Goal: Task Accomplishment & Management: Complete application form

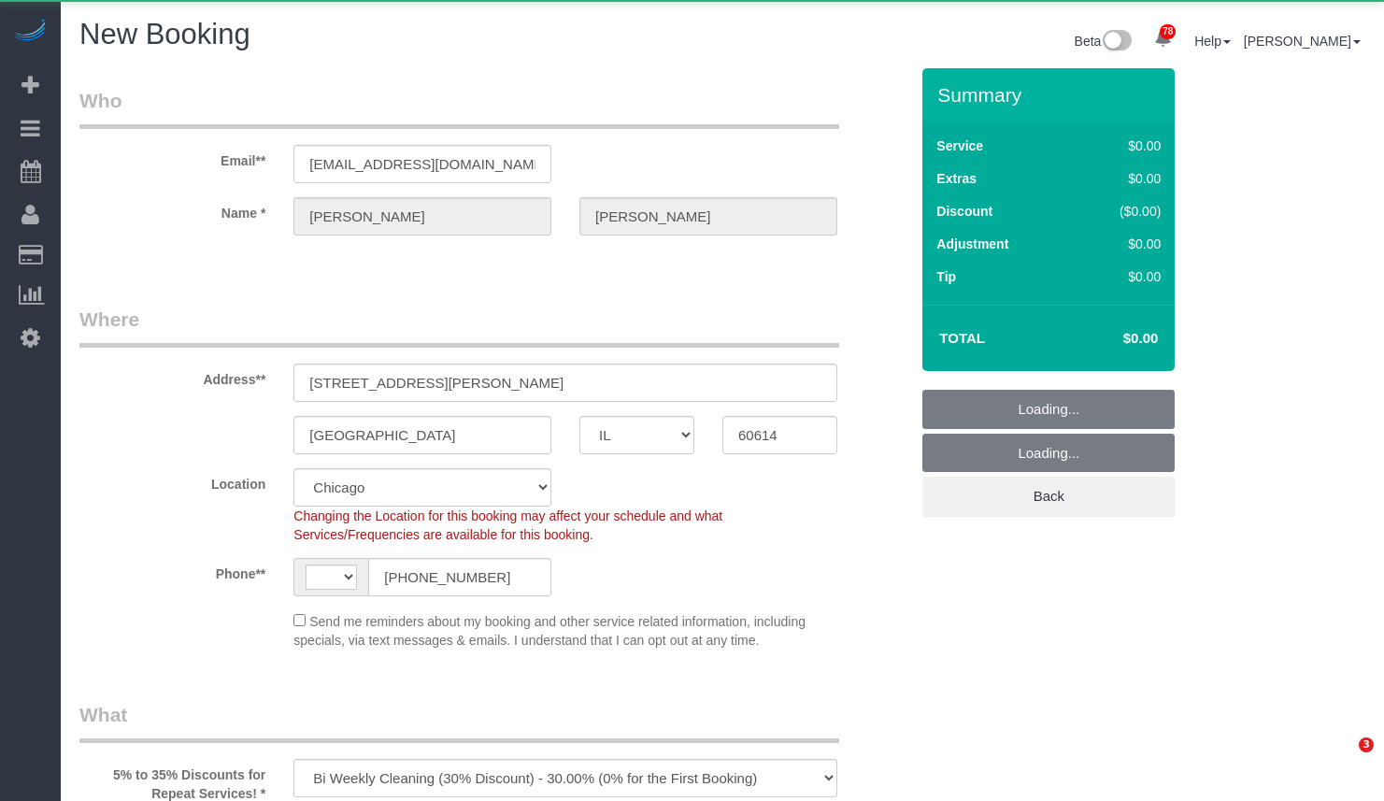
select select "IL"
select select "object:3606"
select select "string:[GEOGRAPHIC_DATA]"
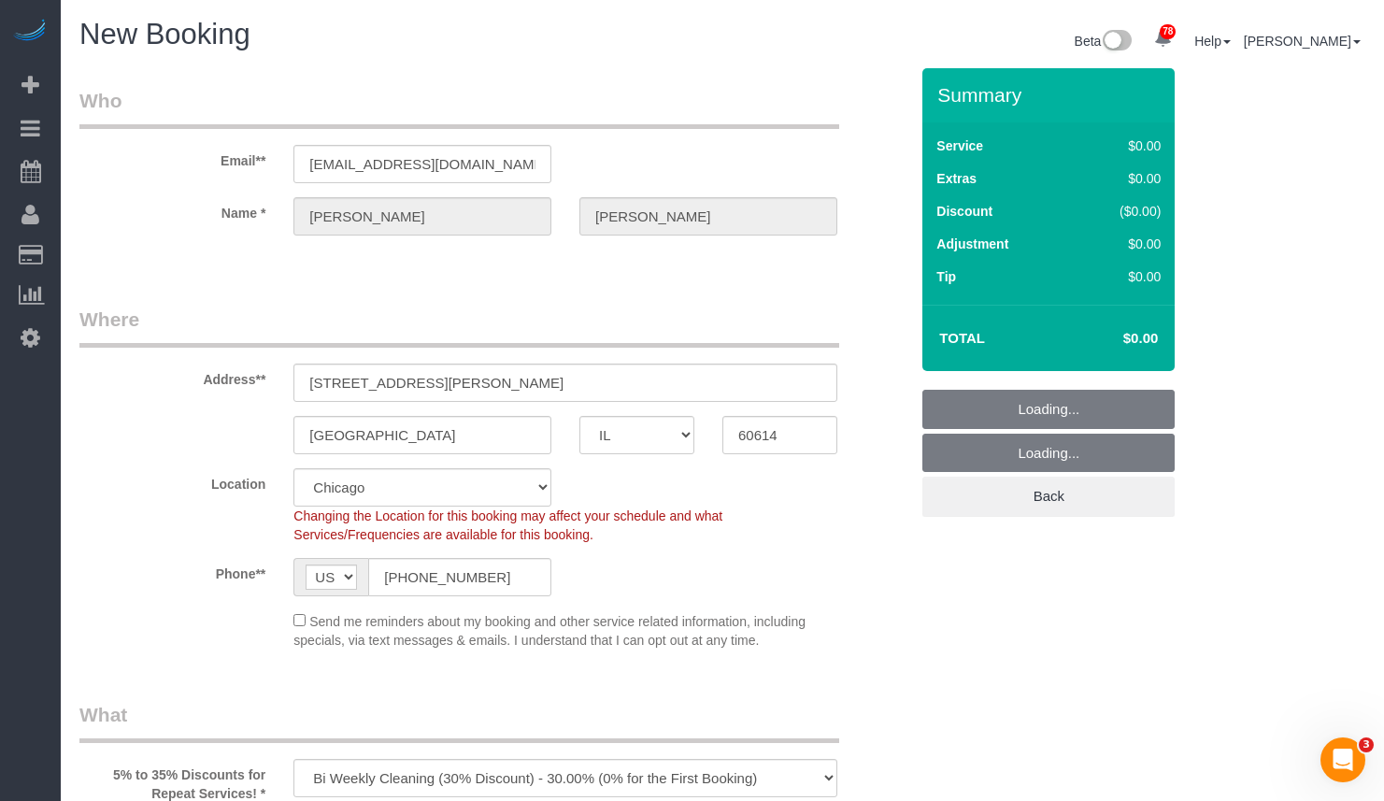
select select "512"
select select "object:4155"
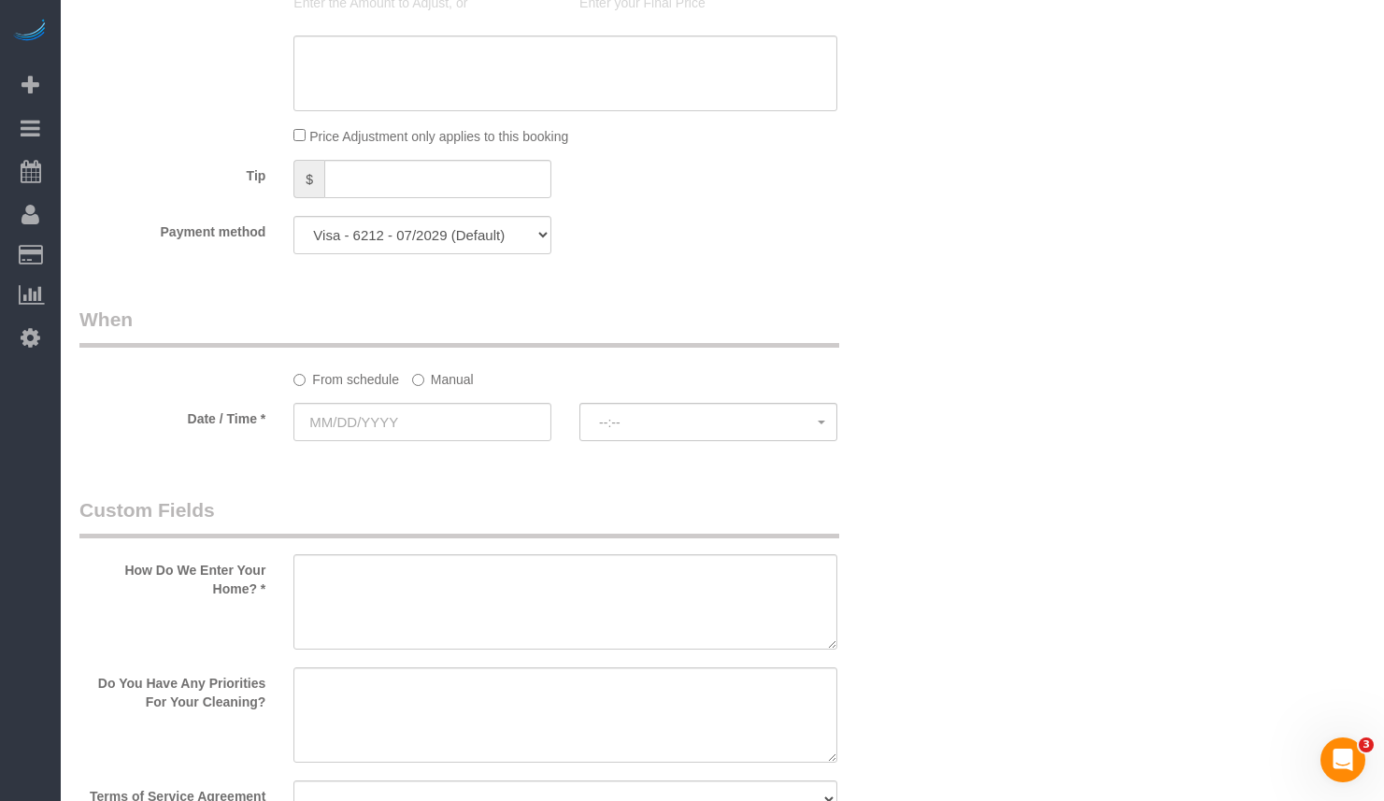
scroll to position [1869, 0]
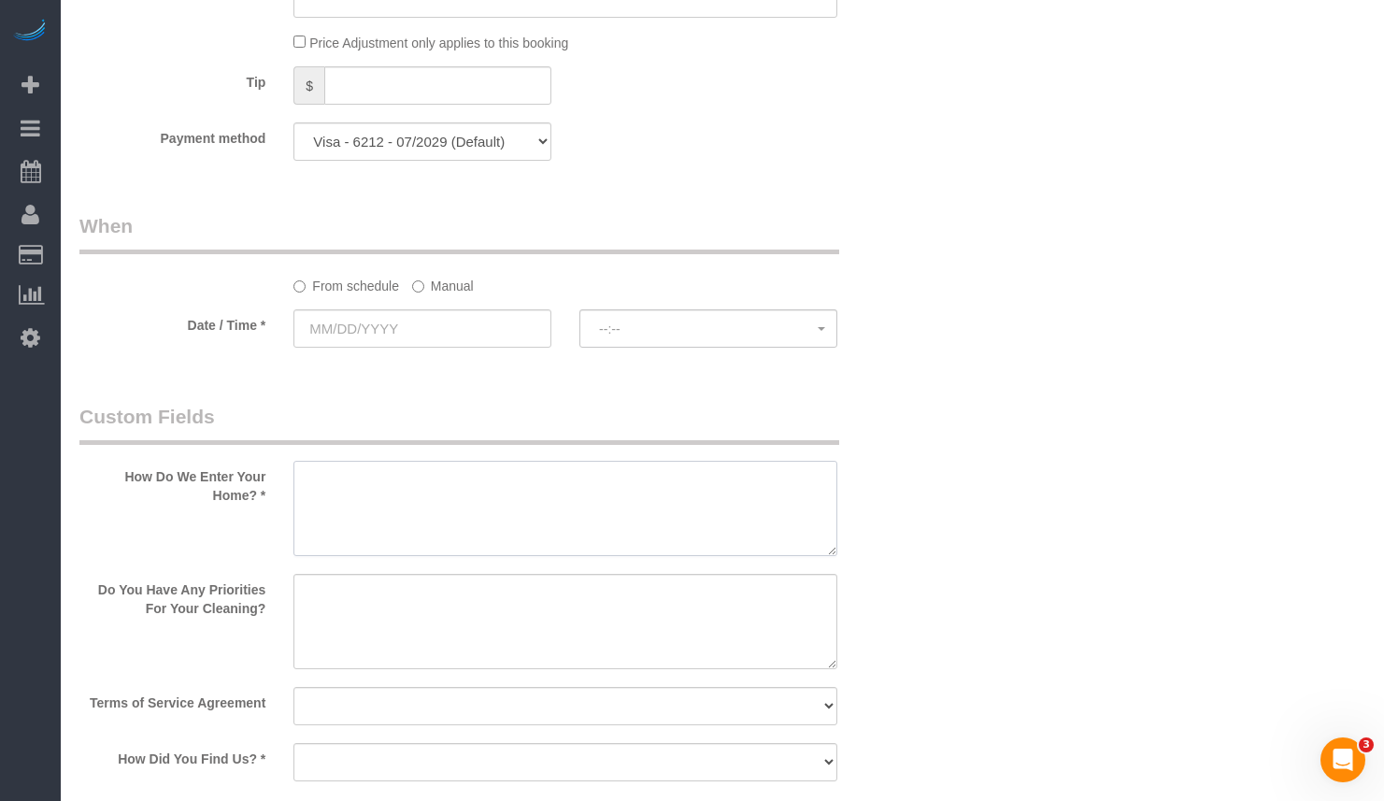
click at [542, 481] on textarea at bounding box center [565, 508] width 544 height 95
paste textarea "Call [PHONE_NUMBER], This is my fiancé. She will be home during the cleanings."
type textarea "Call [PHONE_NUMBER], This is my fiancé. She will be home during the cleanings."
click at [694, 617] on textarea at bounding box center [565, 621] width 544 height 95
paste textarea "Returning client - they lived in an apartment and wanted to have us pay extra a…"
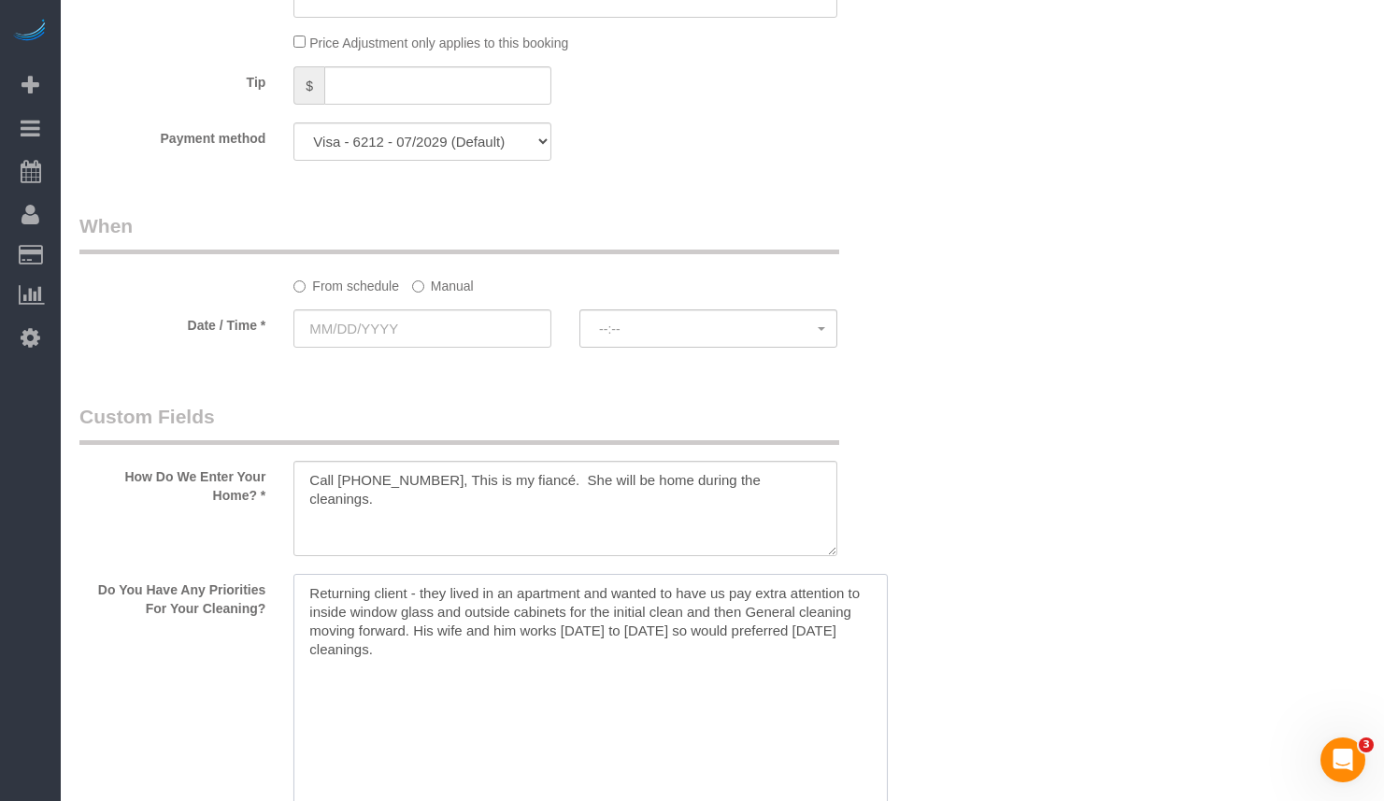
drag, startPoint x: 832, startPoint y: 665, endPoint x: 883, endPoint y: 844, distance: 186.7
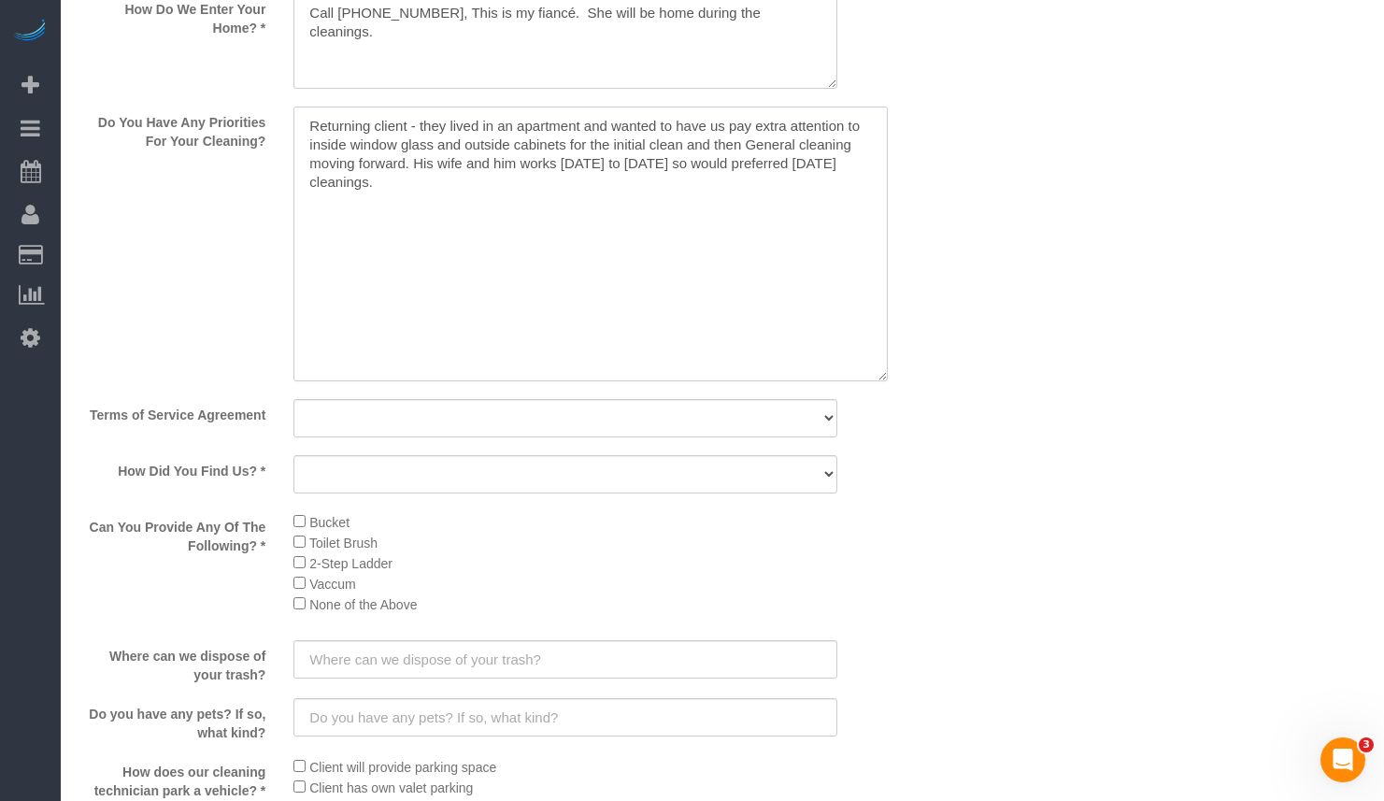
scroll to position [2430, 0]
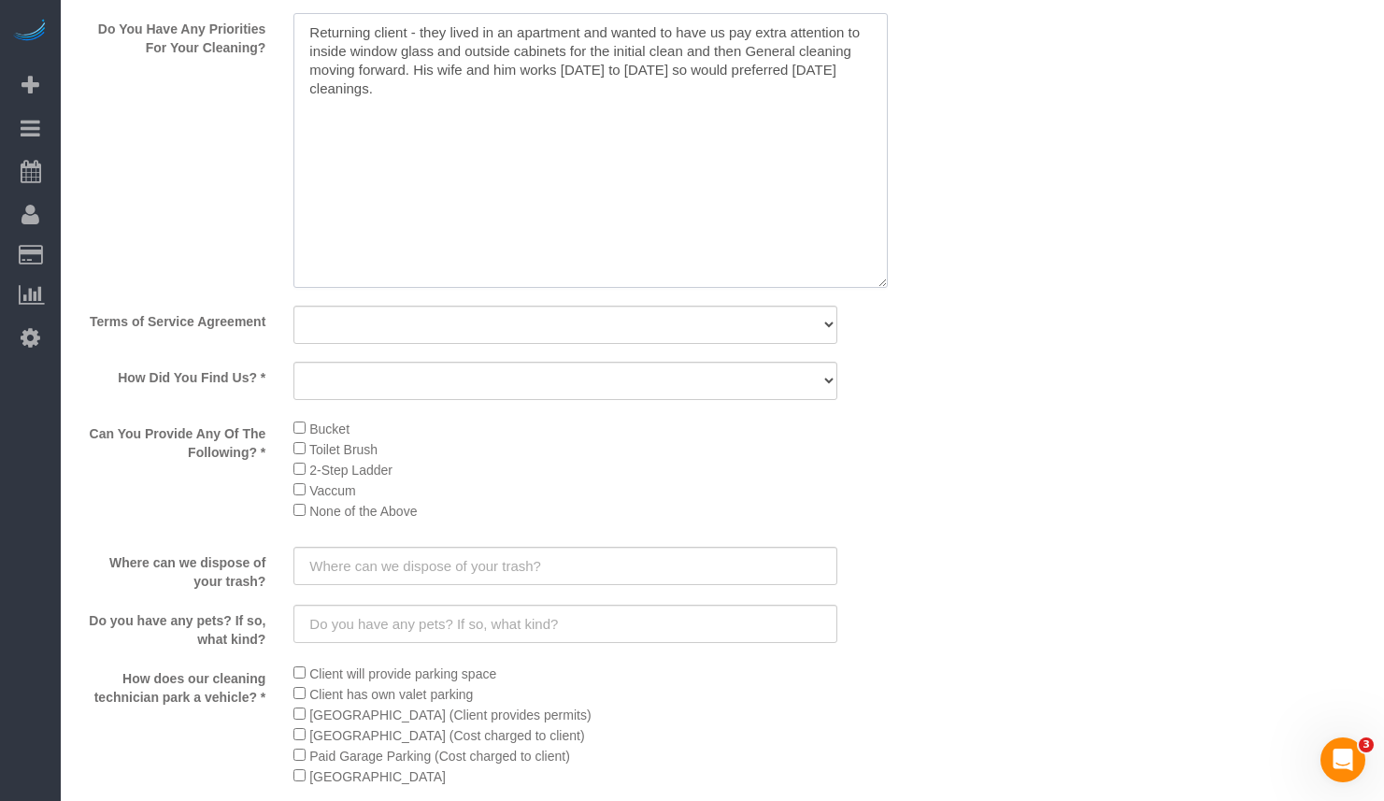
type textarea "Returning client - they lived in an apartment and wanted to have us pay extra a…"
click at [389, 318] on select "Yes, I agree to the Terms of Service and Privacy Policy. No. I disagree with th…" at bounding box center [565, 325] width 544 height 38
click at [387, 332] on select "Yes, I agree to the Terms of Service and Privacy Policy. No. I disagree with th…" at bounding box center [565, 325] width 544 height 38
select select "number:1"
click at [293, 306] on select "Yes, I agree to the Terms of Service and Privacy Policy. No. I disagree with th…" at bounding box center [565, 325] width 544 height 38
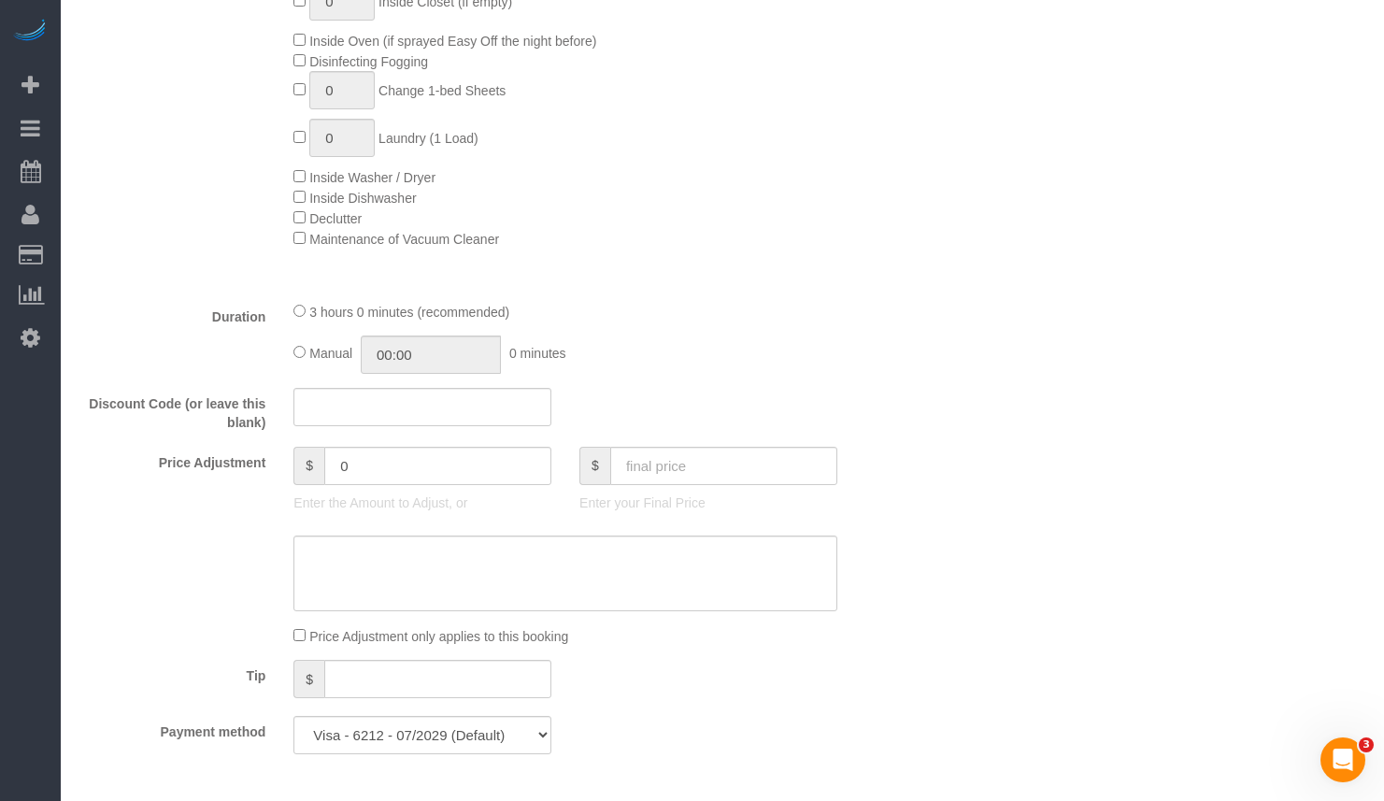
scroll to position [1266, 0]
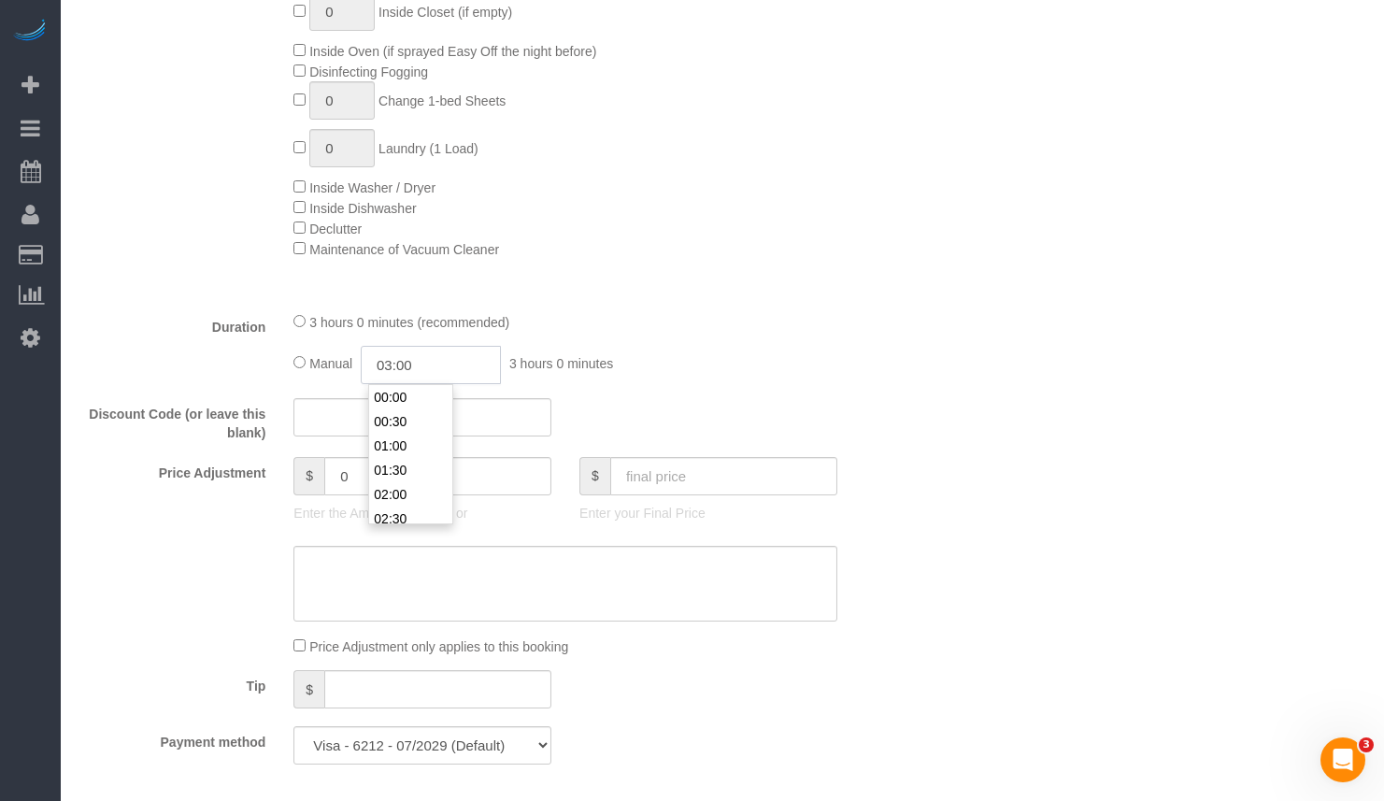
click at [470, 377] on input "03:00" at bounding box center [431, 365] width 140 height 38
type input "02:00"
click at [425, 483] on li "02:00" at bounding box center [410, 494] width 83 height 24
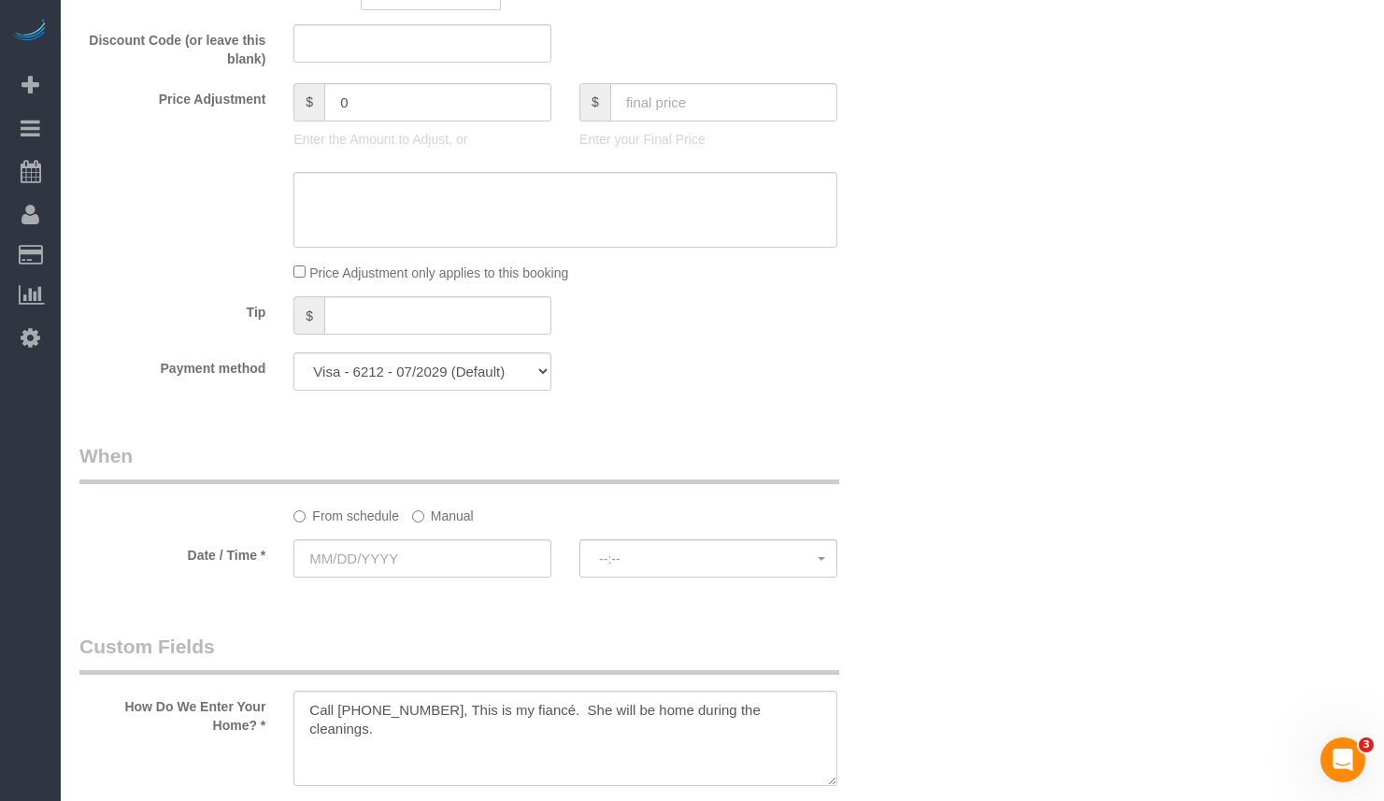
scroll to position [1733, 0]
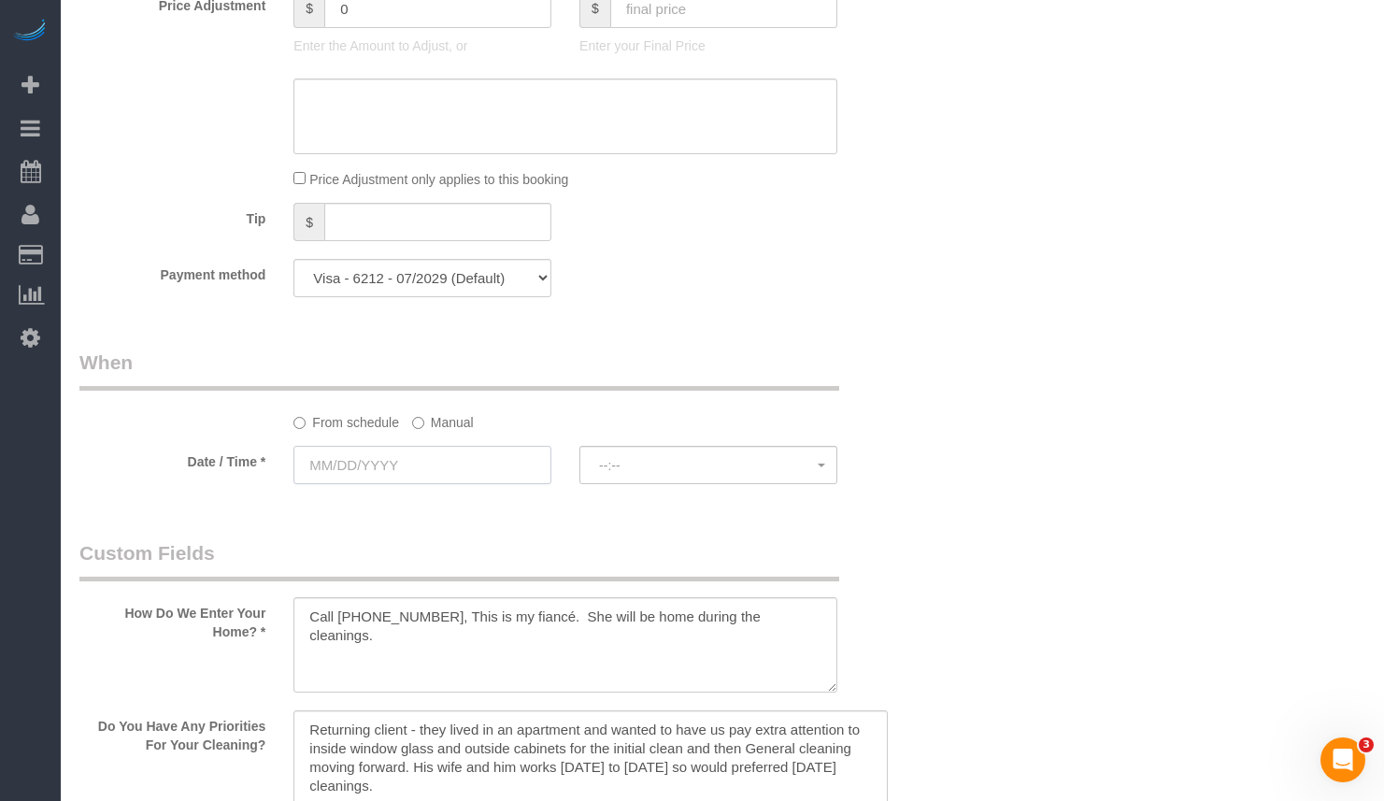
click at [374, 457] on input "text" at bounding box center [422, 465] width 258 height 38
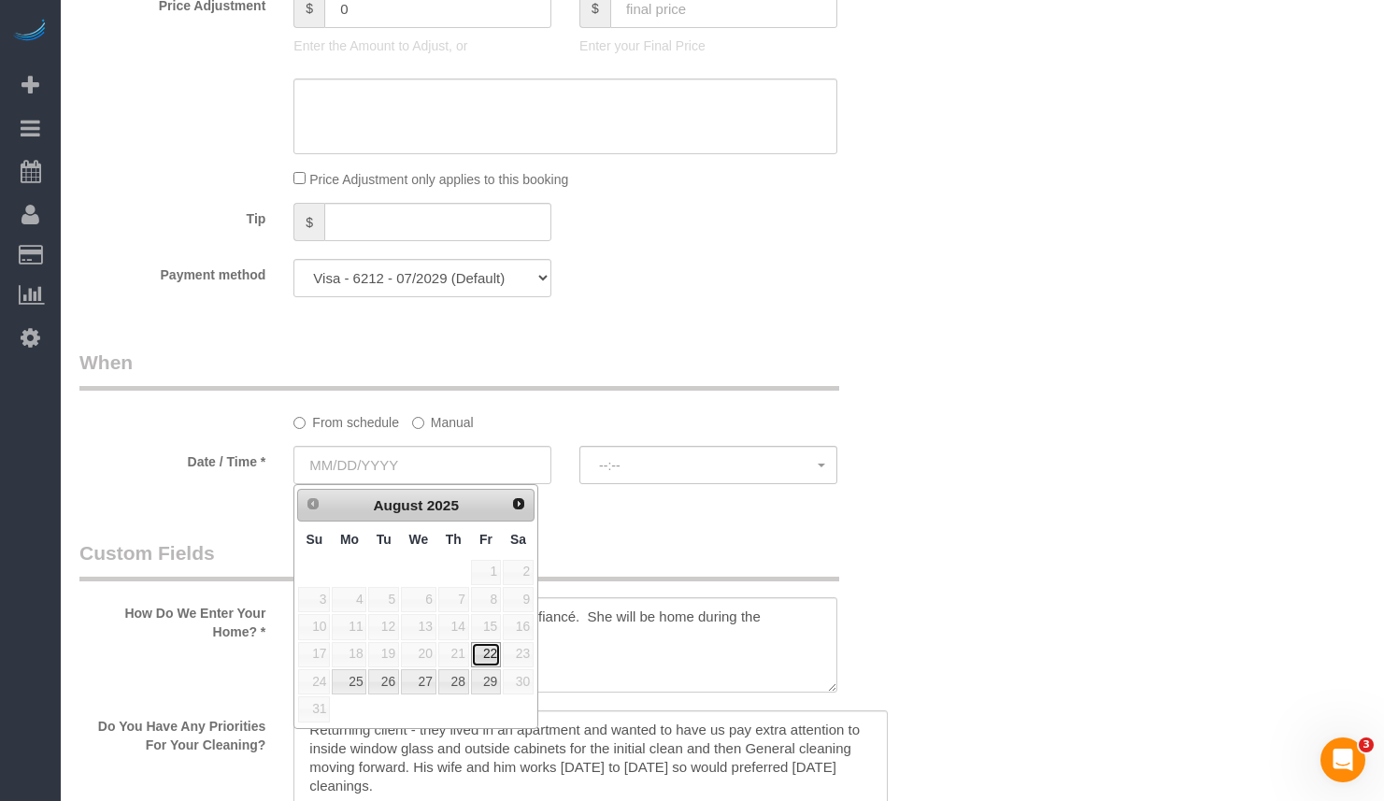
click at [494, 657] on link "22" at bounding box center [486, 654] width 30 height 25
type input "08/22/2025"
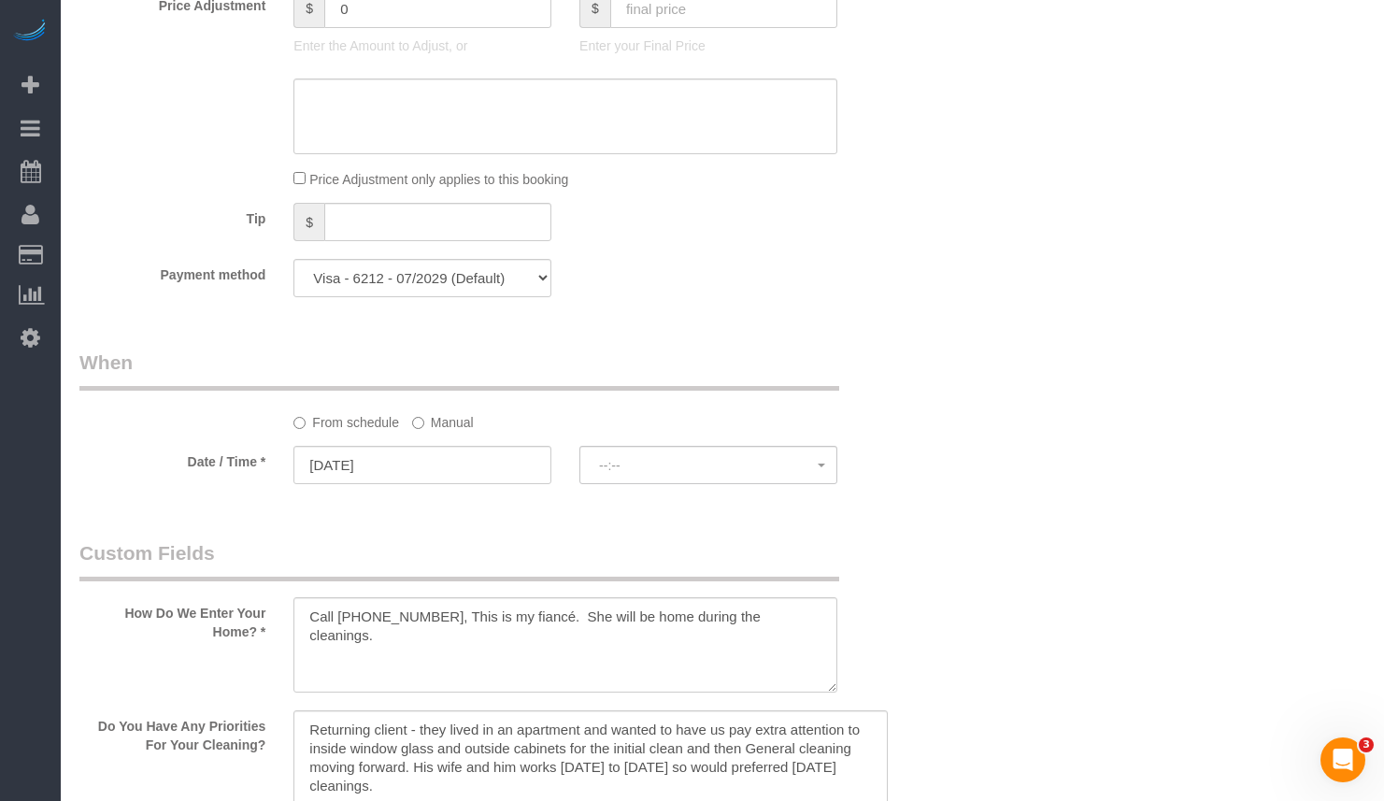
click at [427, 424] on label "Manual" at bounding box center [443, 419] width 62 height 25
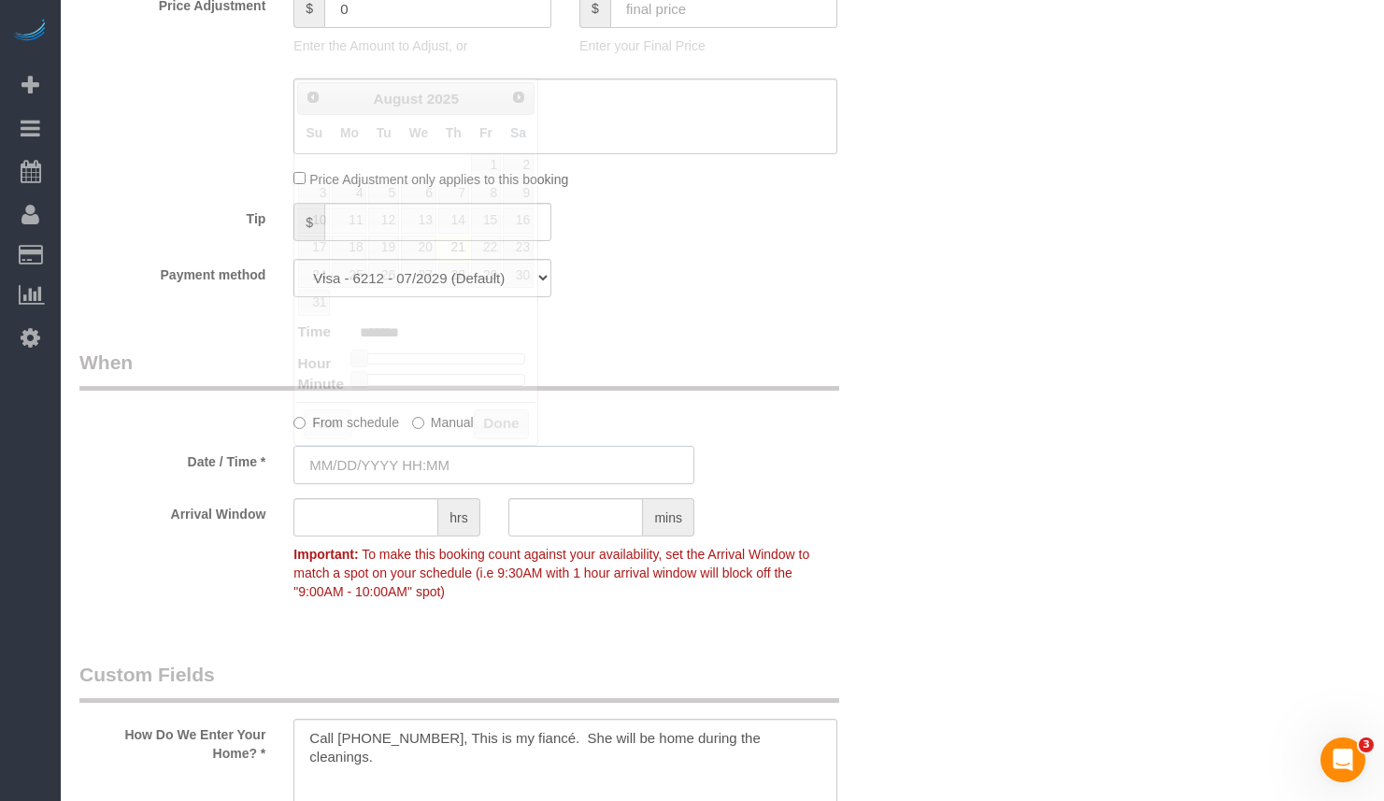
click at [388, 473] on input "text" at bounding box center [493, 465] width 401 height 38
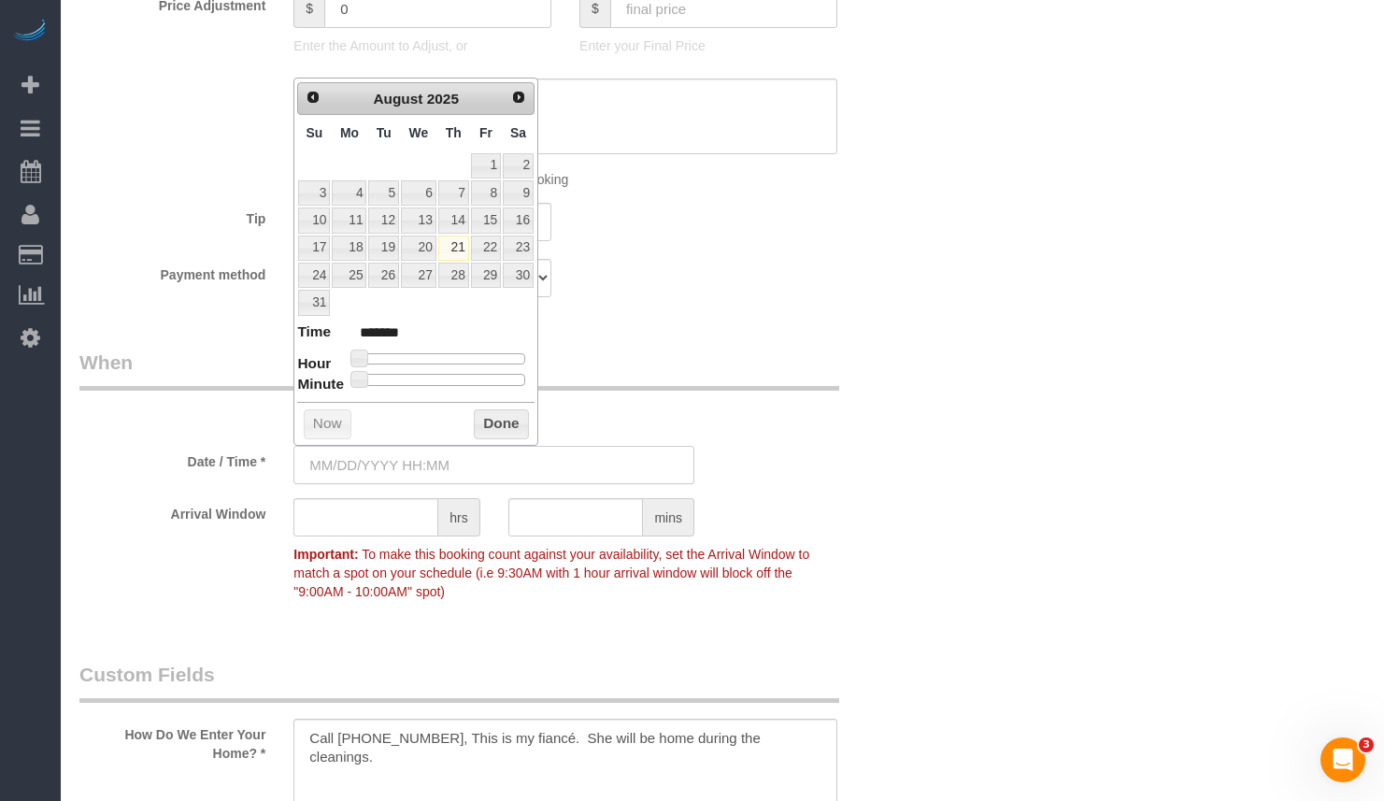
type input "08/22/2025 8:00AM"
click at [488, 250] on link "22" at bounding box center [486, 248] width 30 height 25
click at [475, 427] on button "Done" at bounding box center [501, 424] width 55 height 30
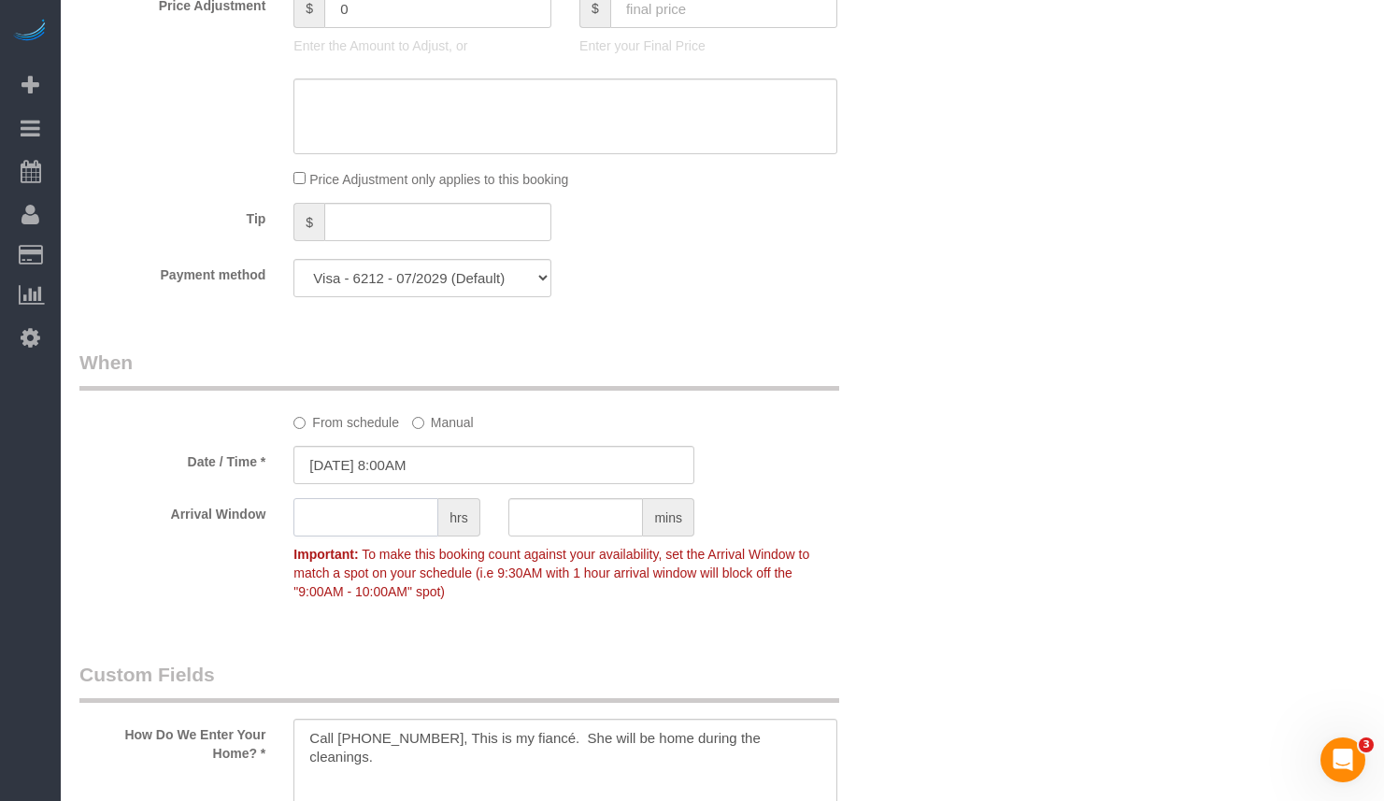
click at [362, 529] on input "text" at bounding box center [365, 517] width 145 height 38
type input "1"
click at [883, 343] on div "Who Email** peteryearian@gmail.com Name * Peter Yearian Where Address** 1142 W.…" at bounding box center [493, 410] width 857 height 4150
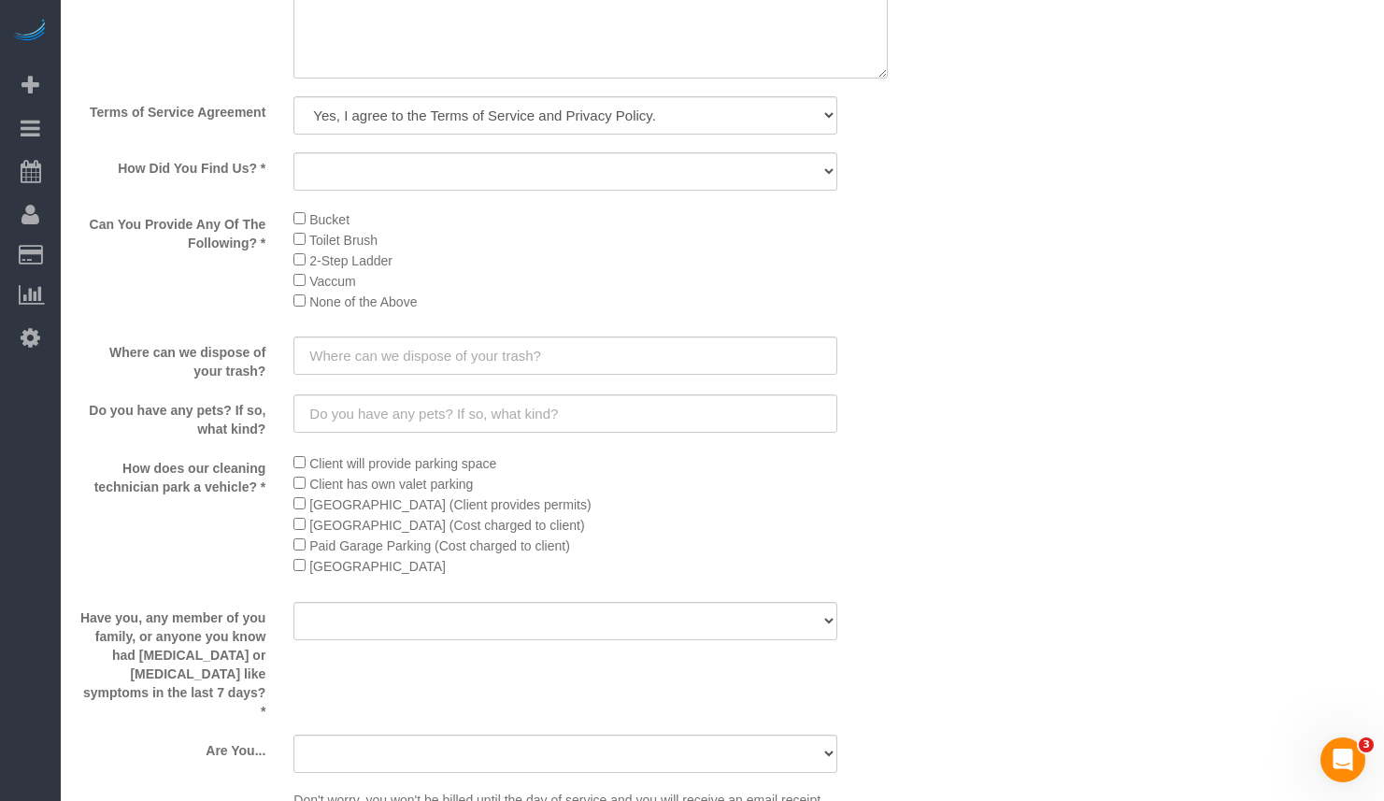
scroll to position [2668, 0]
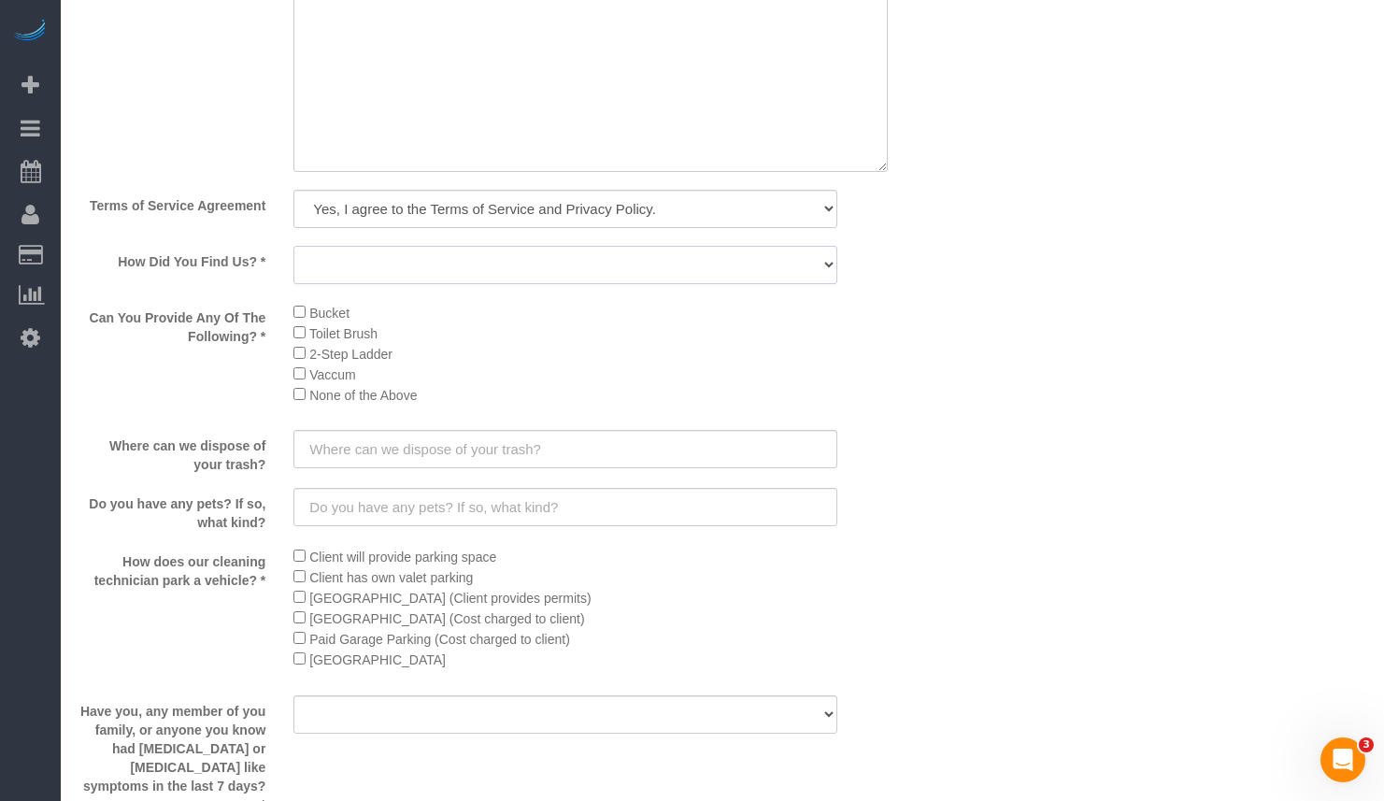
click at [406, 272] on select "Yelp Google Facebook Pinterest Alternative Social Media SMS Message Email Best …" at bounding box center [565, 265] width 544 height 38
select select "number:66"
click at [293, 246] on select "Yelp Google Facebook Pinterest Alternative Social Media SMS Message Email Best …" at bounding box center [565, 265] width 544 height 38
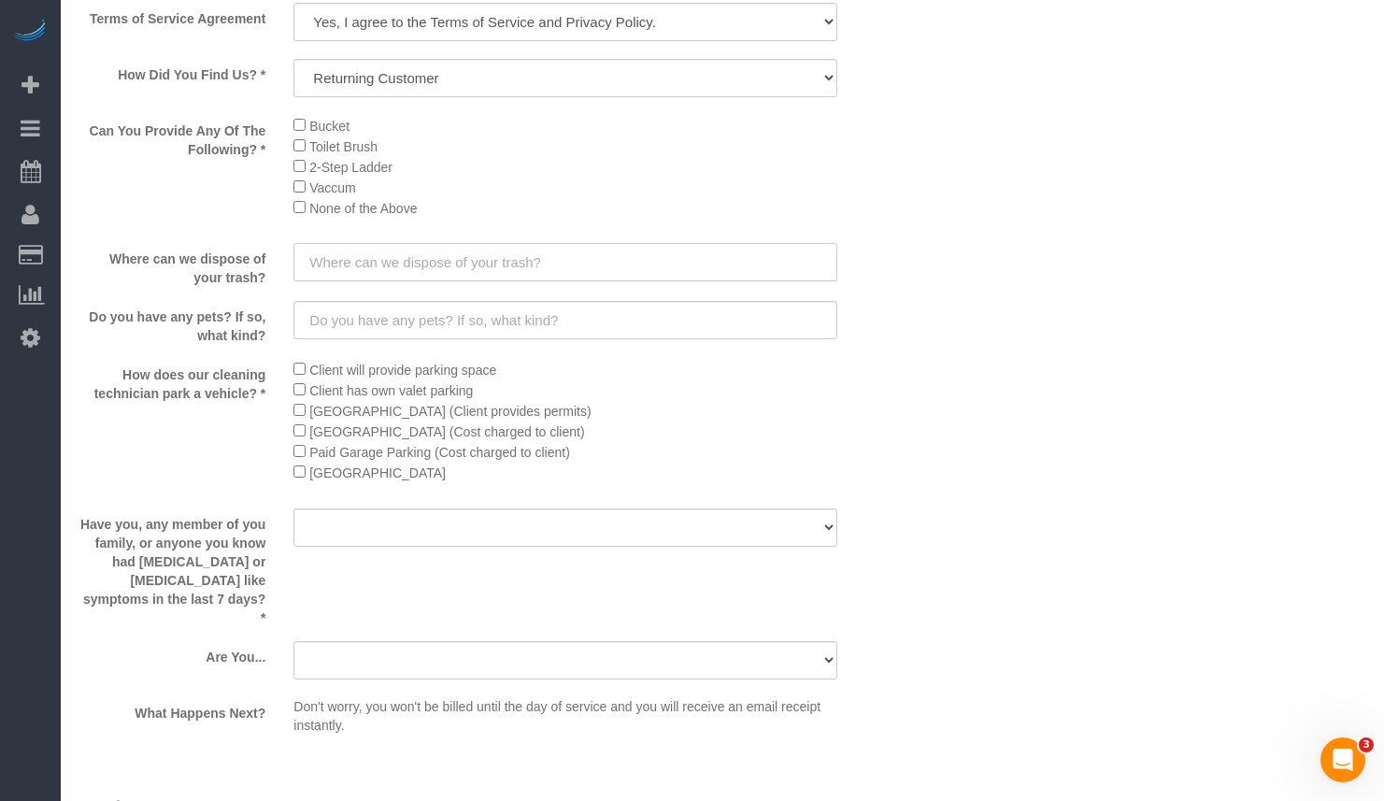
click at [568, 265] on input "text" at bounding box center [565, 262] width 544 height 38
click at [584, 256] on input "text" at bounding box center [565, 262] width 544 height 38
paste input "Back alley"
type input "Back alley"
drag, startPoint x: 460, startPoint y: 316, endPoint x: 508, endPoint y: 327, distance: 49.9
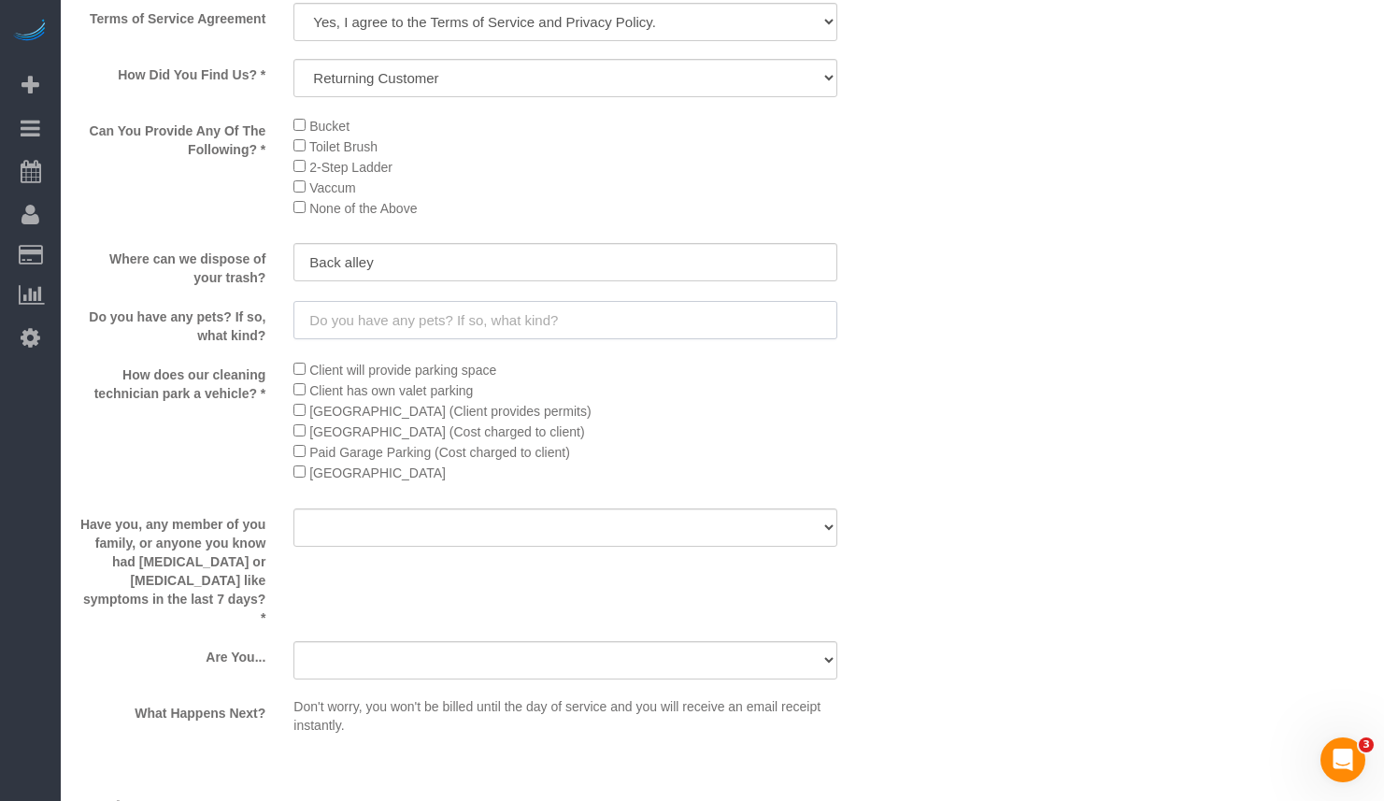
click at [459, 318] on input "text" at bounding box center [565, 320] width 544 height 38
paste input "Yes, French Bulldog, she will be caged during cleaning."
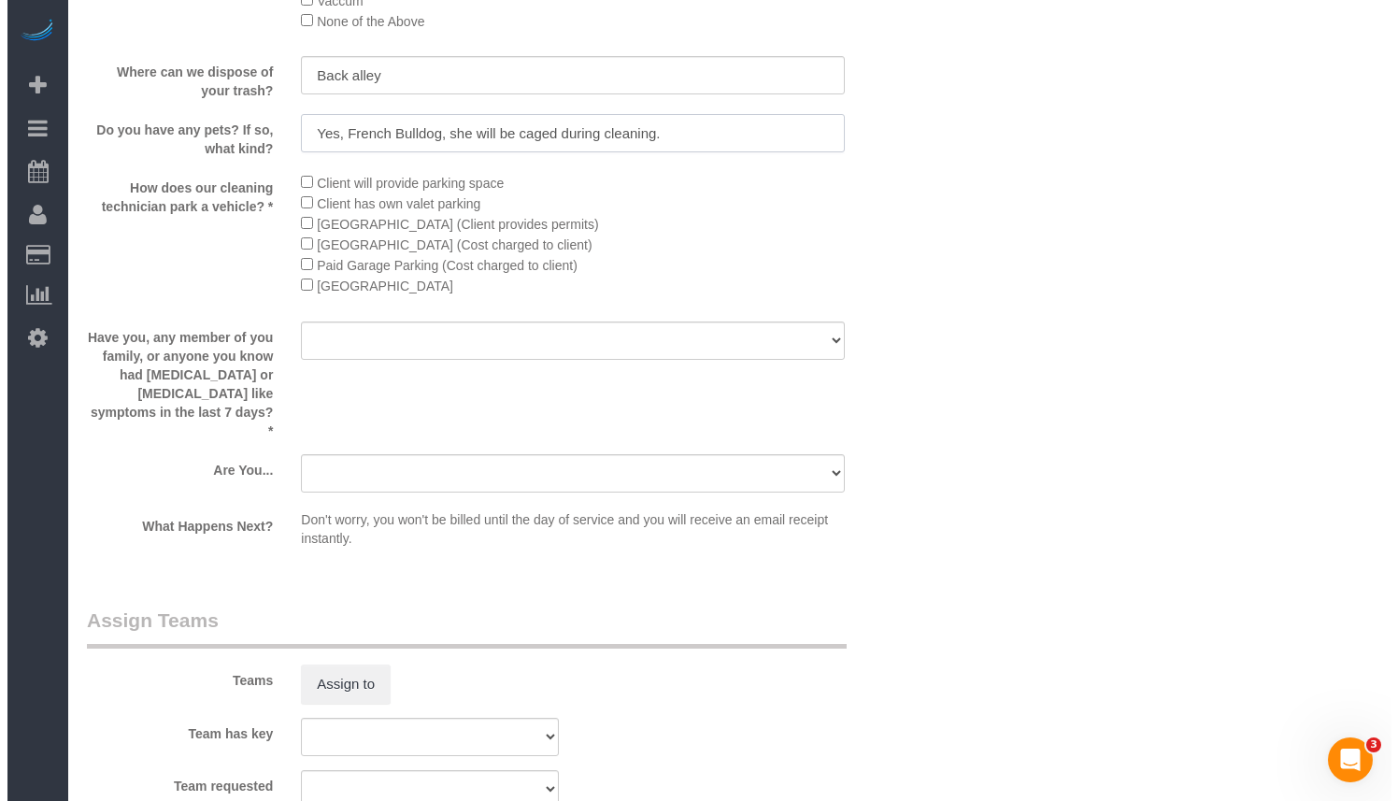
scroll to position [3135, 0]
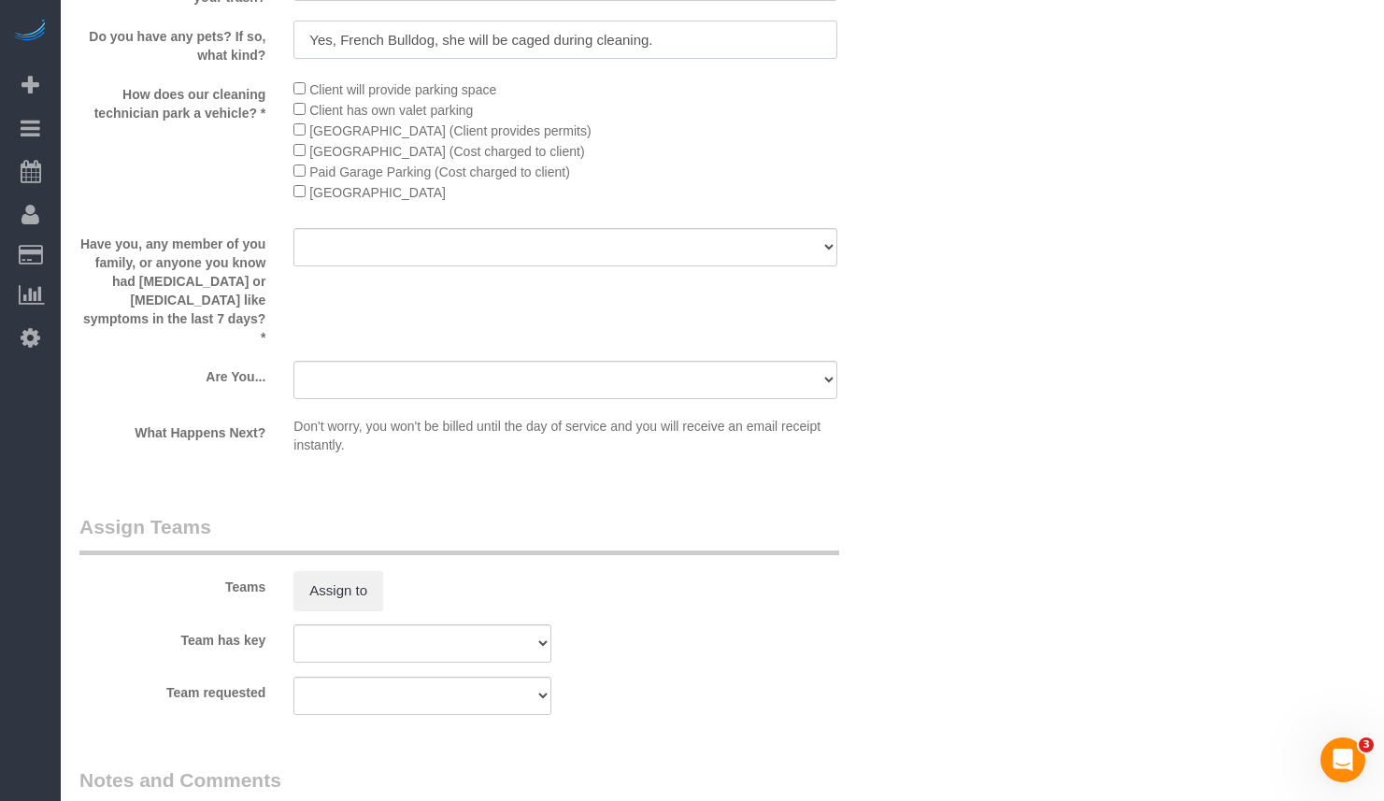
type input "Yes, French Bulldog, she will be caged during cleaning."
click at [427, 240] on select "Yes No" at bounding box center [565, 247] width 544 height 38
select select "number:139"
click at [293, 228] on select "Yes No" at bounding box center [565, 247] width 544 height 38
click at [443, 369] on select "A parent with kids living at home. A parent with kids out of home. A person loo…" at bounding box center [565, 380] width 544 height 38
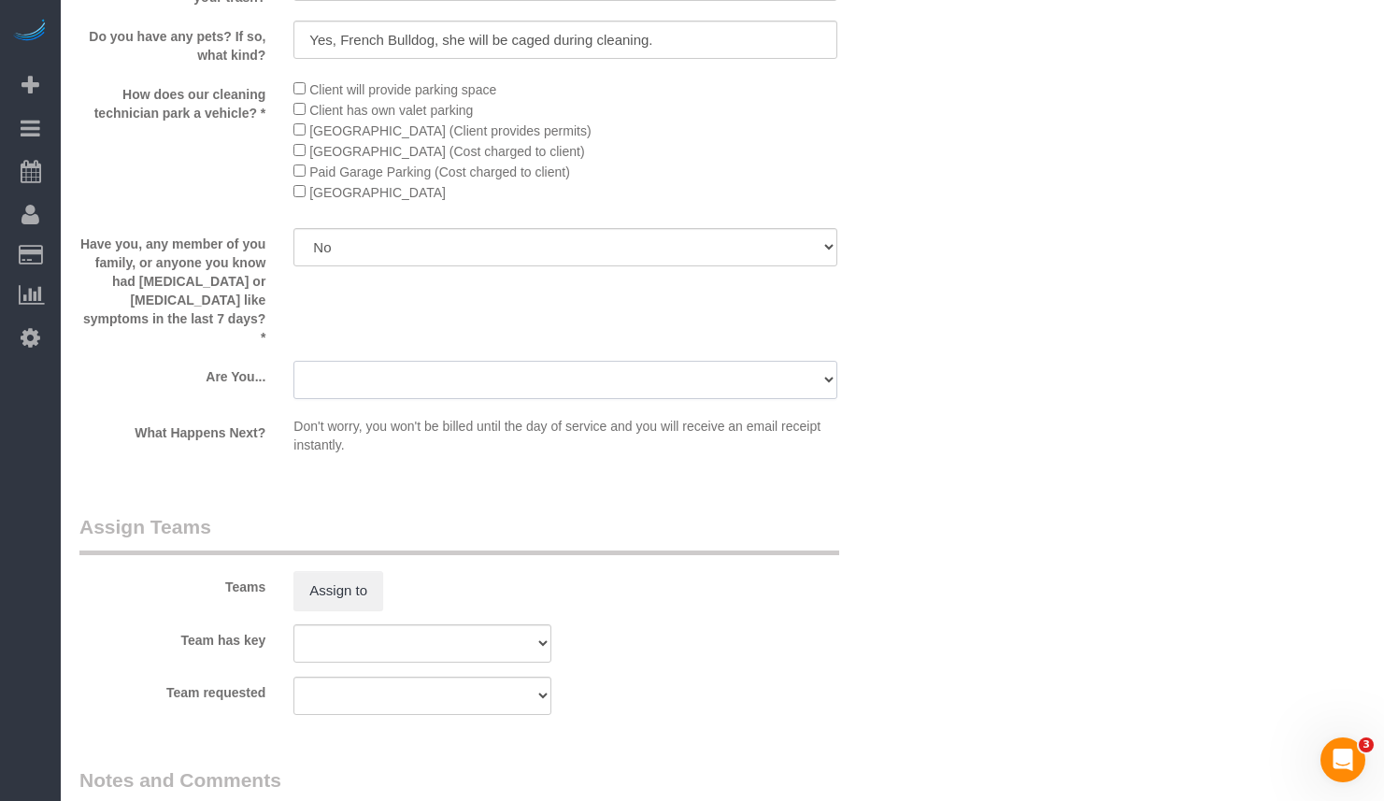
select select "number:106"
click at [293, 361] on select "A parent with kids living at home. A parent with kids out of home. A person loo…" at bounding box center [565, 380] width 544 height 38
click at [336, 575] on button "Assign to" at bounding box center [338, 590] width 90 height 39
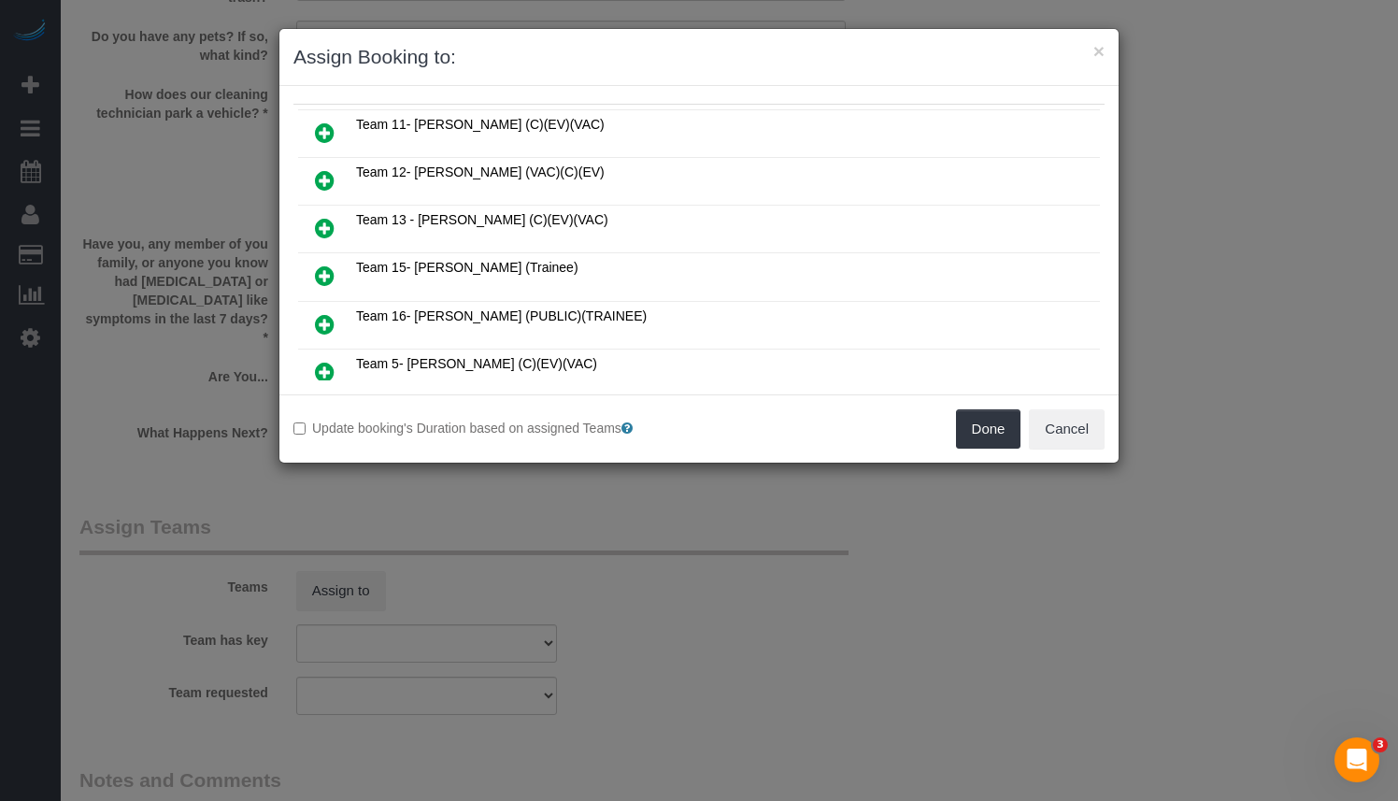
scroll to position [187, 0]
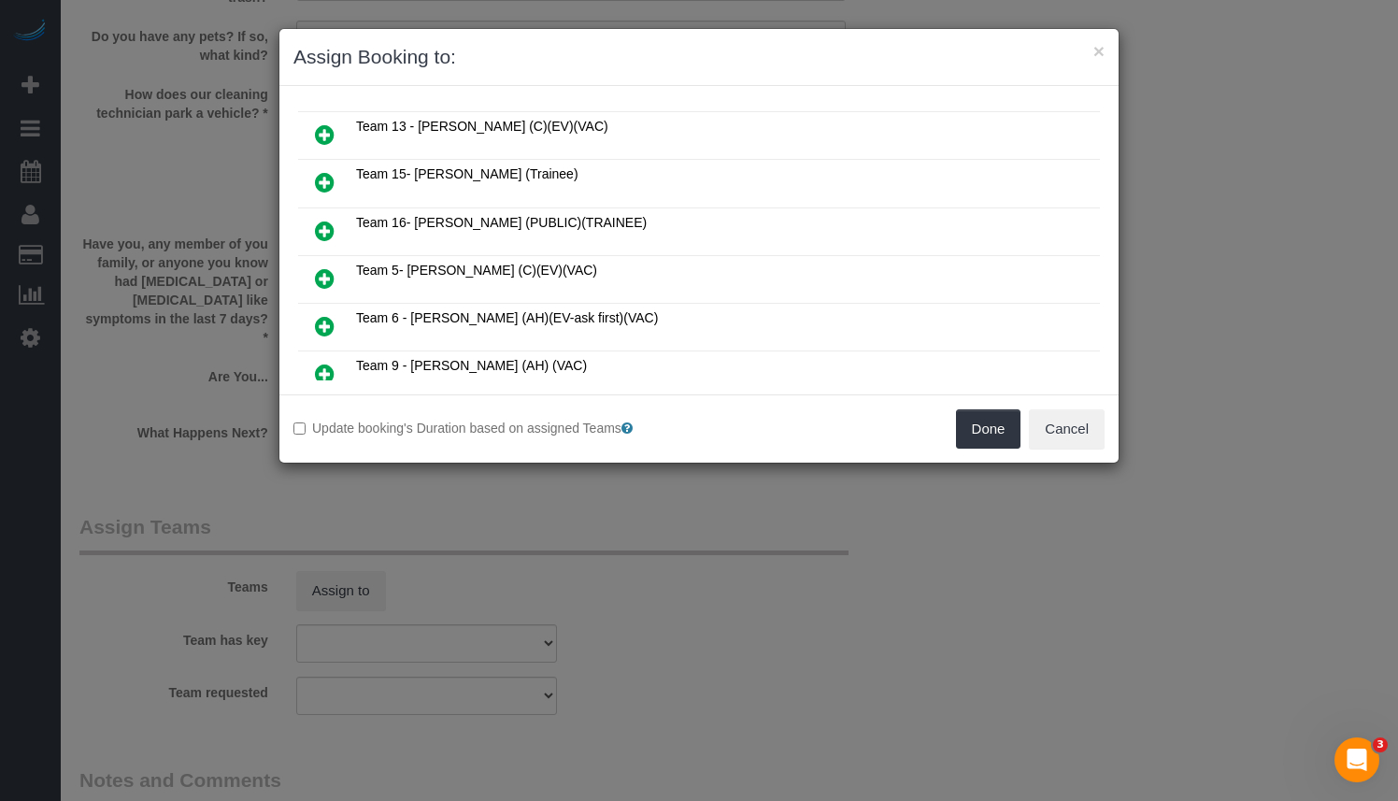
click at [322, 270] on icon at bounding box center [325, 278] width 20 height 22
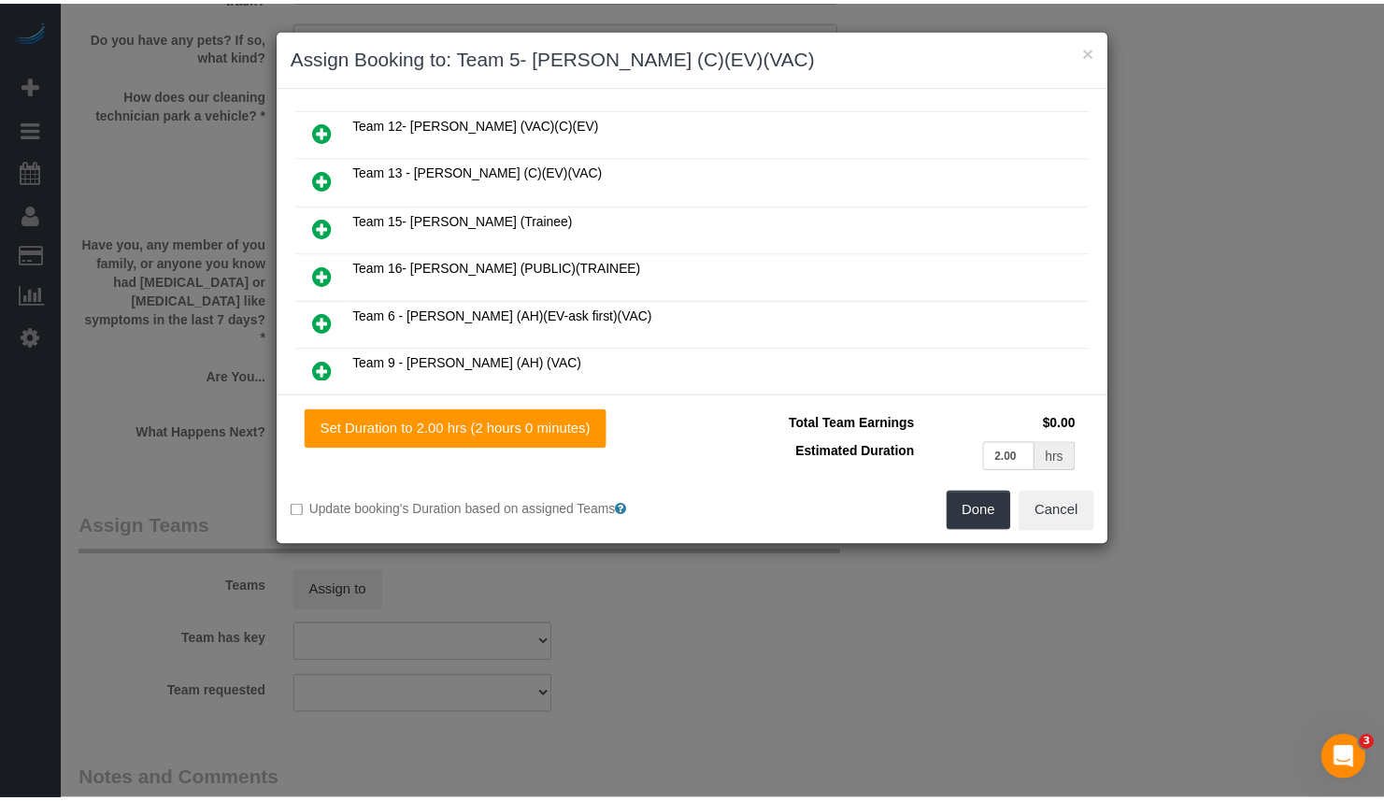
scroll to position [231, 0]
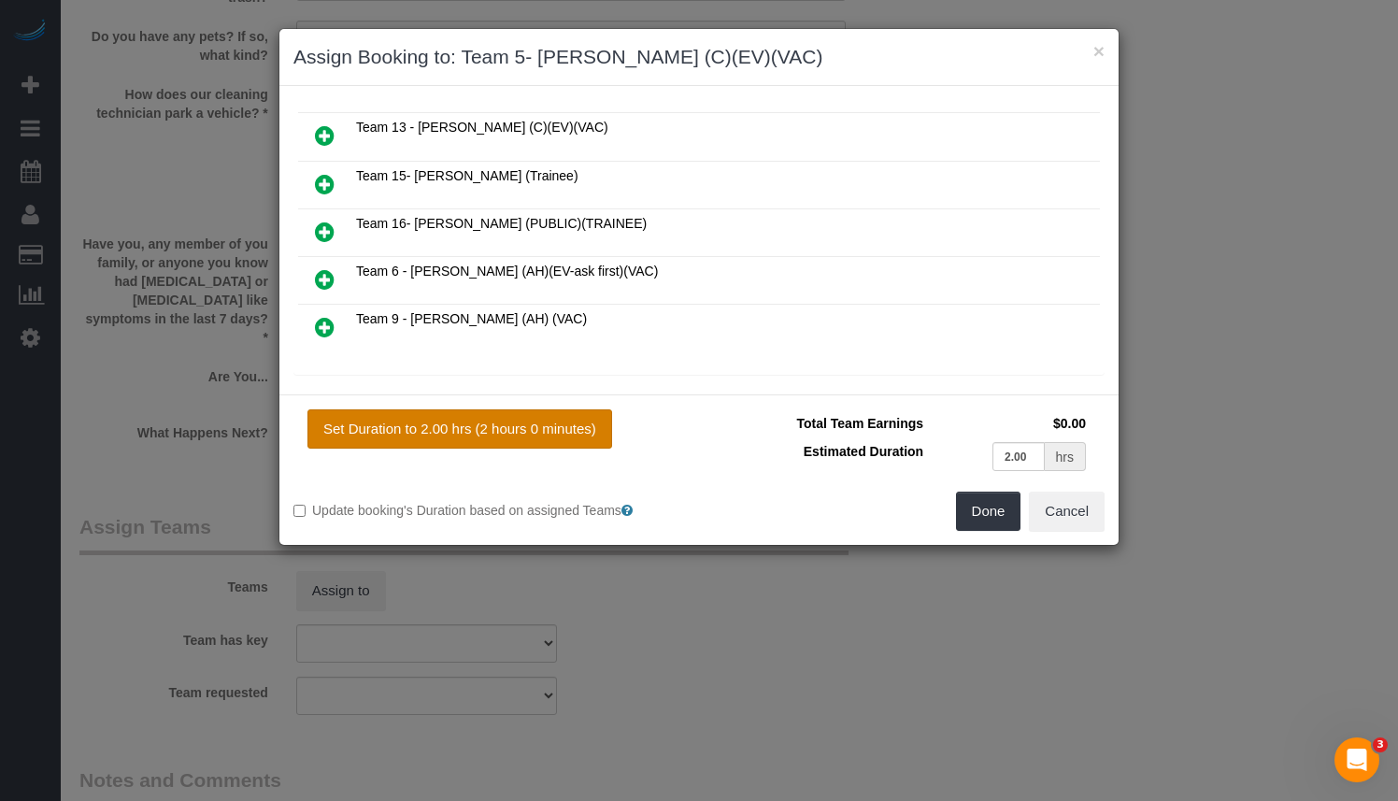
click at [543, 436] on button "Set Duration to 2.00 hrs (2 hours 0 minutes)" at bounding box center [460, 428] width 305 height 39
type input "2.00"
click at [986, 514] on button "Done" at bounding box center [988, 511] width 65 height 39
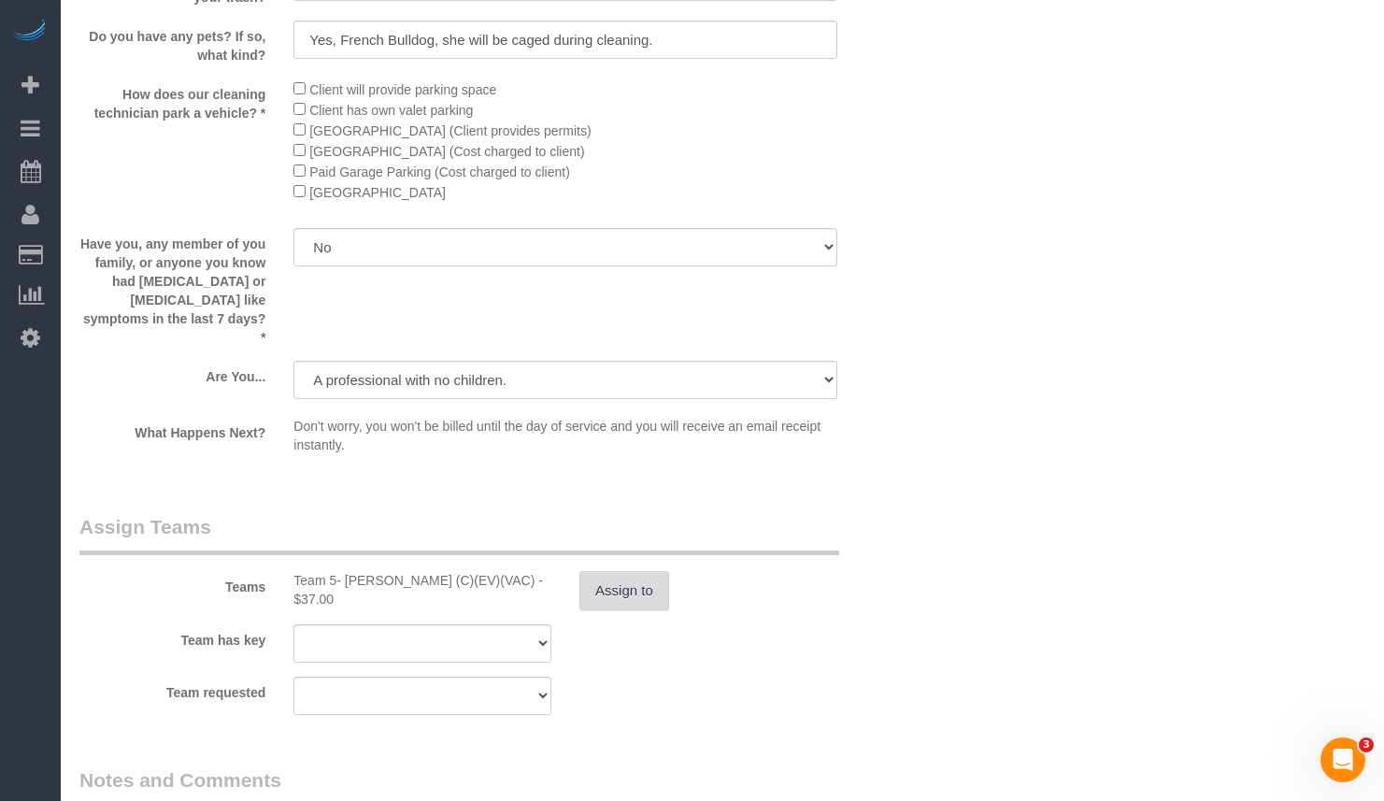
scroll to position [3415, 0]
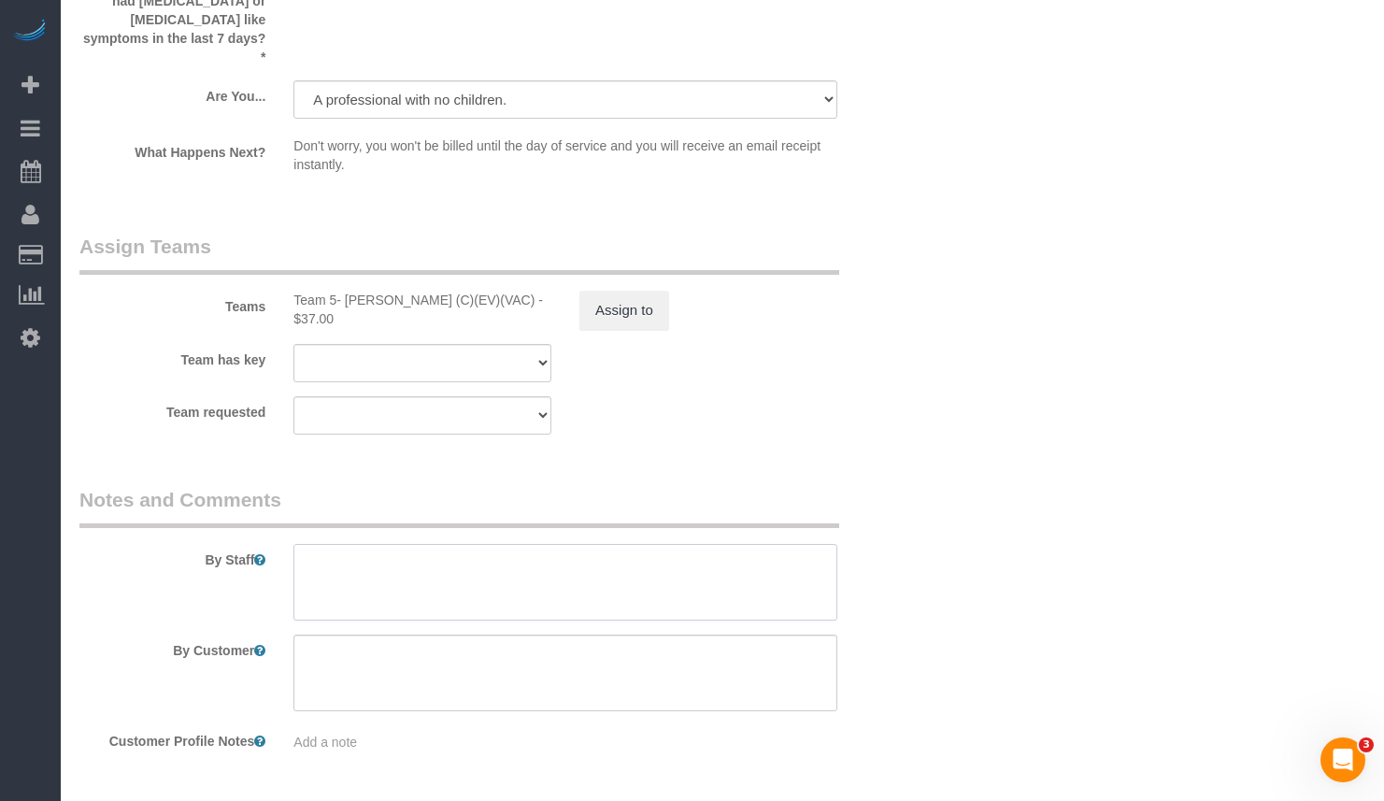
click at [456, 579] on textarea at bounding box center [565, 582] width 544 height 77
paste textarea "Initial Cleaning for a bi-weekly cleaning 1). General Cleaning. 2) See priority…"
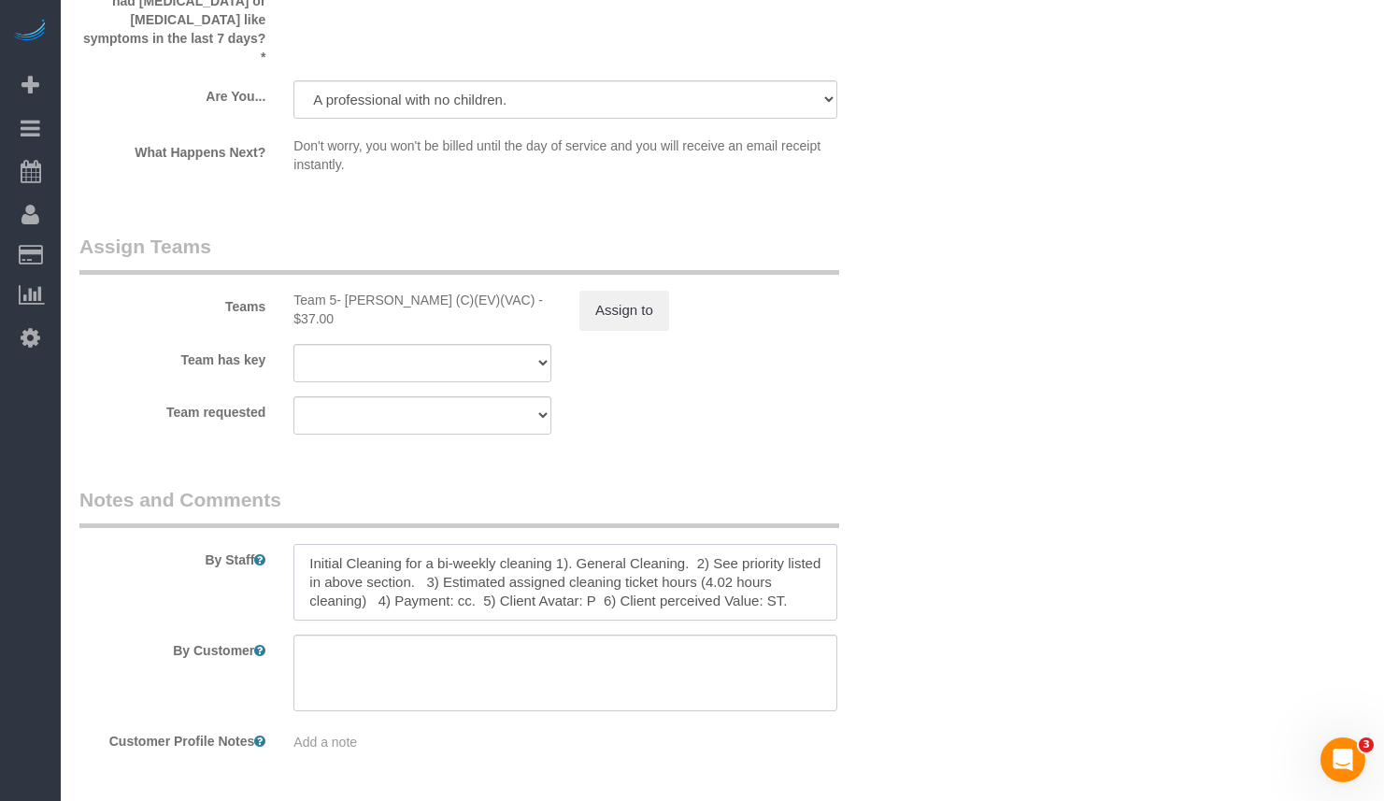
drag, startPoint x: 544, startPoint y: 545, endPoint x: 239, endPoint y: 531, distance: 305.0
click at [238, 531] on div "By Staff" at bounding box center [493, 553] width 857 height 135
click at [655, 569] on textarea at bounding box center [565, 582] width 544 height 77
click at [789, 552] on textarea at bounding box center [565, 582] width 544 height 77
drag, startPoint x: 600, startPoint y: 565, endPoint x: 570, endPoint y: 568, distance: 30.1
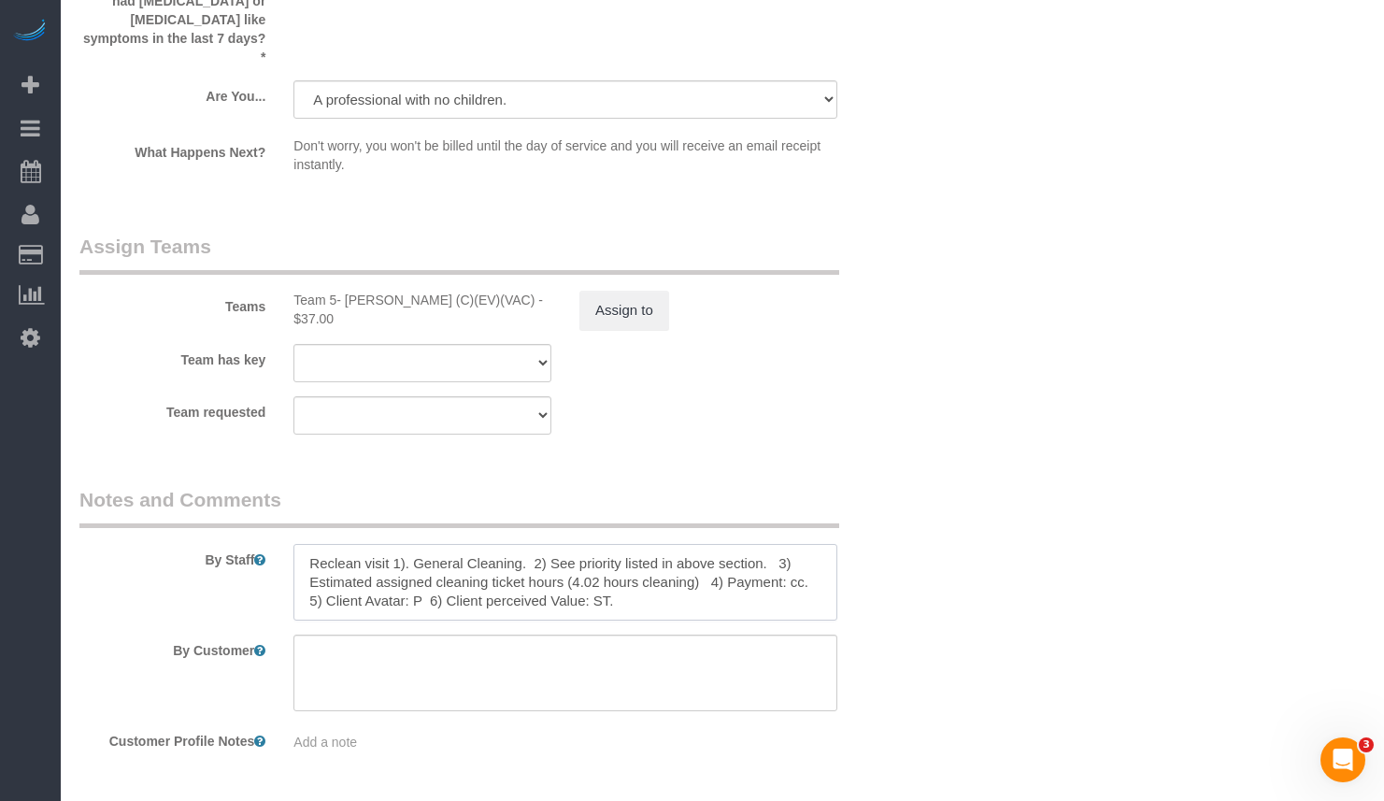
click at [570, 568] on textarea at bounding box center [565, 582] width 544 height 77
type textarea "Reclean visit 1). General Cleaning. 2) See priority listed in above section. 3)…"
click at [759, 576] on textarea at bounding box center [565, 582] width 544 height 77
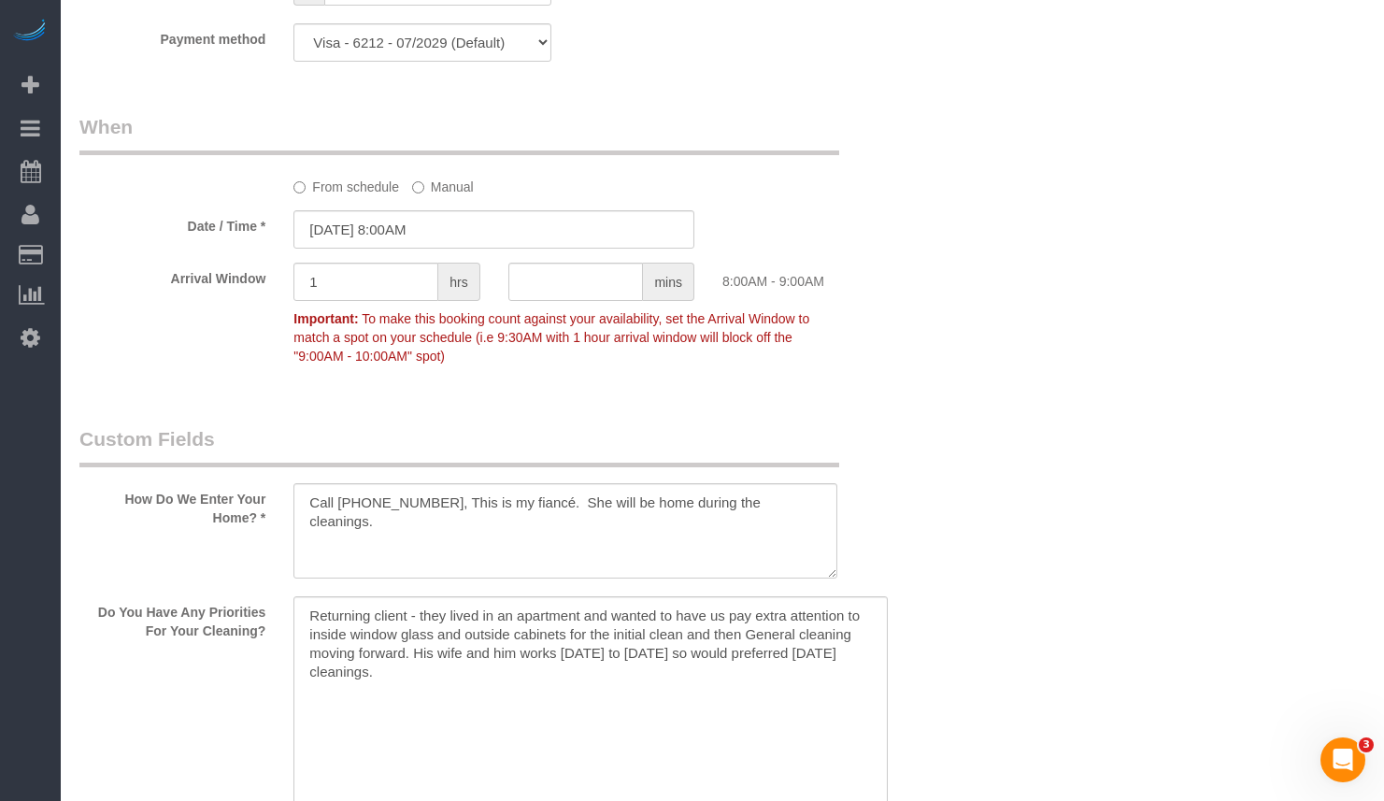
scroll to position [2062, 0]
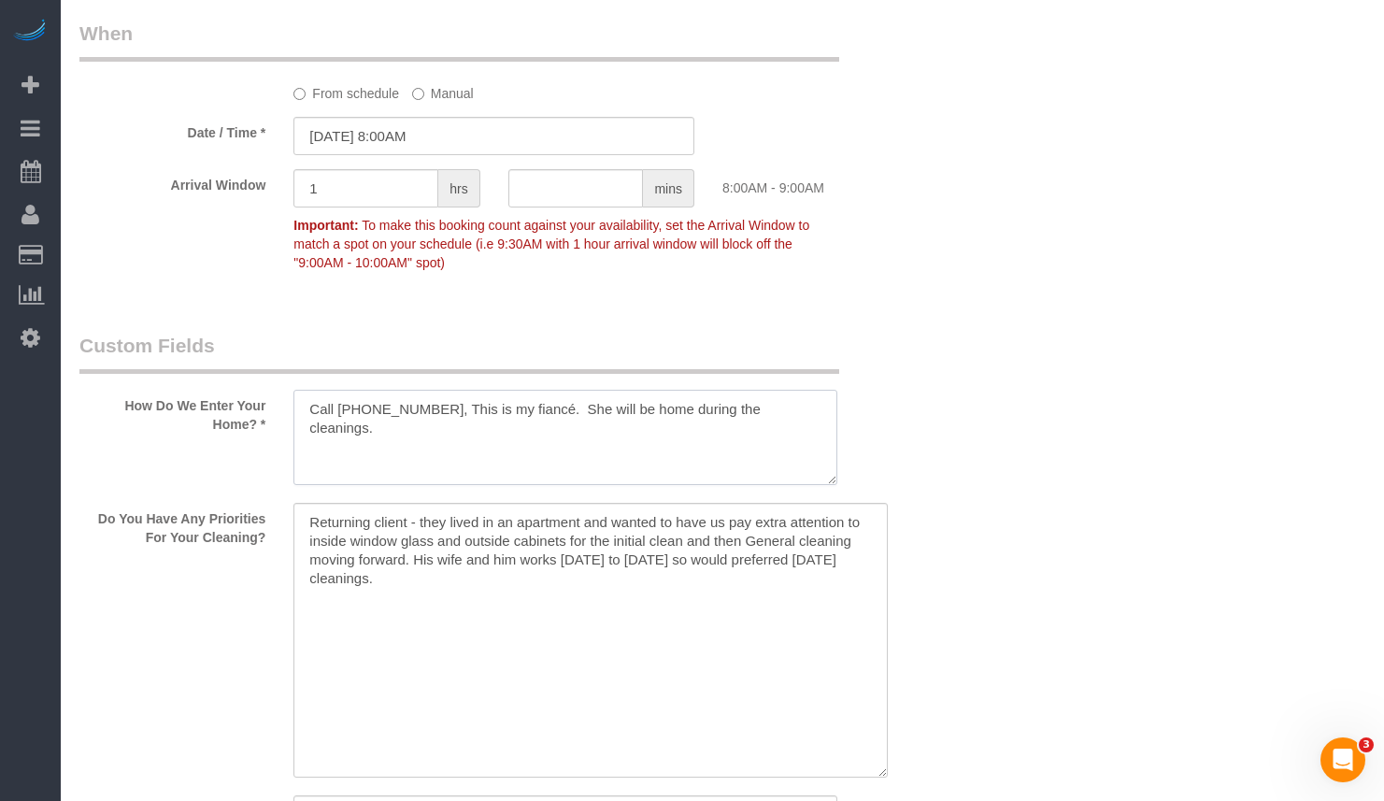
click at [775, 423] on textarea at bounding box center [565, 437] width 544 height 95
click at [807, 413] on textarea at bounding box center [565, 437] width 544 height 95
drag, startPoint x: 669, startPoint y: 450, endPoint x: 677, endPoint y: 441, distance: 11.3
click at [667, 450] on textarea at bounding box center [565, 437] width 544 height 95
drag, startPoint x: 812, startPoint y: 420, endPoint x: 143, endPoint y: 405, distance: 669.4
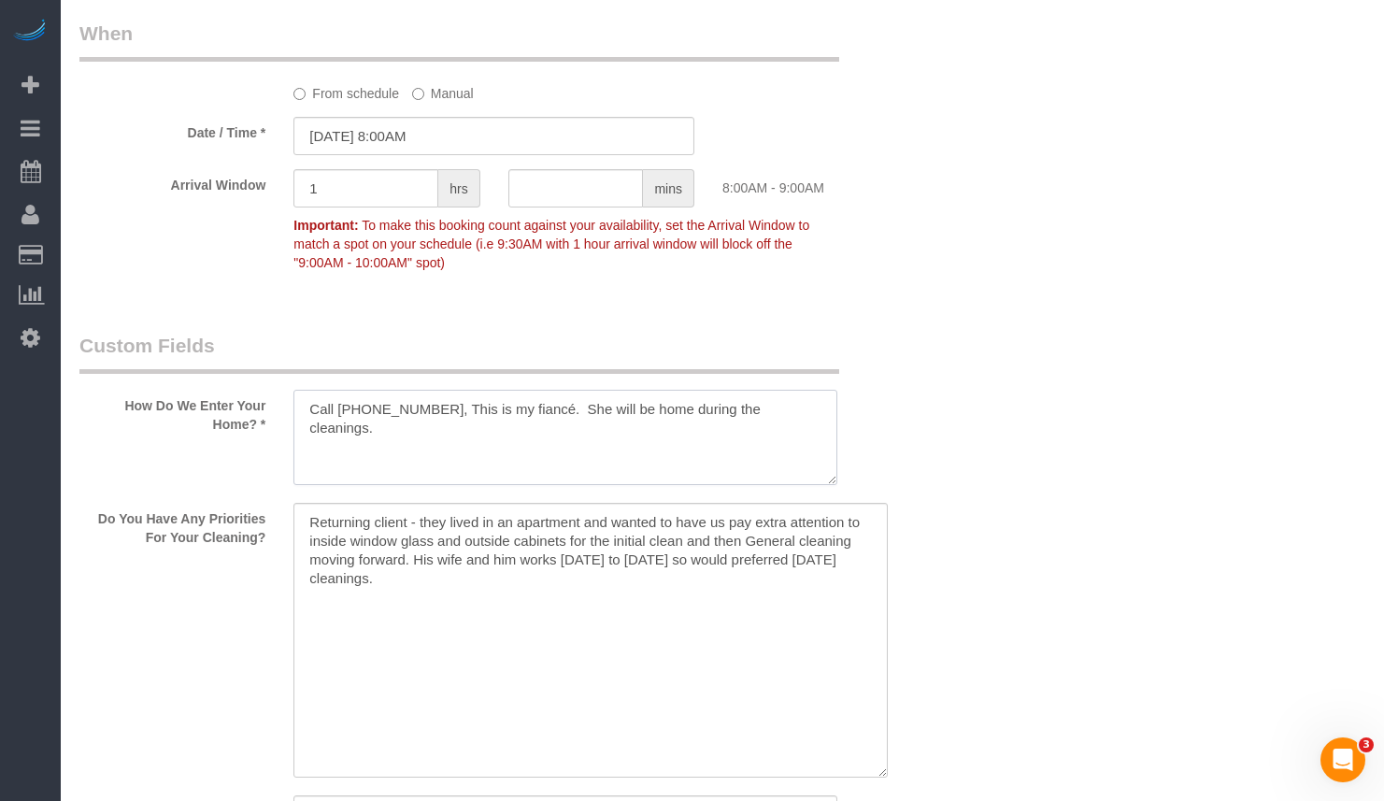
click at [143, 405] on div "How Do We Enter Your Home? *" at bounding box center [493, 410] width 857 height 157
paste textarea "My wife will be home, her name is Molly and her number is 224-257-9084. She'll …"
type textarea "My wife will be home, her name is Molly and her number is 224-257-9084. She'll …"
click at [944, 415] on div "Who Email** peteryearian@gmail.com Name * Peter Yearian Where Address** 1142 W.…" at bounding box center [722, 81] width 1286 height 4150
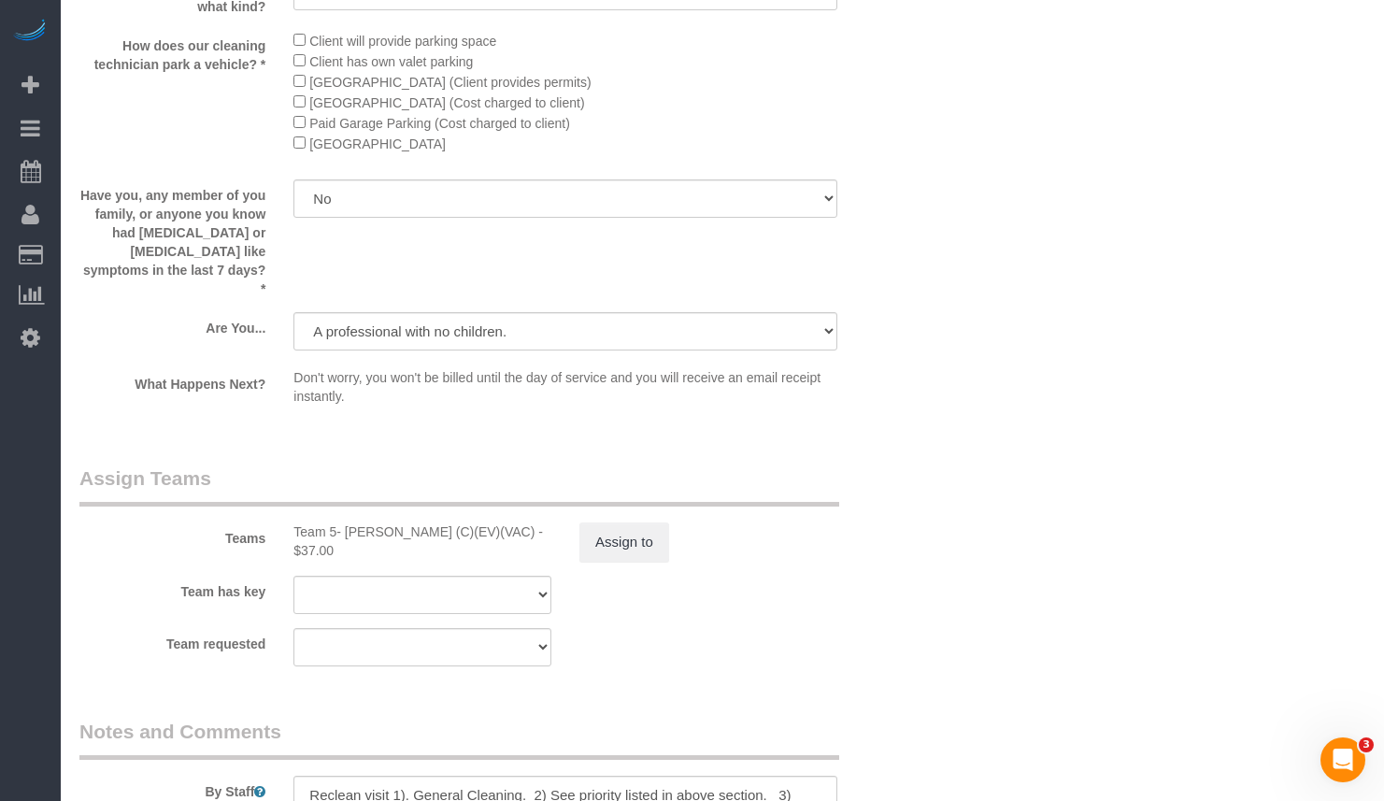
scroll to position [3464, 0]
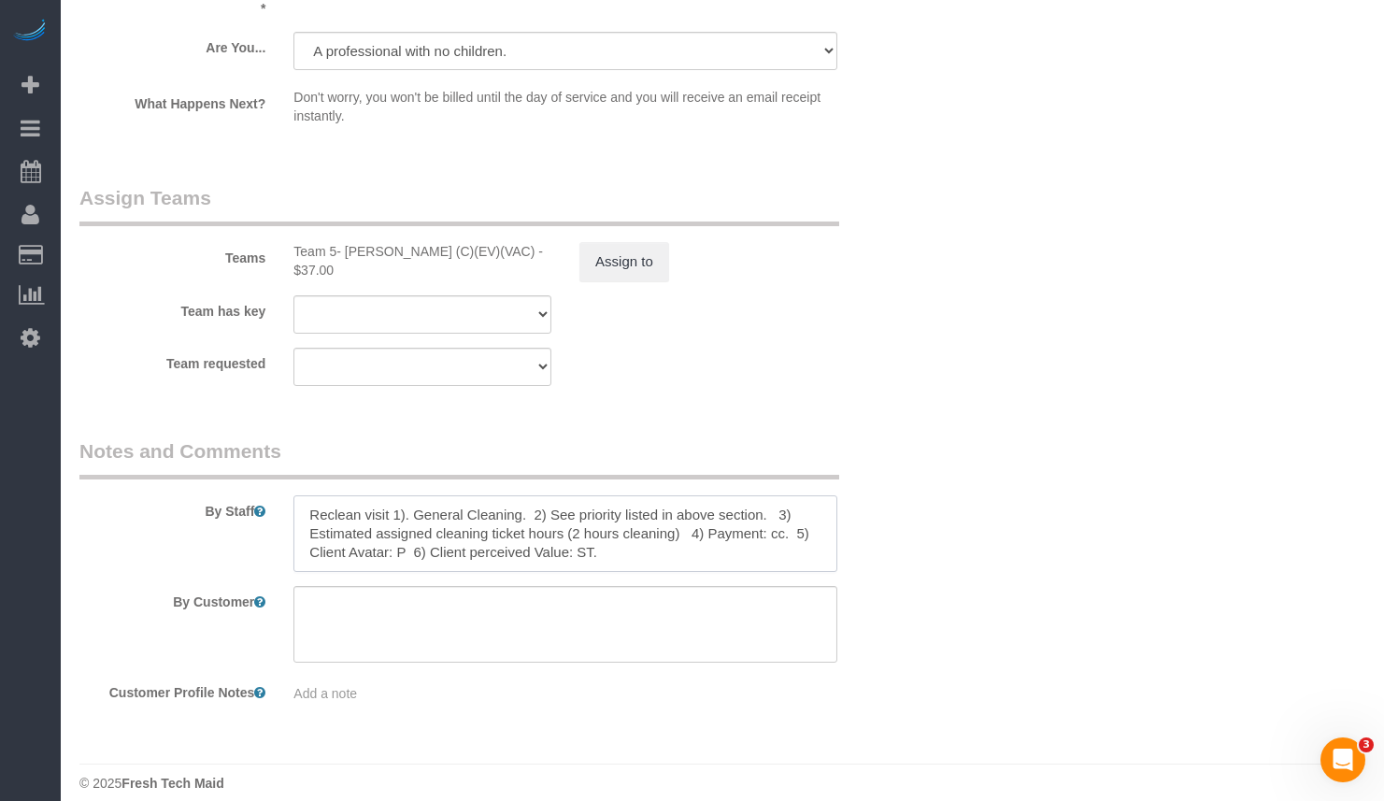
click at [637, 543] on textarea at bounding box center [565, 533] width 544 height 77
click at [724, 537] on textarea at bounding box center [565, 533] width 544 height 77
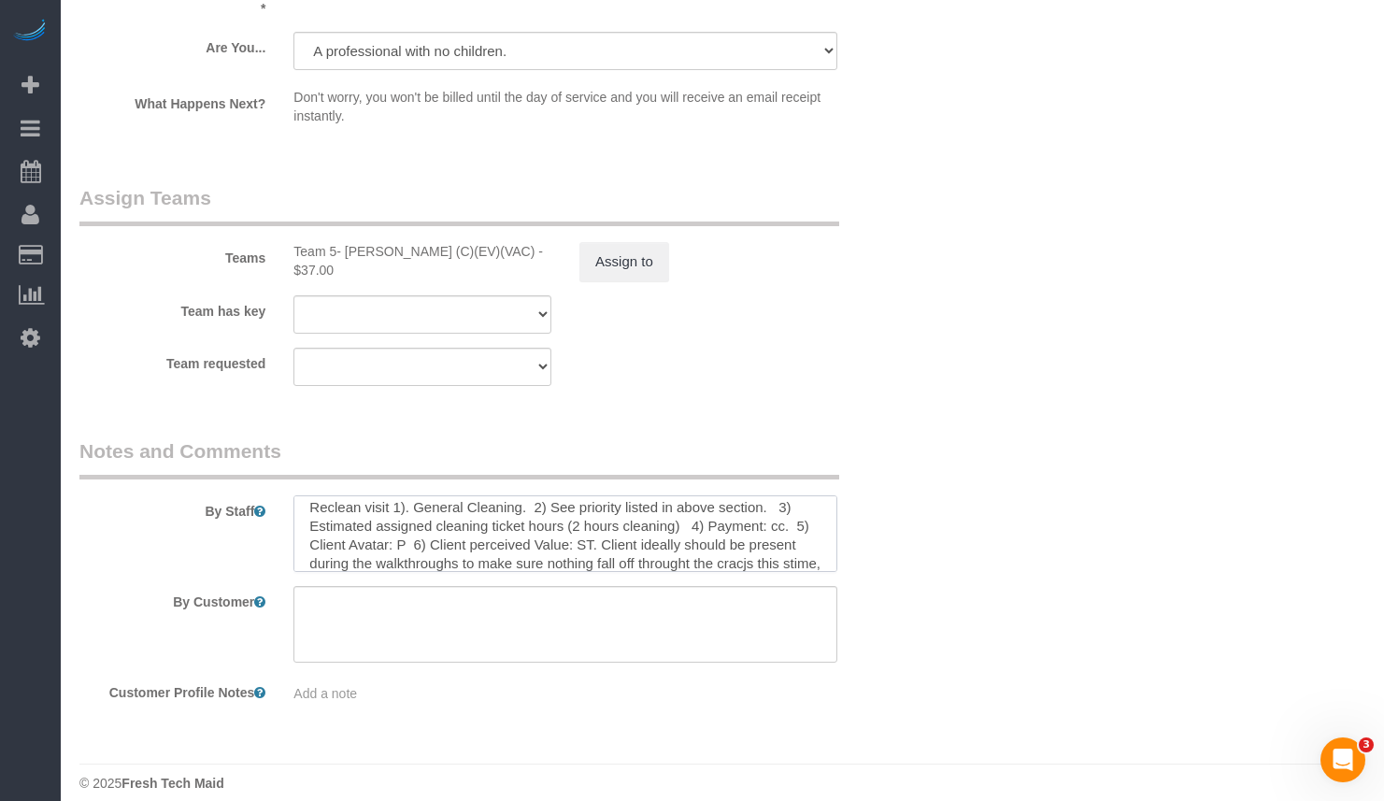
scroll to position [26, 0]
click at [613, 513] on textarea at bounding box center [565, 533] width 544 height 77
click at [736, 518] on textarea at bounding box center [565, 533] width 544 height 77
click at [493, 534] on textarea at bounding box center [565, 533] width 544 height 77
click at [702, 510] on textarea at bounding box center [565, 533] width 544 height 77
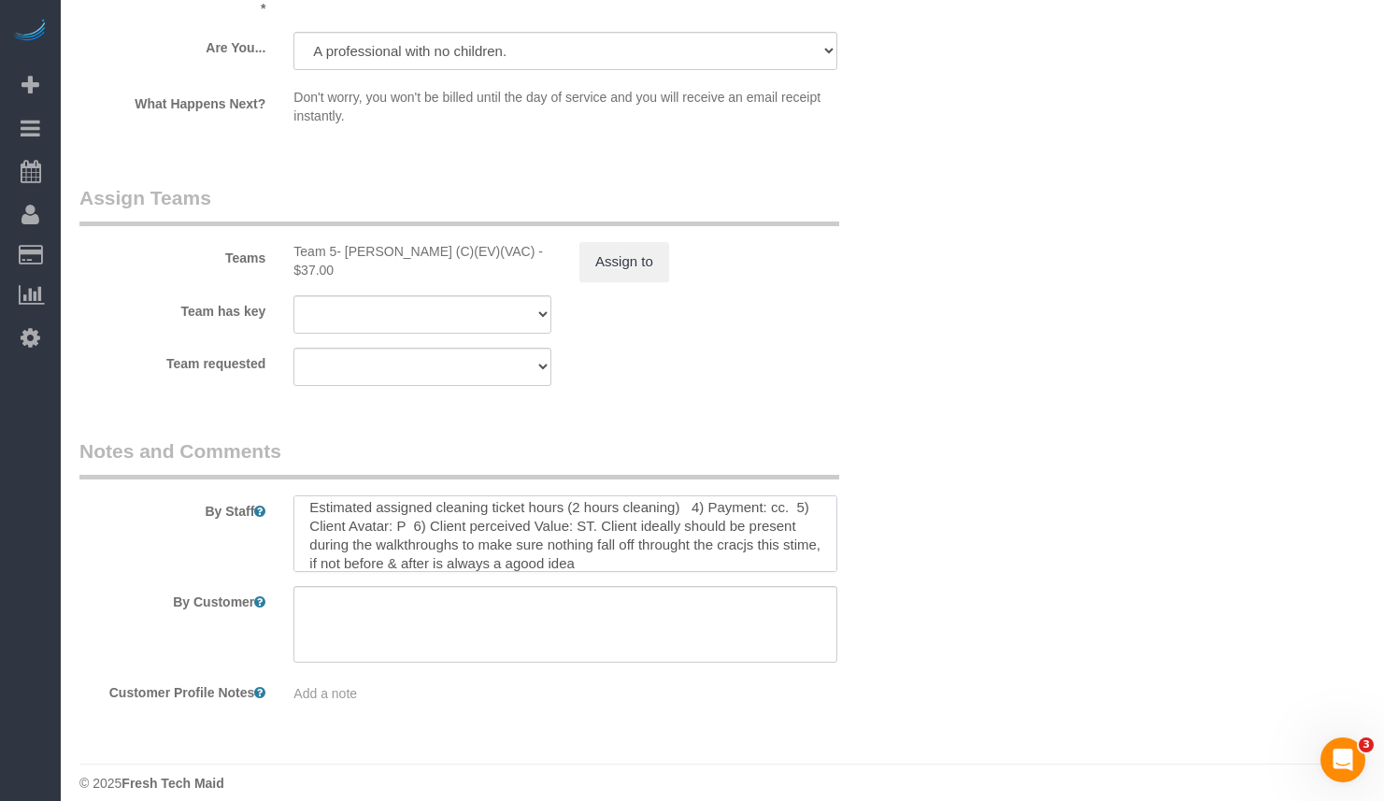
scroll to position [37, 0]
drag, startPoint x: 591, startPoint y: 511, endPoint x: 639, endPoint y: 559, distance: 68.1
click at [639, 559] on sui-booking-comments "By Staff By Customer Customer Profile Notes Add a note" at bounding box center [493, 569] width 829 height 265
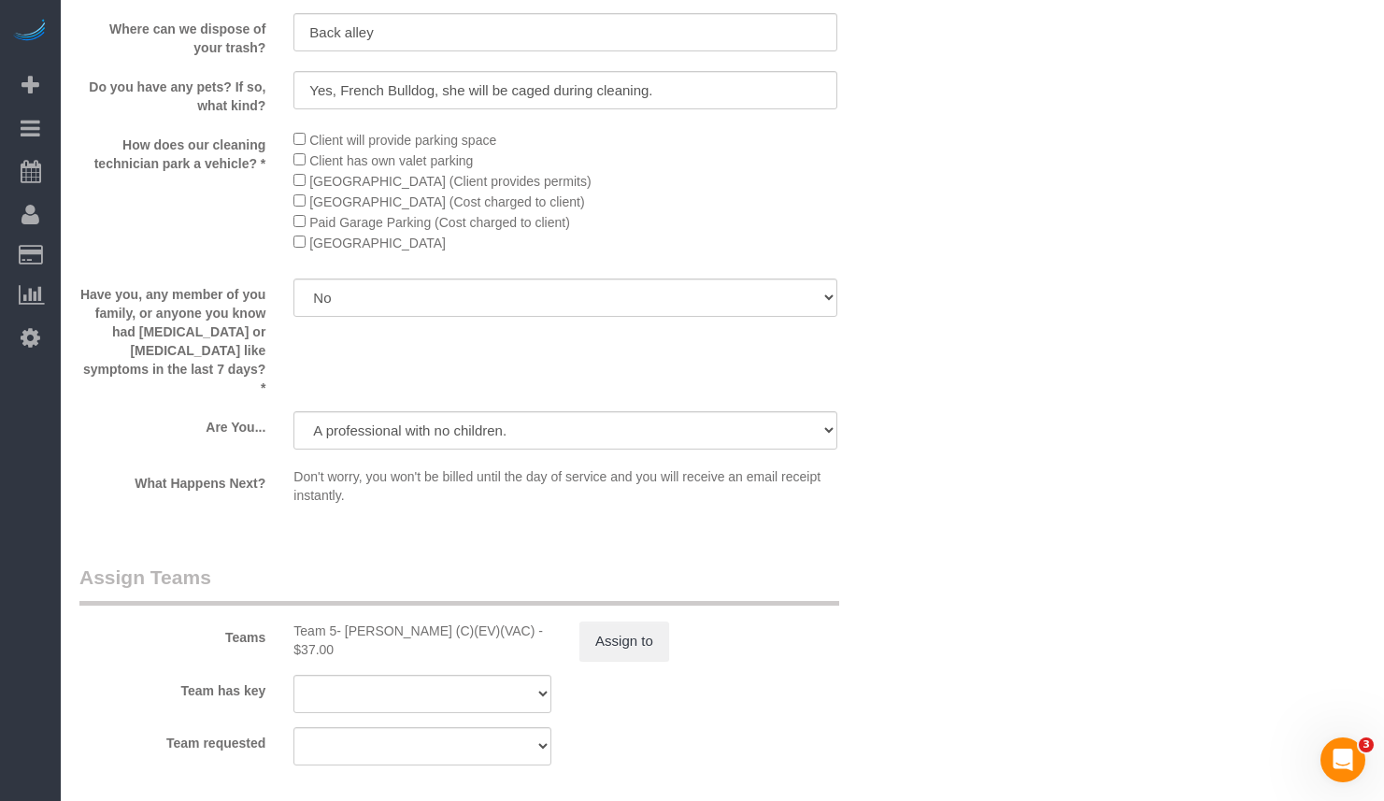
scroll to position [3464, 0]
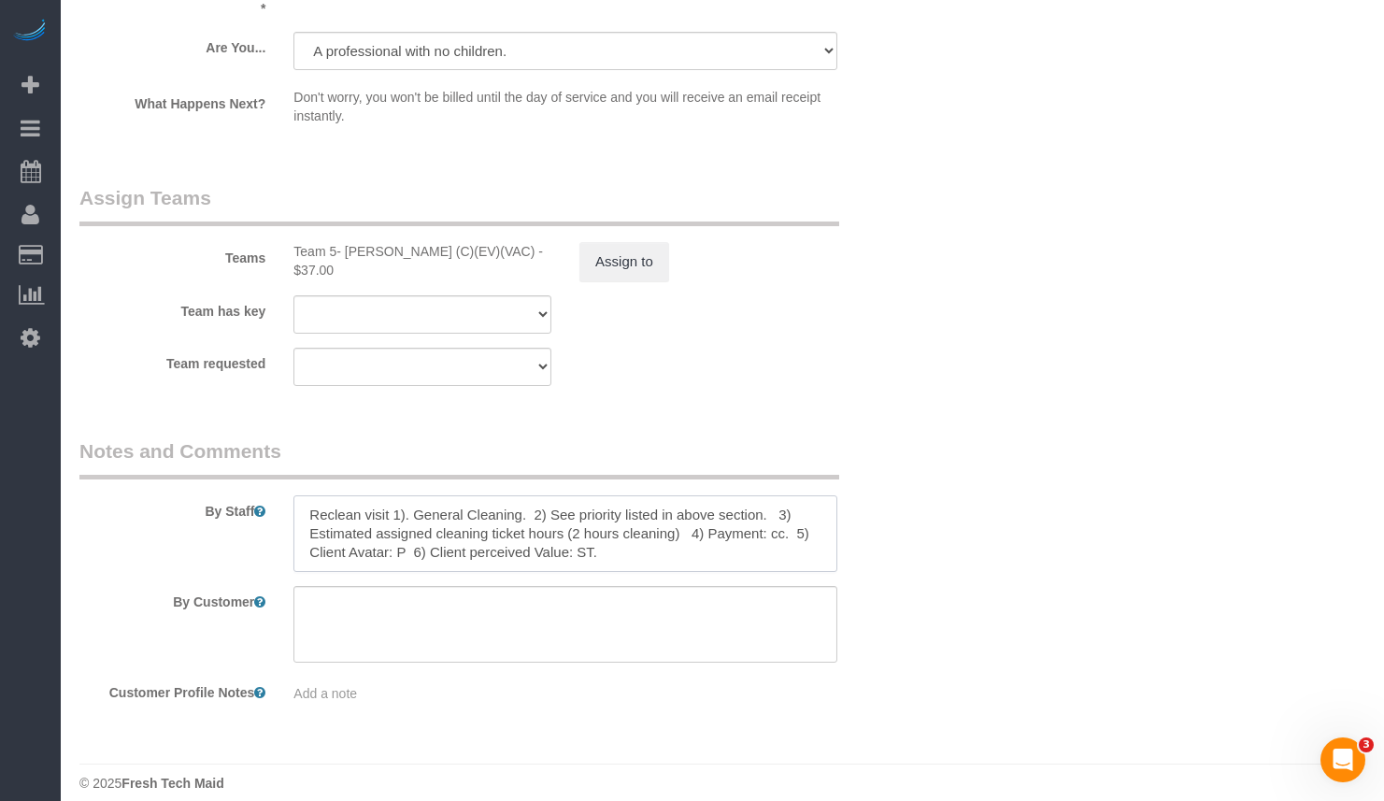
click at [666, 535] on textarea at bounding box center [565, 533] width 544 height 77
paste textarea "Ideally, it’s best if you can be present during the walkthroughs to make sure n…"
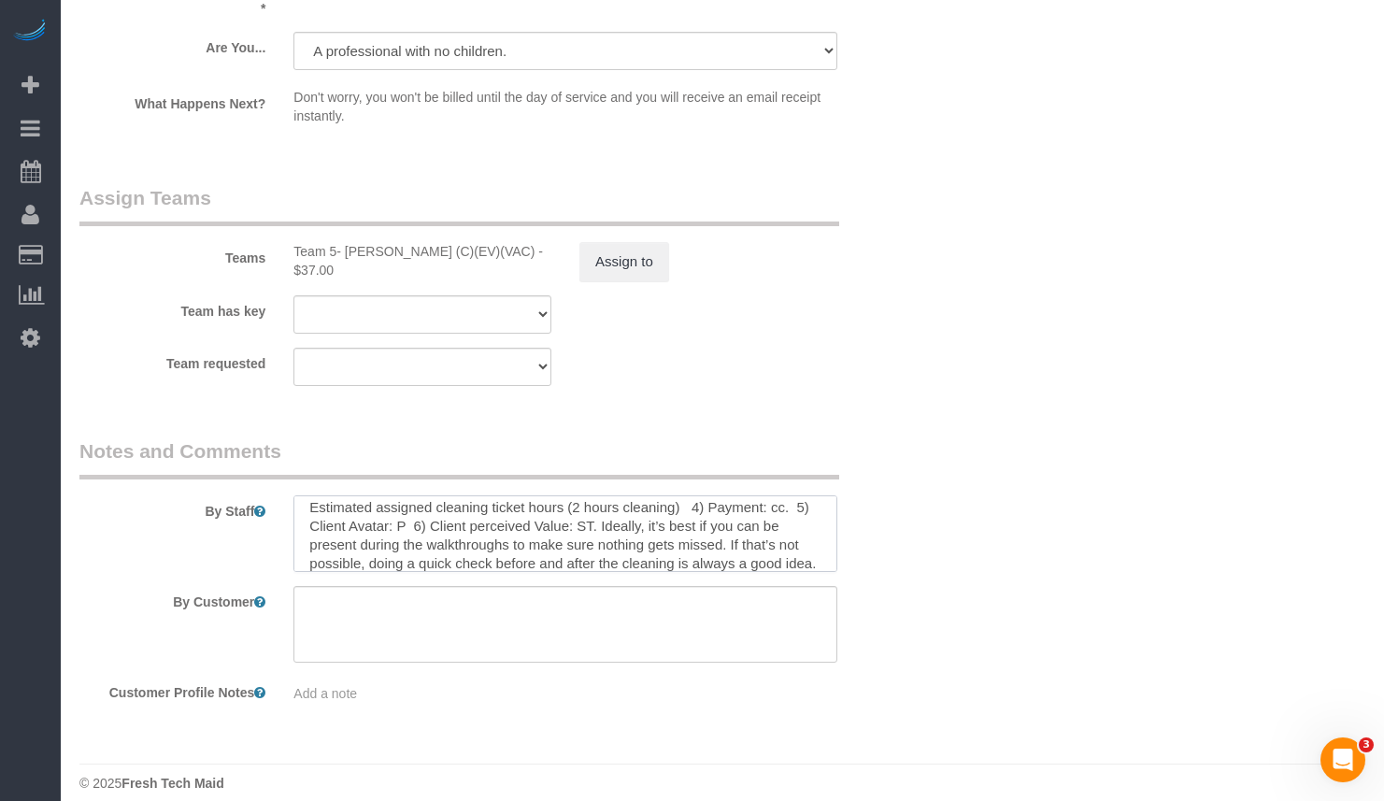
scroll to position [37, 0]
drag, startPoint x: 731, startPoint y: 515, endPoint x: 820, endPoint y: 530, distance: 90.0
click at [820, 530] on textarea at bounding box center [565, 533] width 544 height 77
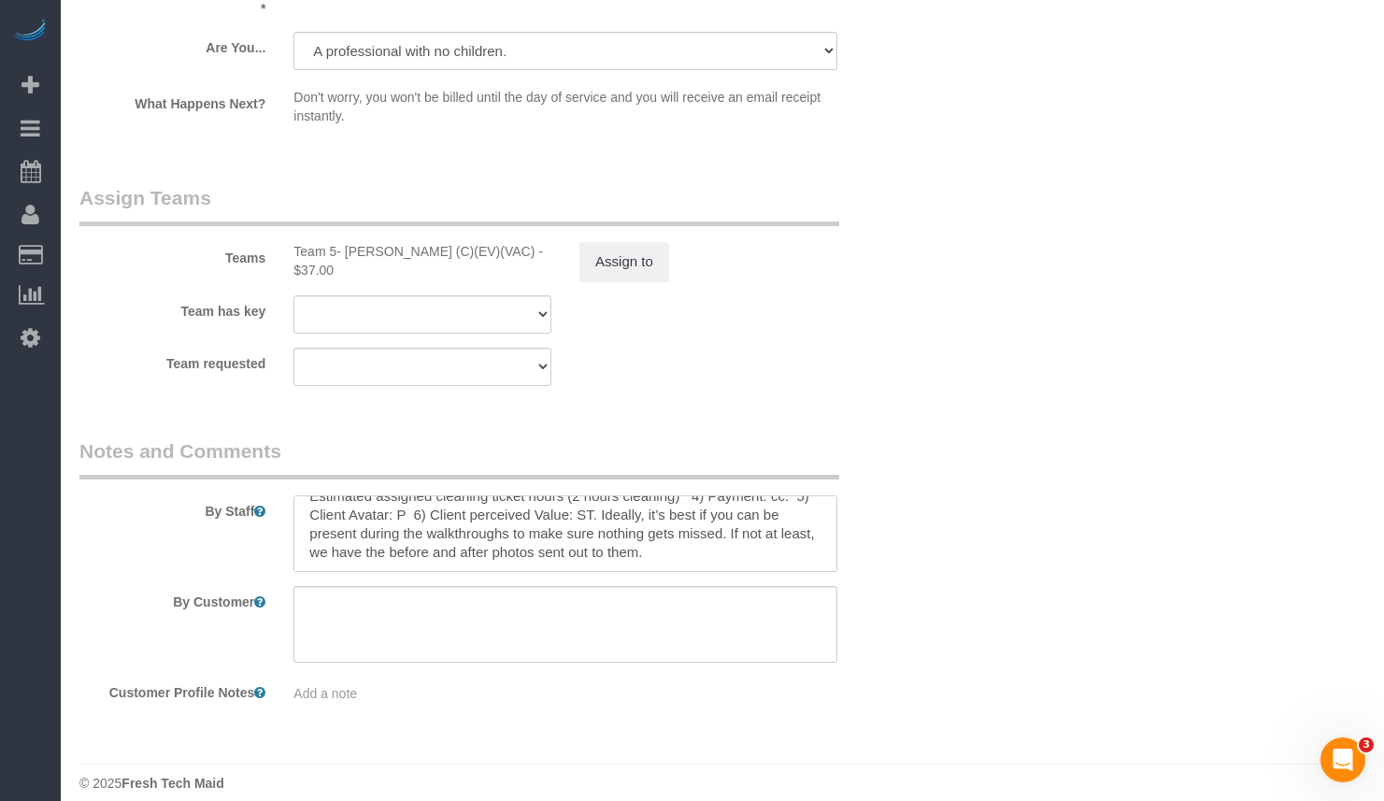
click at [808, 512] on textarea at bounding box center [565, 533] width 544 height 77
drag, startPoint x: 746, startPoint y: 509, endPoint x: 756, endPoint y: 513, distance: 10.9
click at [748, 509] on textarea at bounding box center [565, 533] width 544 height 77
click at [822, 513] on textarea at bounding box center [565, 533] width 544 height 77
click at [638, 523] on textarea at bounding box center [565, 533] width 544 height 77
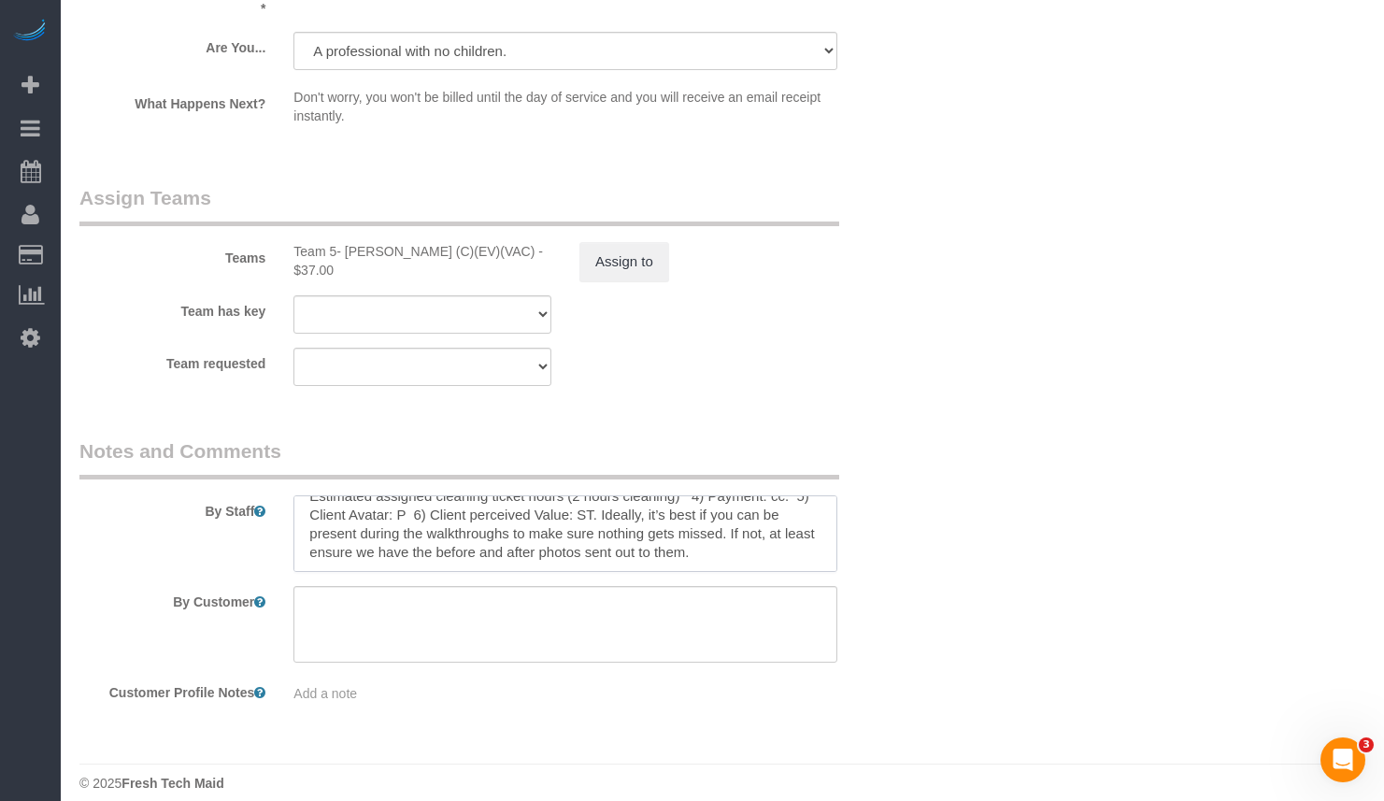
scroll to position [0, 0]
click at [384, 497] on textarea at bounding box center [565, 533] width 544 height 77
drag, startPoint x: 529, startPoint y: 512, endPoint x: 365, endPoint y: 519, distance: 164.6
click at [363, 519] on textarea at bounding box center [565, 533] width 544 height 77
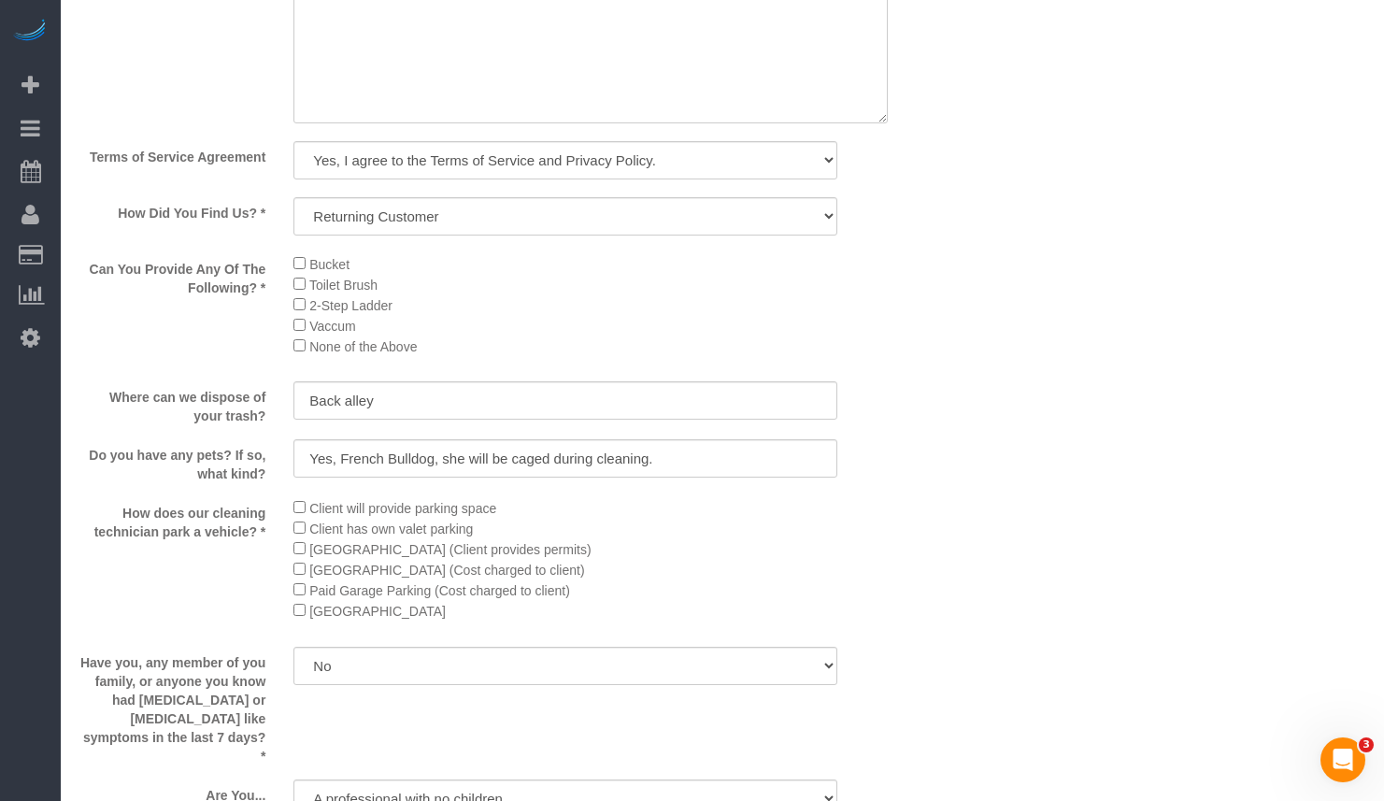
scroll to position [2342, 0]
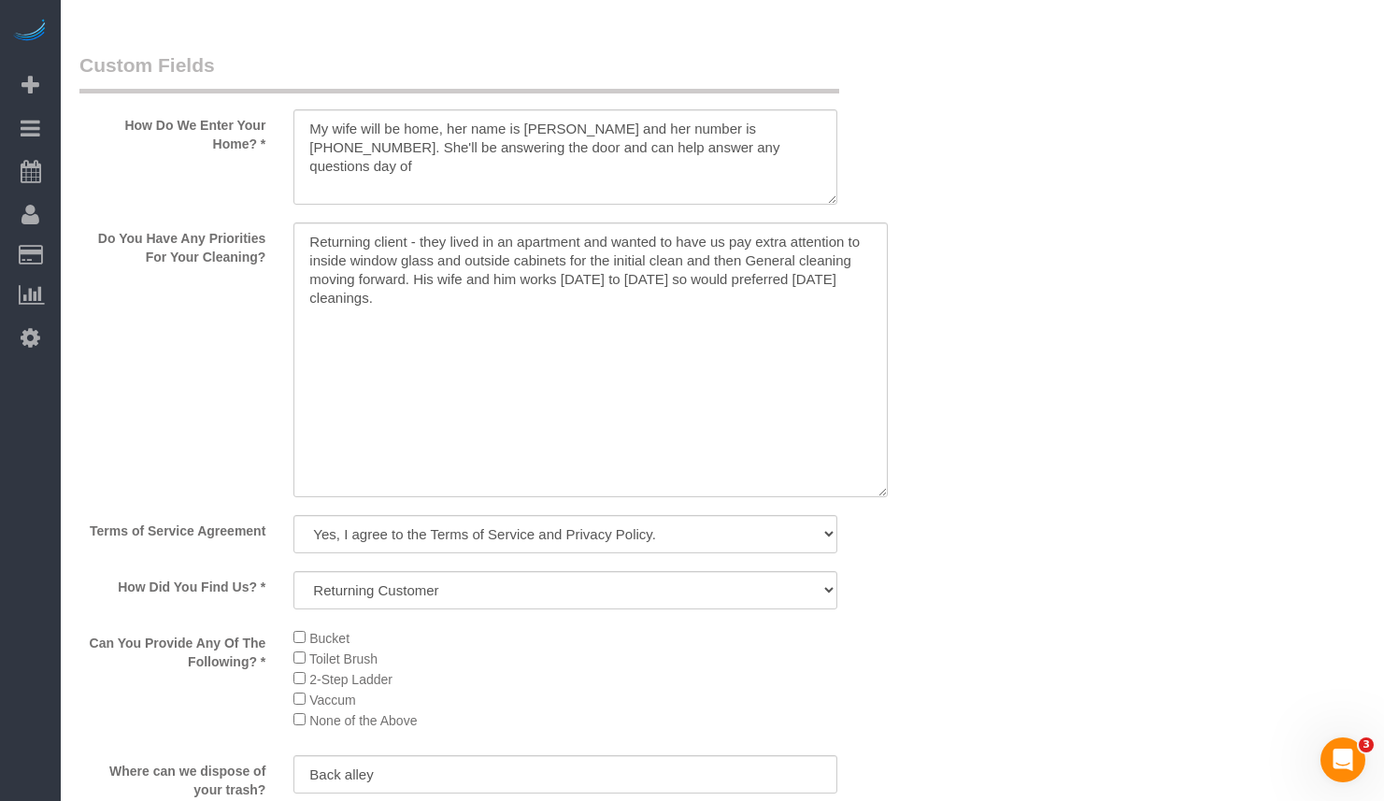
type textarea "Reclean visit for last Initial Clean 7/11/2025 1). General Cleaning. 2) See pri…"
click at [549, 308] on textarea at bounding box center [590, 359] width 594 height 275
click at [315, 245] on textarea at bounding box center [590, 359] width 594 height 275
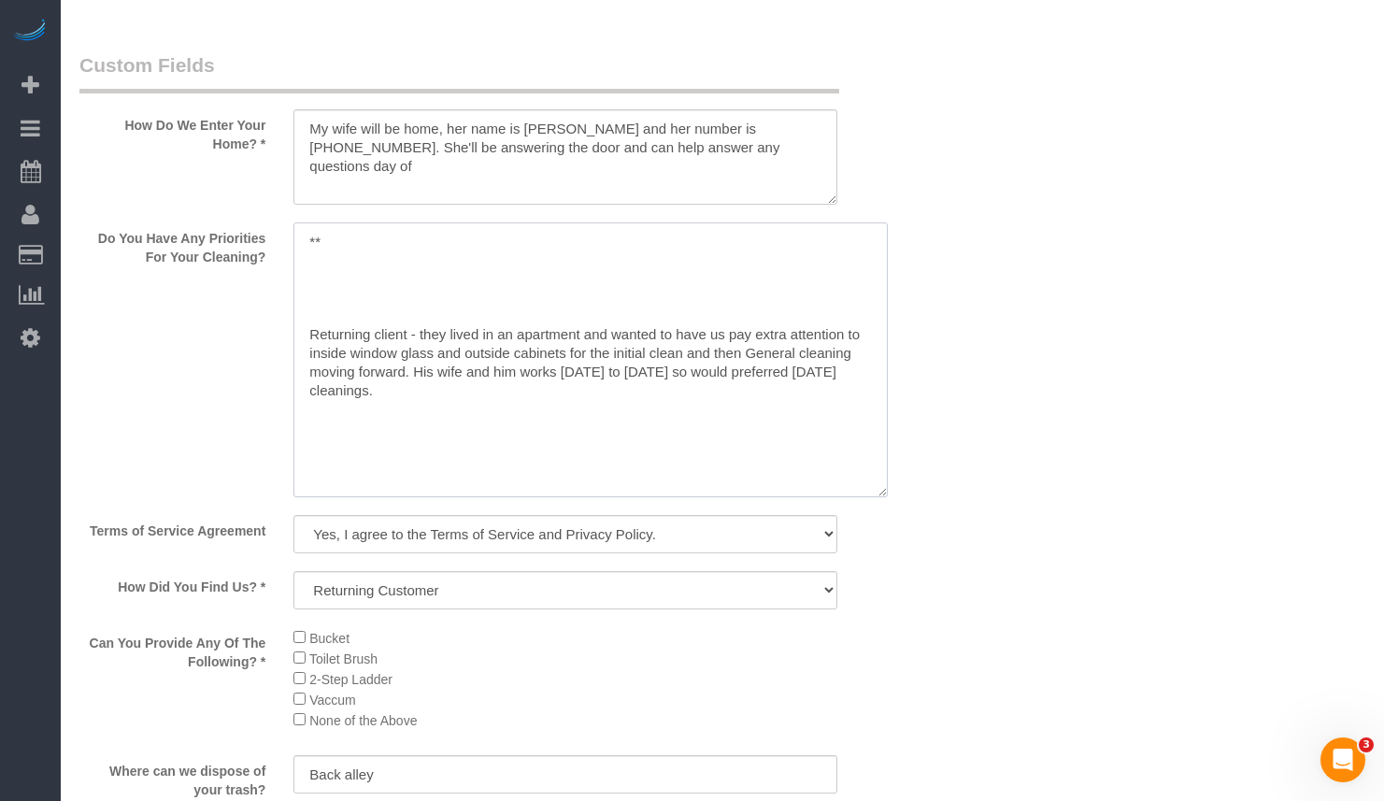
click at [459, 249] on textarea at bounding box center [590, 359] width 594 height 275
paste textarea "- Dirt in a corner: Everywhere, mostly family room, bathroom and kitchen: Dust …"
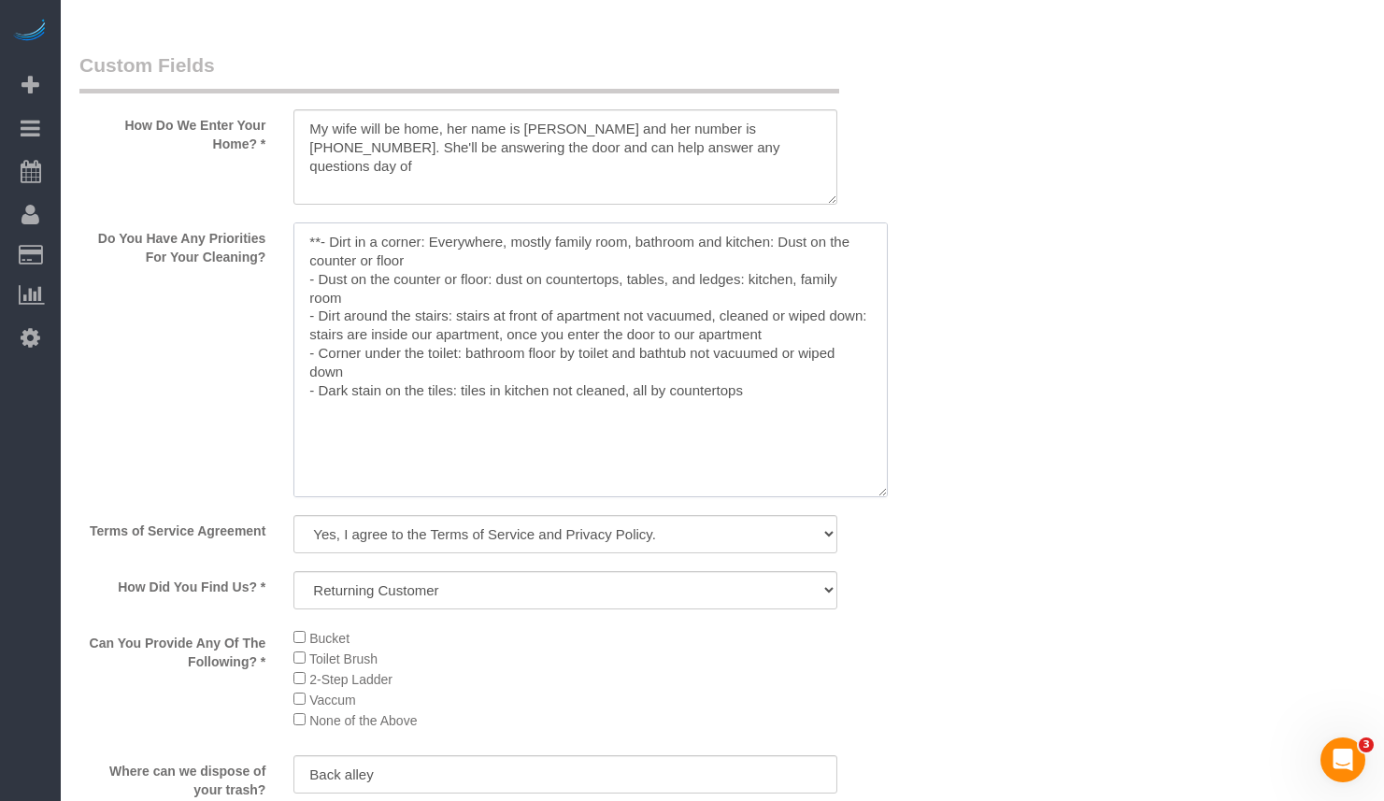
click at [326, 241] on textarea at bounding box center [590, 359] width 594 height 275
click at [780, 308] on textarea at bounding box center [590, 359] width 594 height 275
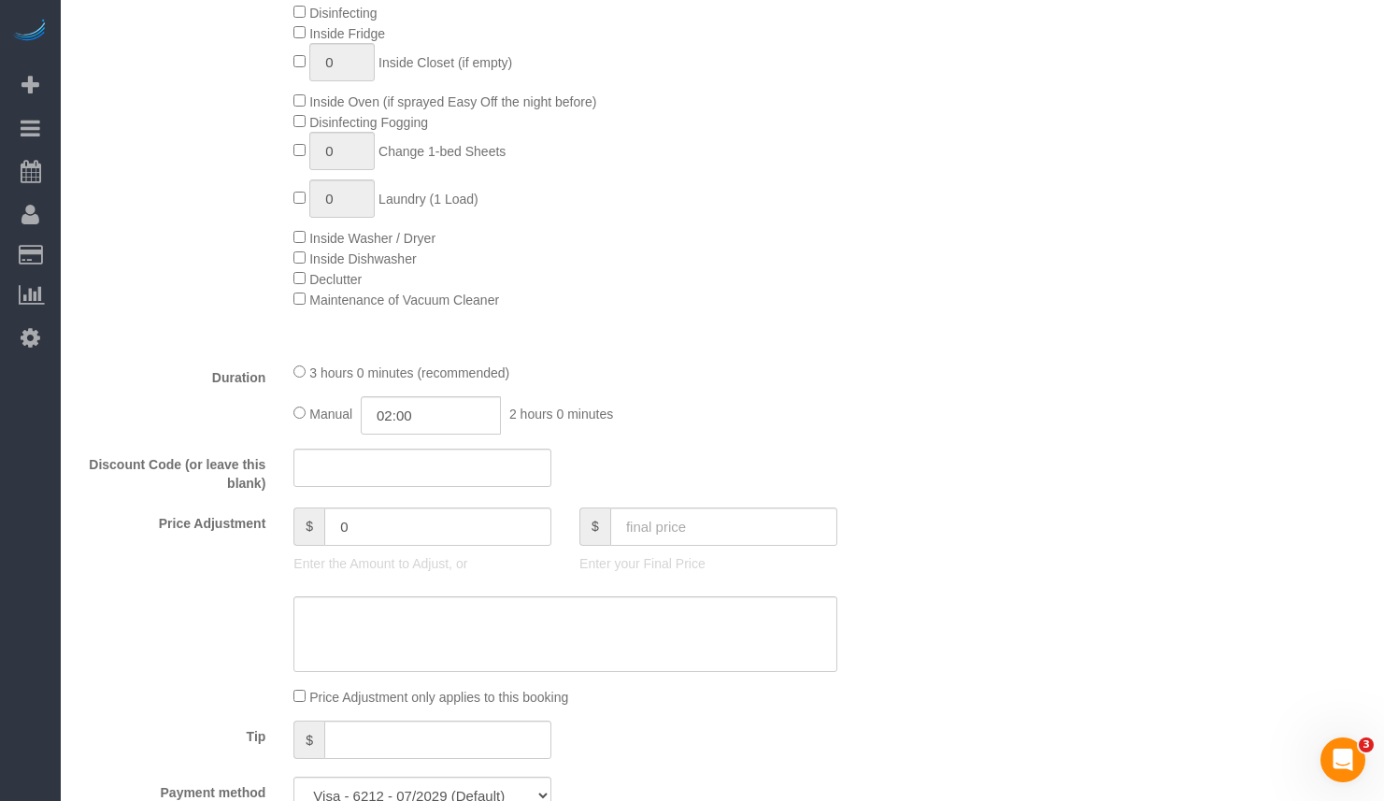
scroll to position [1309, 0]
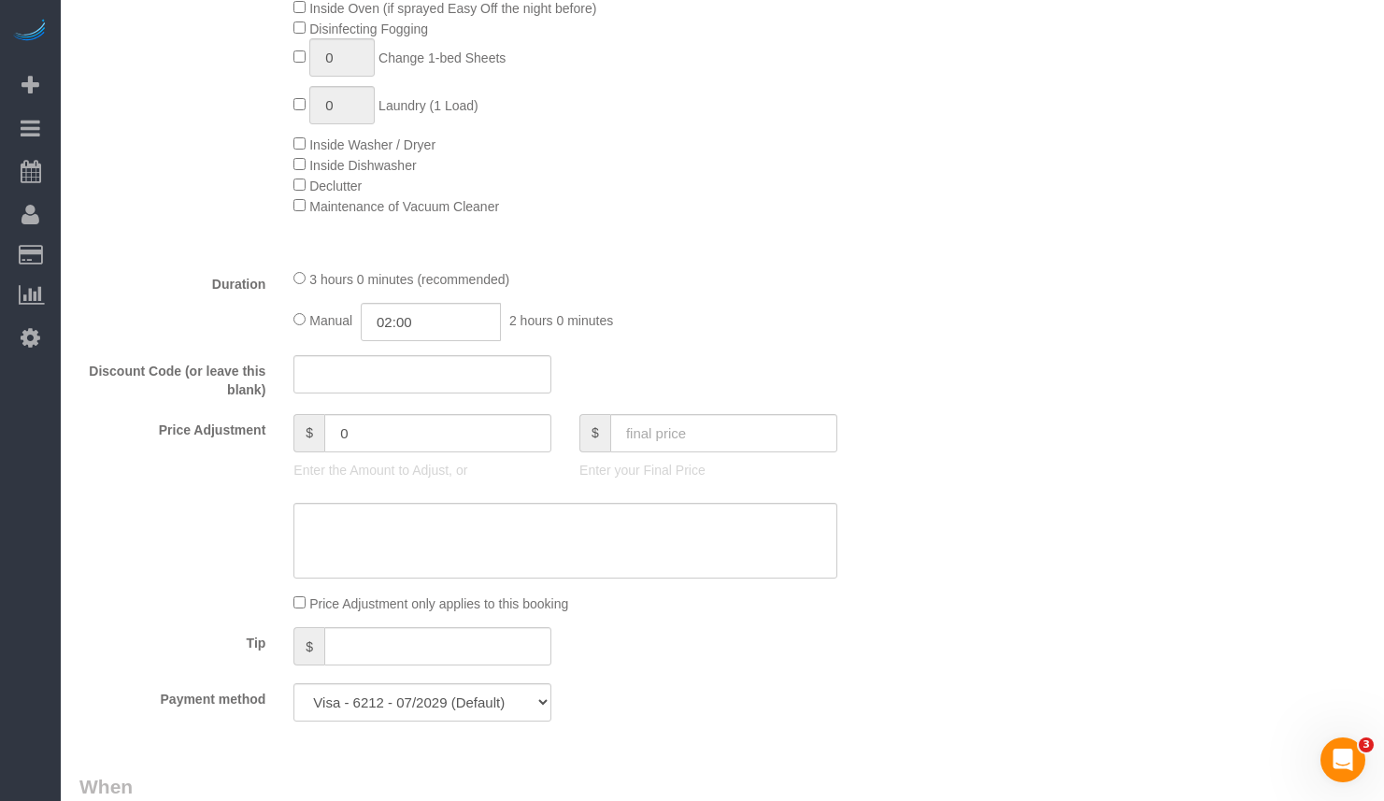
type textarea "**- Dirt in a corner: Everywhere, mostly family room, bathroom and kitchen: Dus…"
click at [695, 414] on input "text" at bounding box center [723, 433] width 227 height 38
type input "0"
click at [585, 539] on textarea at bounding box center [565, 541] width 544 height 77
type textarea "Recle"
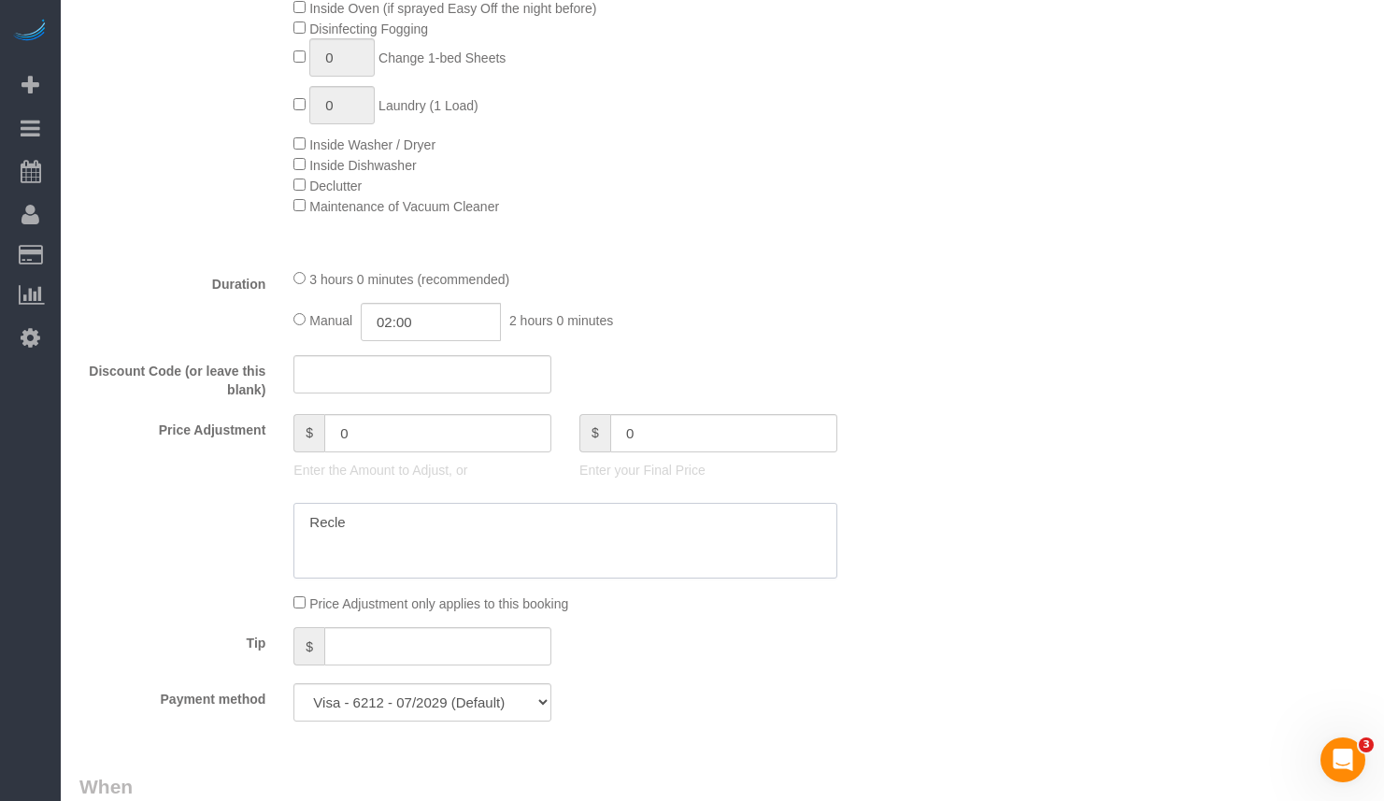
type input "-242"
type textarea "Reclean Visit"
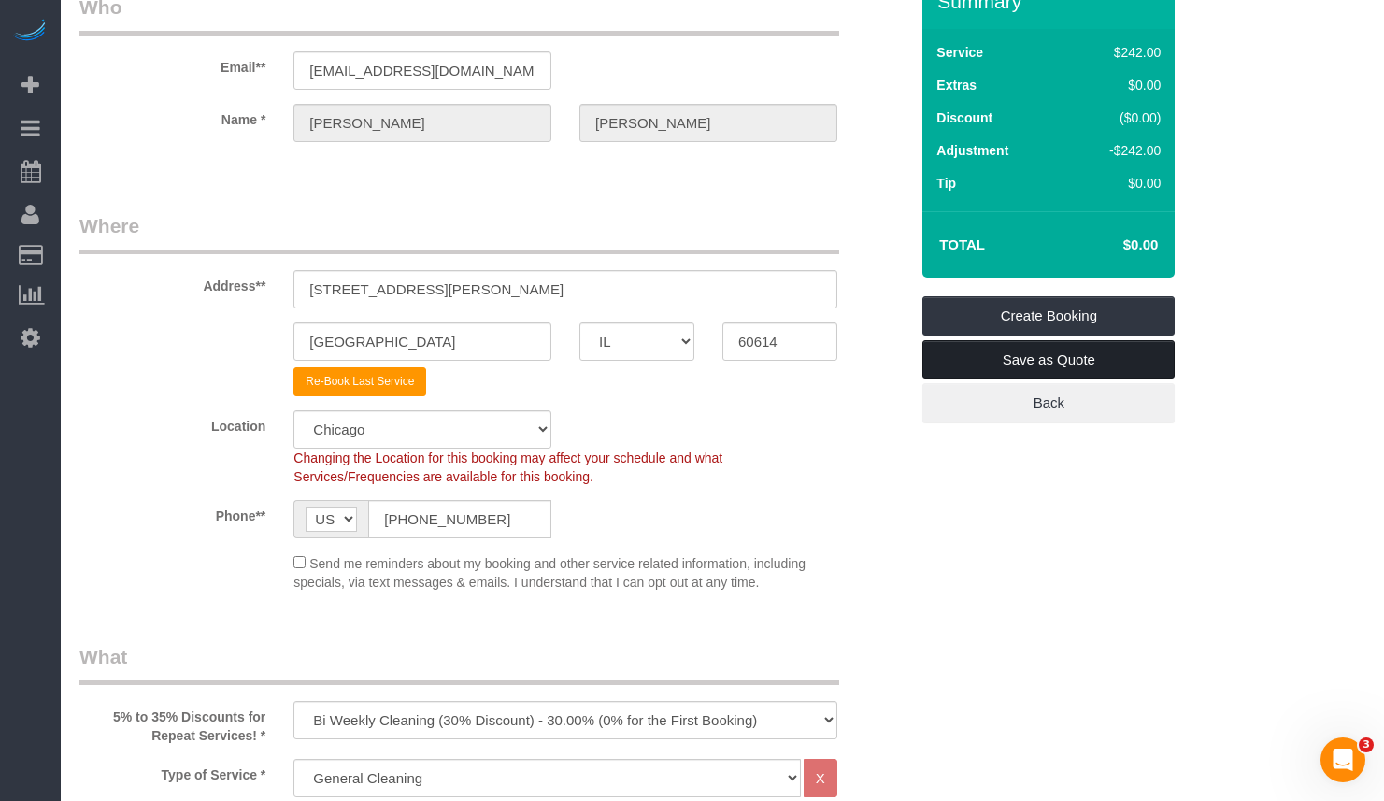
scroll to position [0, 0]
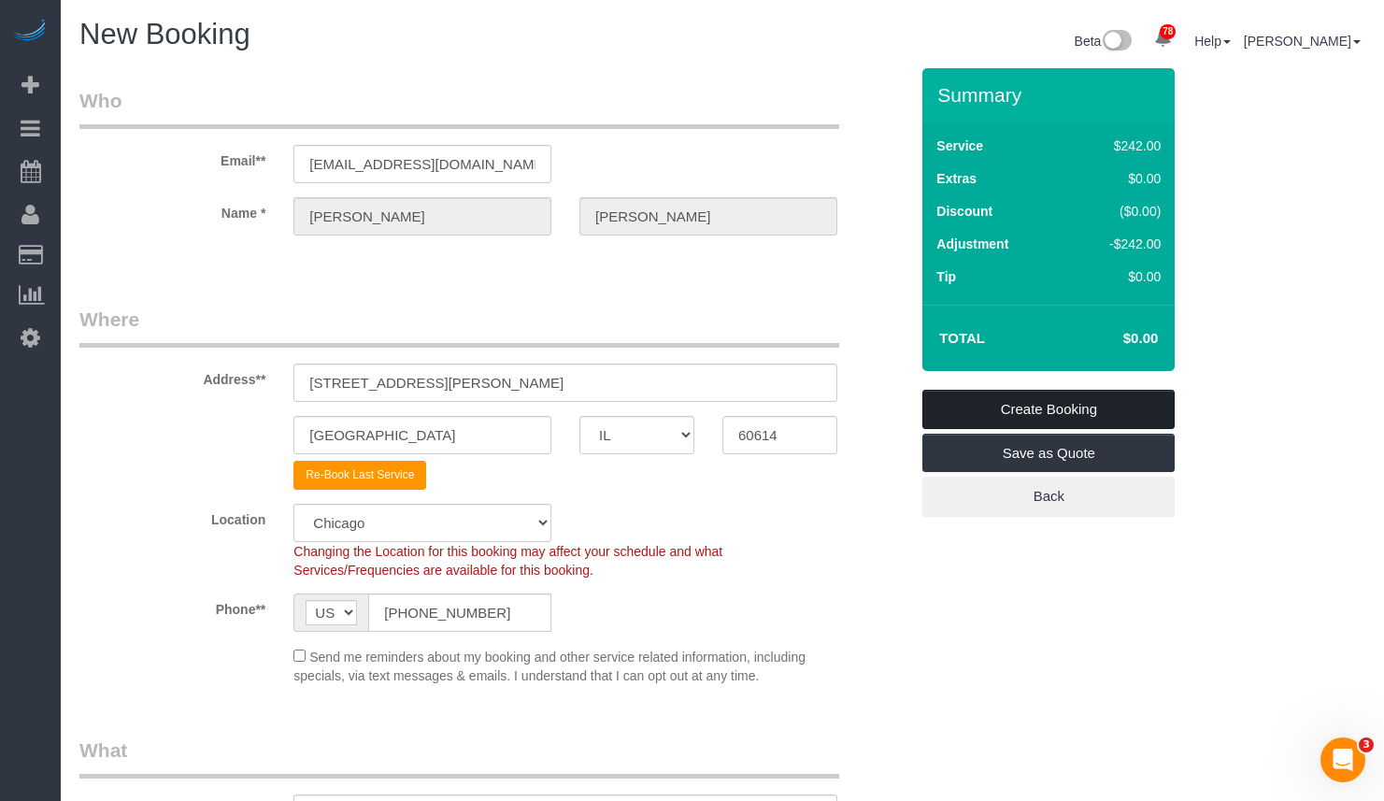
click at [1024, 395] on link "Create Booking" at bounding box center [1049, 409] width 252 height 39
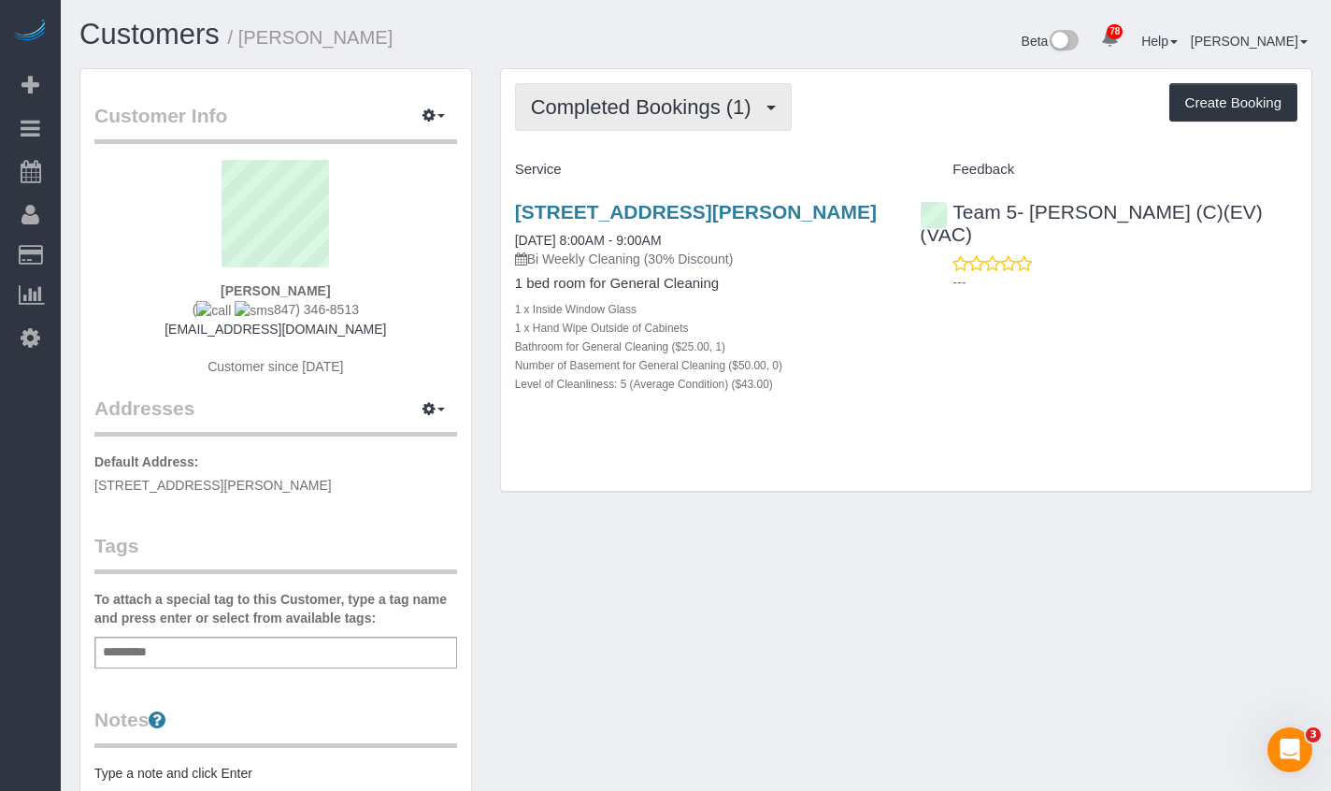
click at [673, 100] on span "Completed Bookings (1)" at bounding box center [646, 106] width 230 height 23
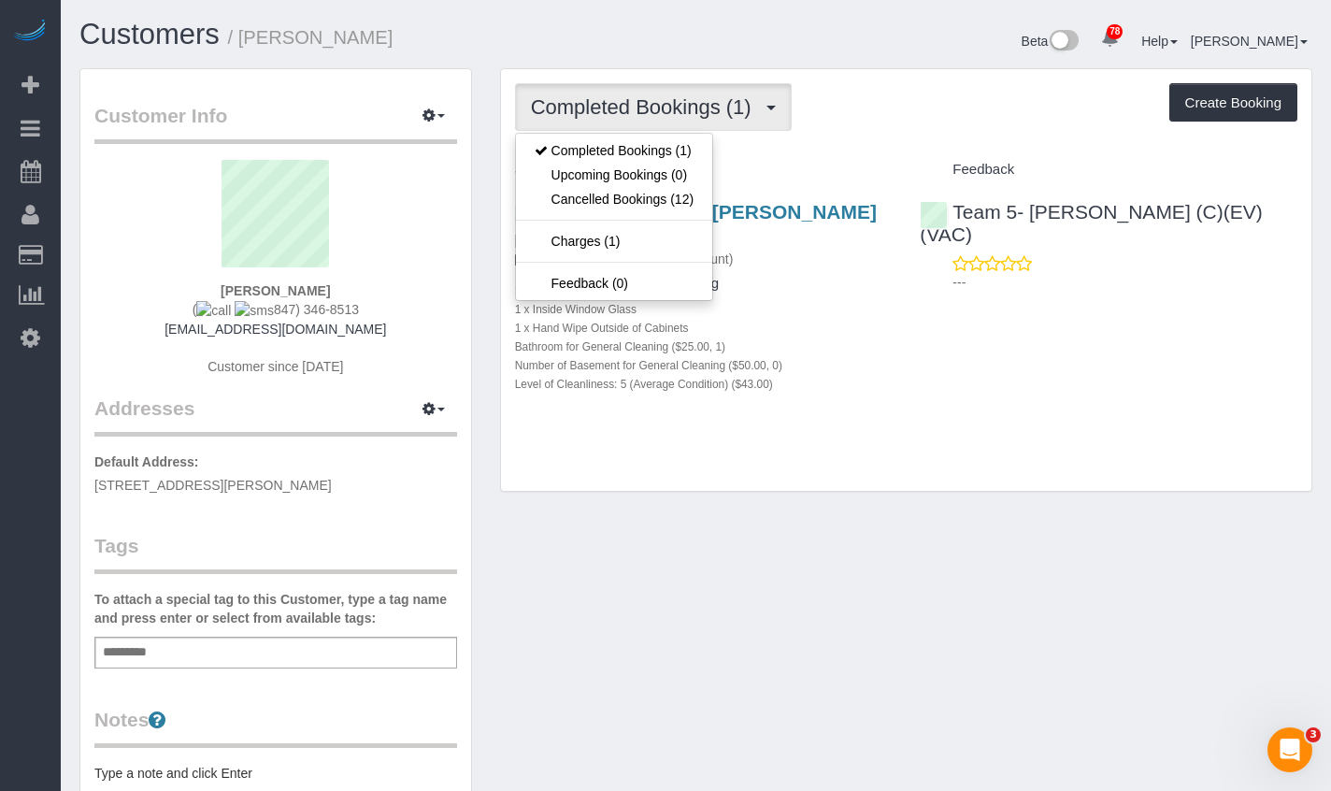
click at [929, 100] on div "Completed Bookings (1) Completed Bookings (1) Upcoming Bookings (0) Cancelled B…" at bounding box center [906, 107] width 782 height 48
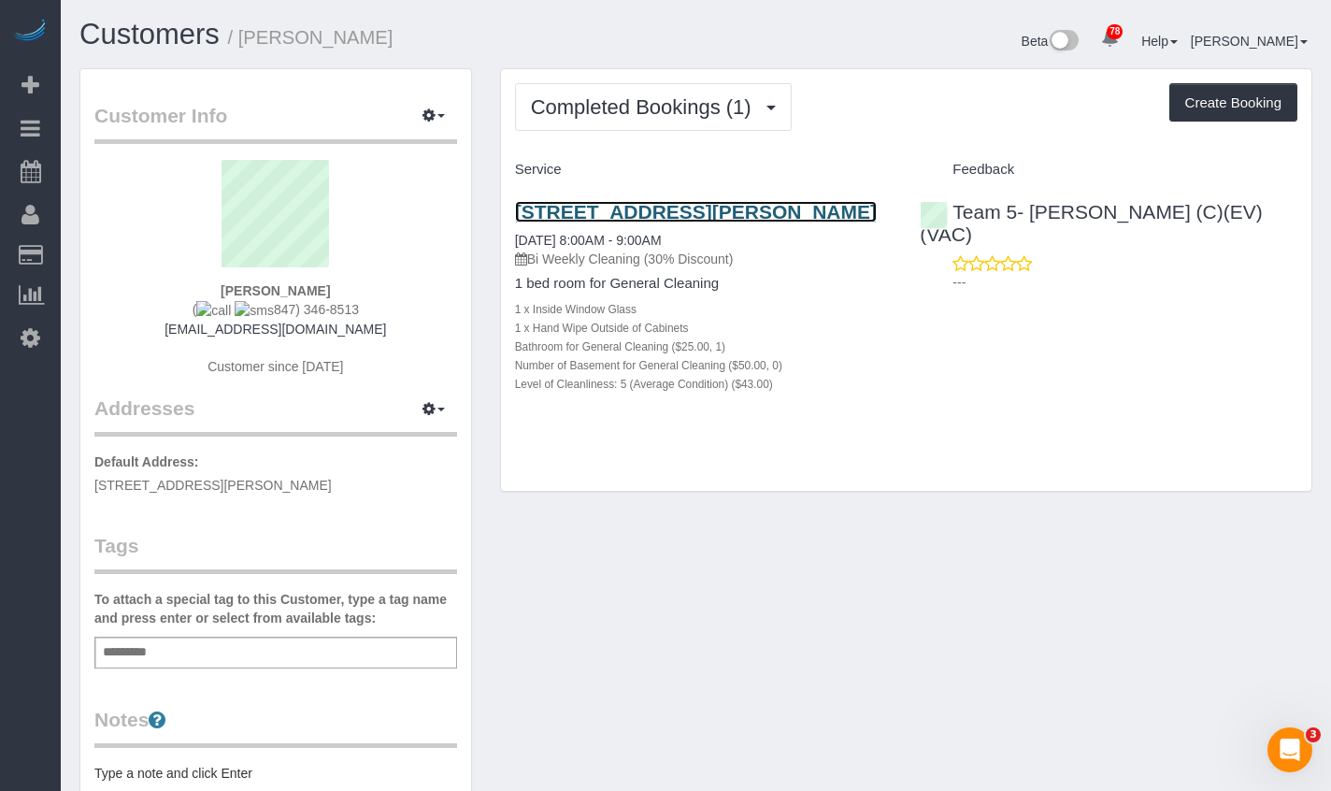
click at [757, 208] on link "1142 W. Schubert Ave, 4, Chicago, IL 60614" at bounding box center [696, 211] width 362 height 21
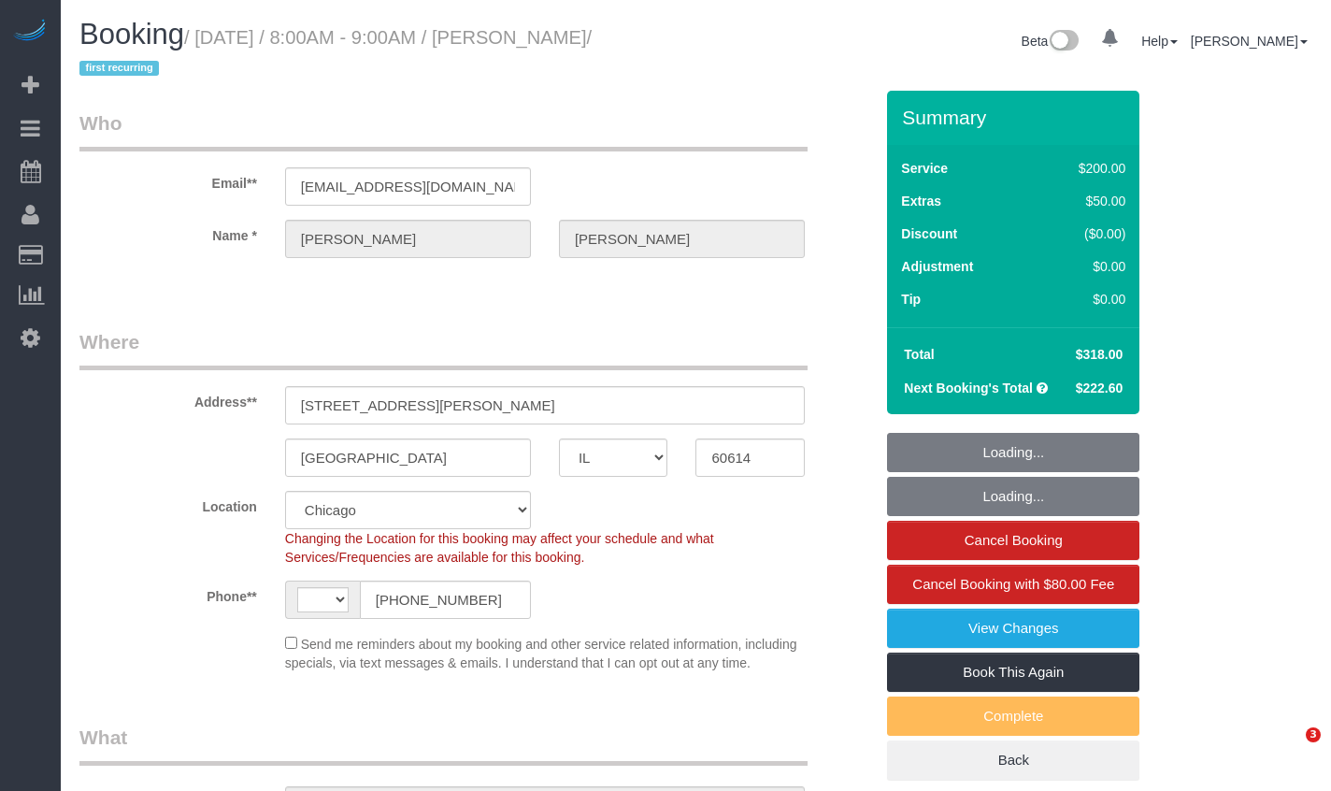
select select "IL"
select select "number:1"
select select "number:66"
select select "number:139"
select select "number:106"
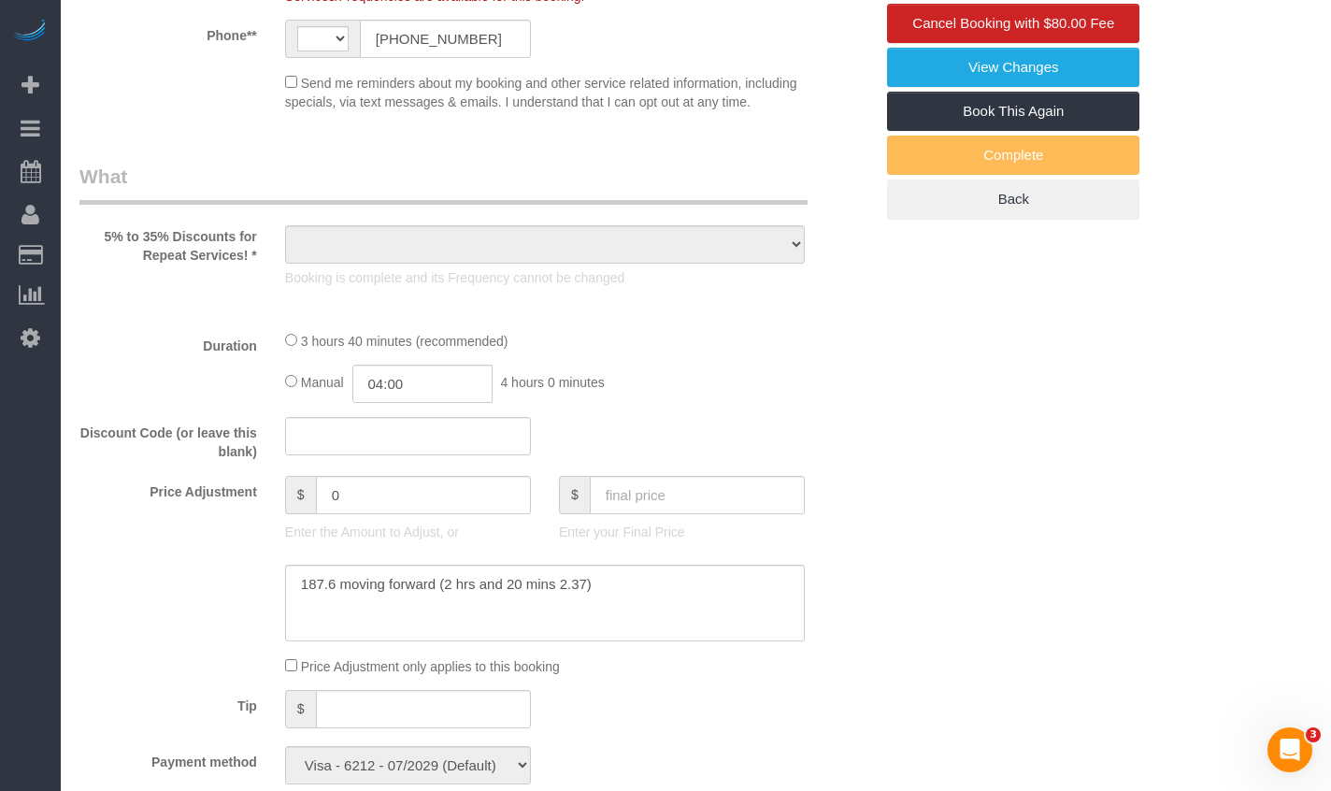
select select "string:[GEOGRAPHIC_DATA]"
select select "object:1145"
select select "512"
select select "5"
select select "spot1"
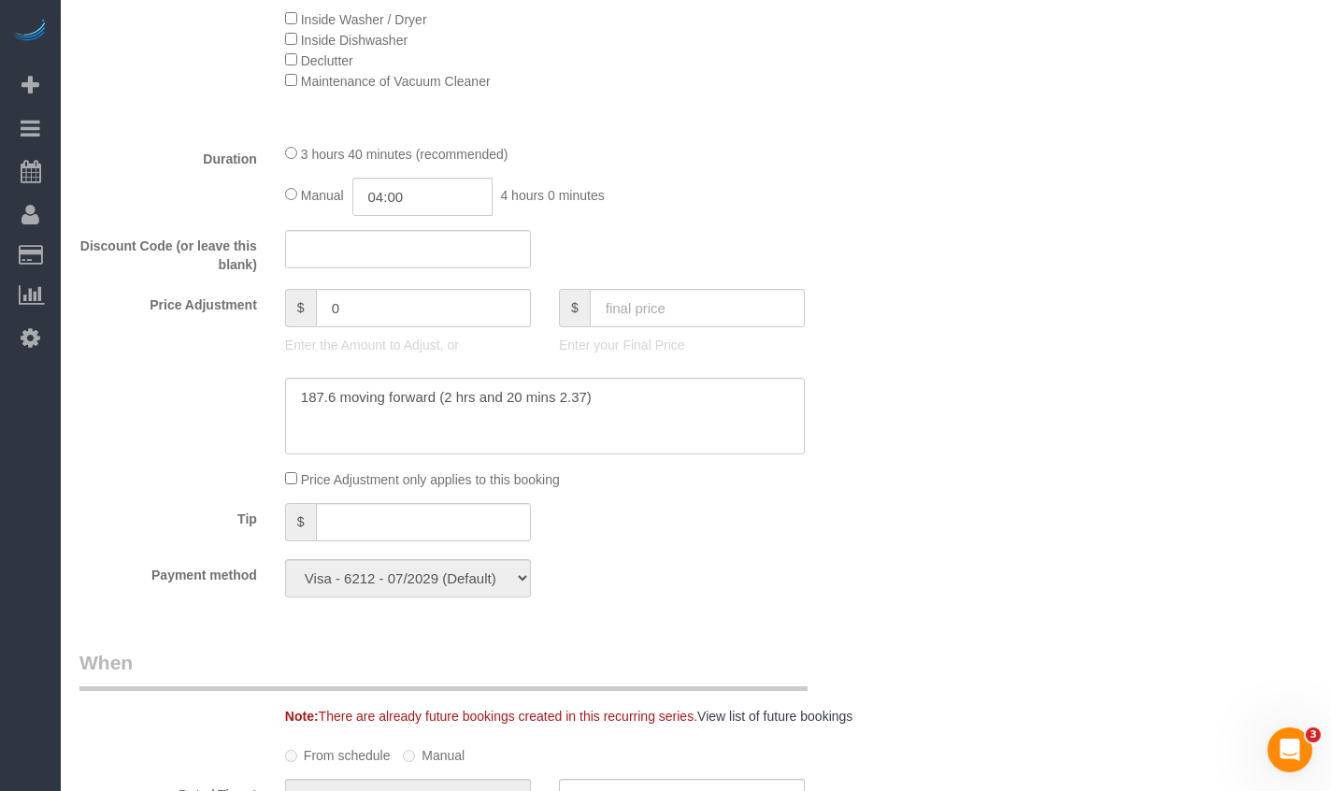
select select "5"
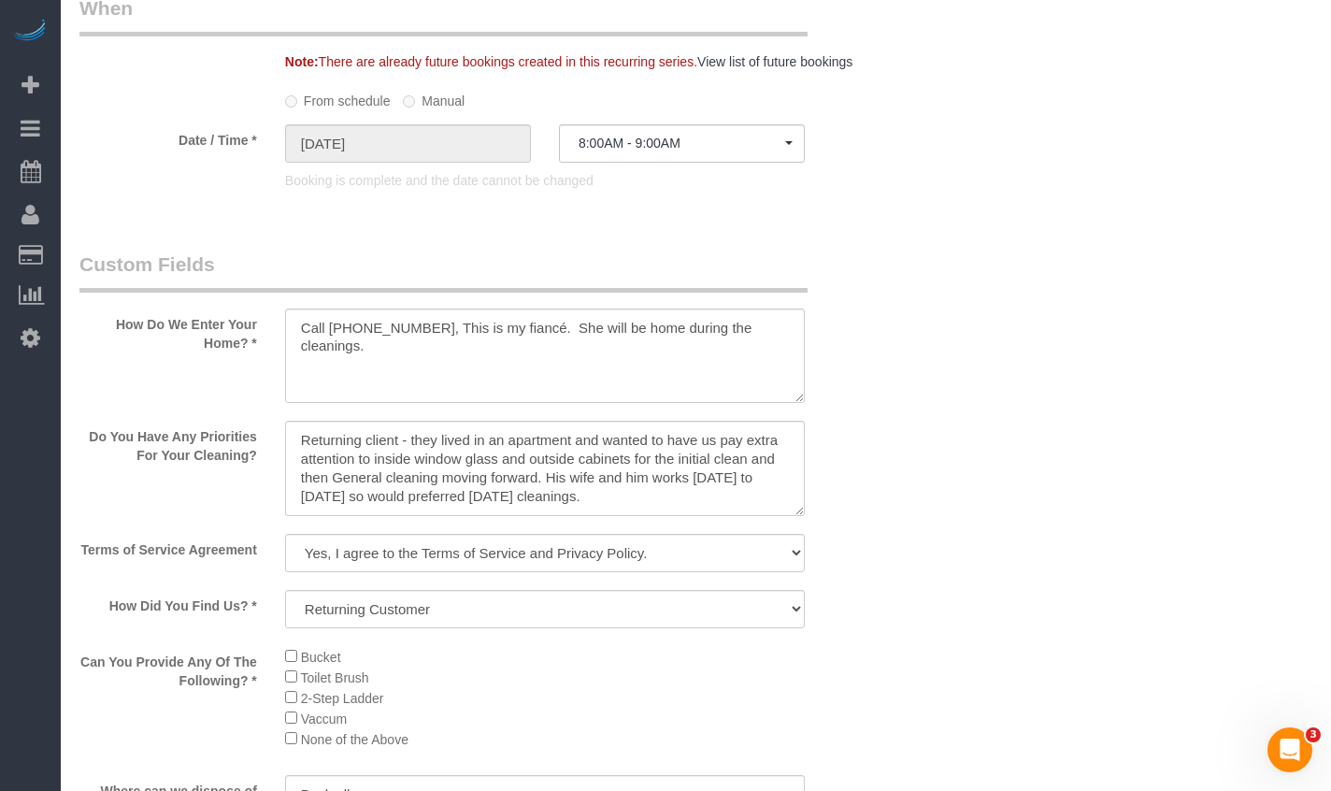
scroll to position [2205, 0]
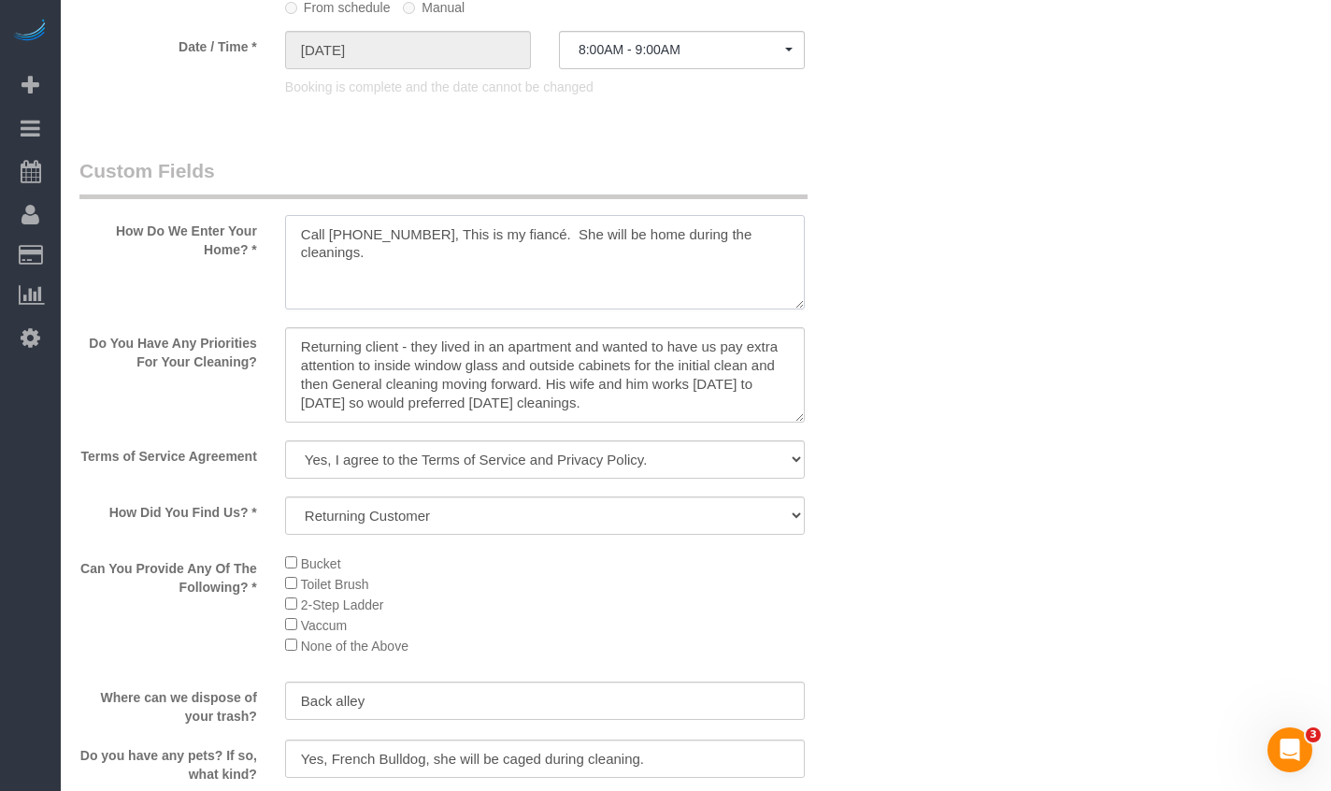
click at [419, 270] on textarea at bounding box center [545, 262] width 520 height 95
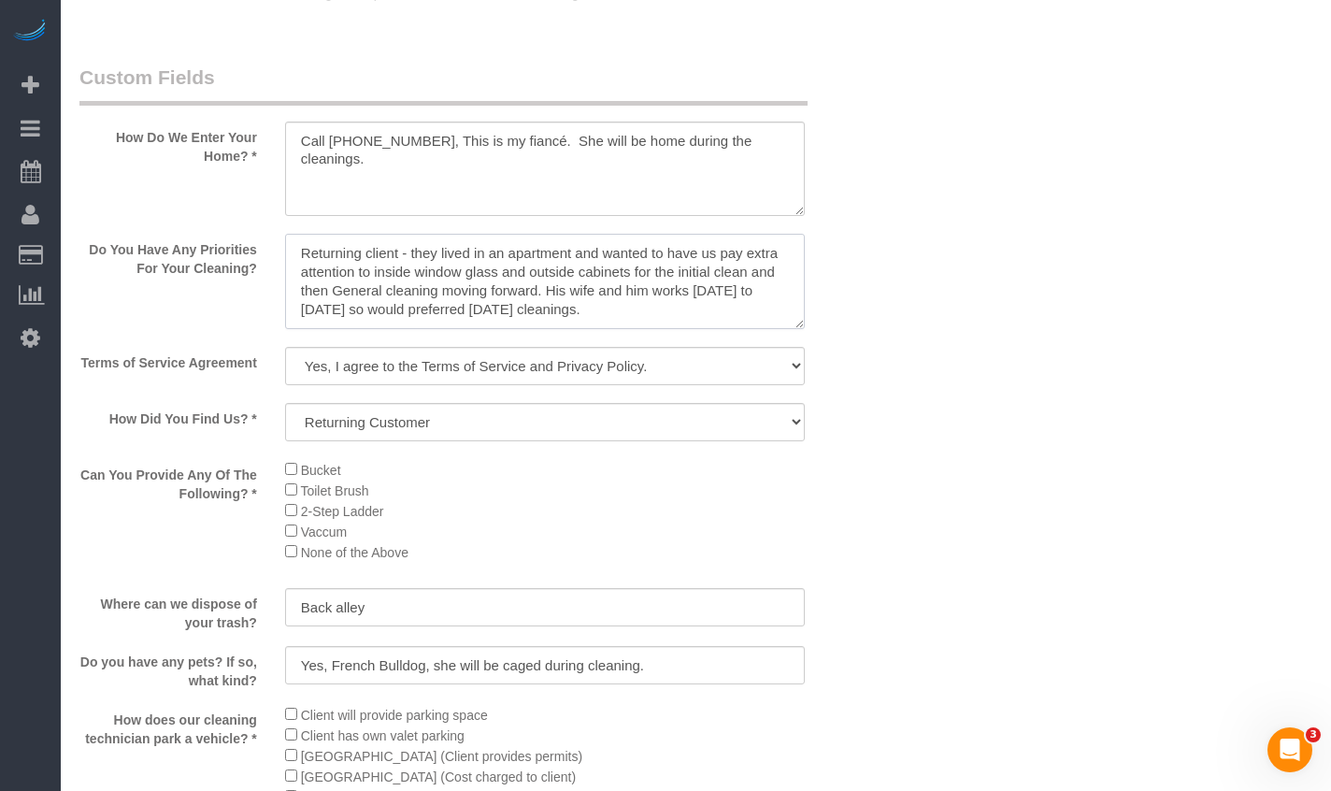
click at [449, 283] on textarea at bounding box center [545, 281] width 520 height 95
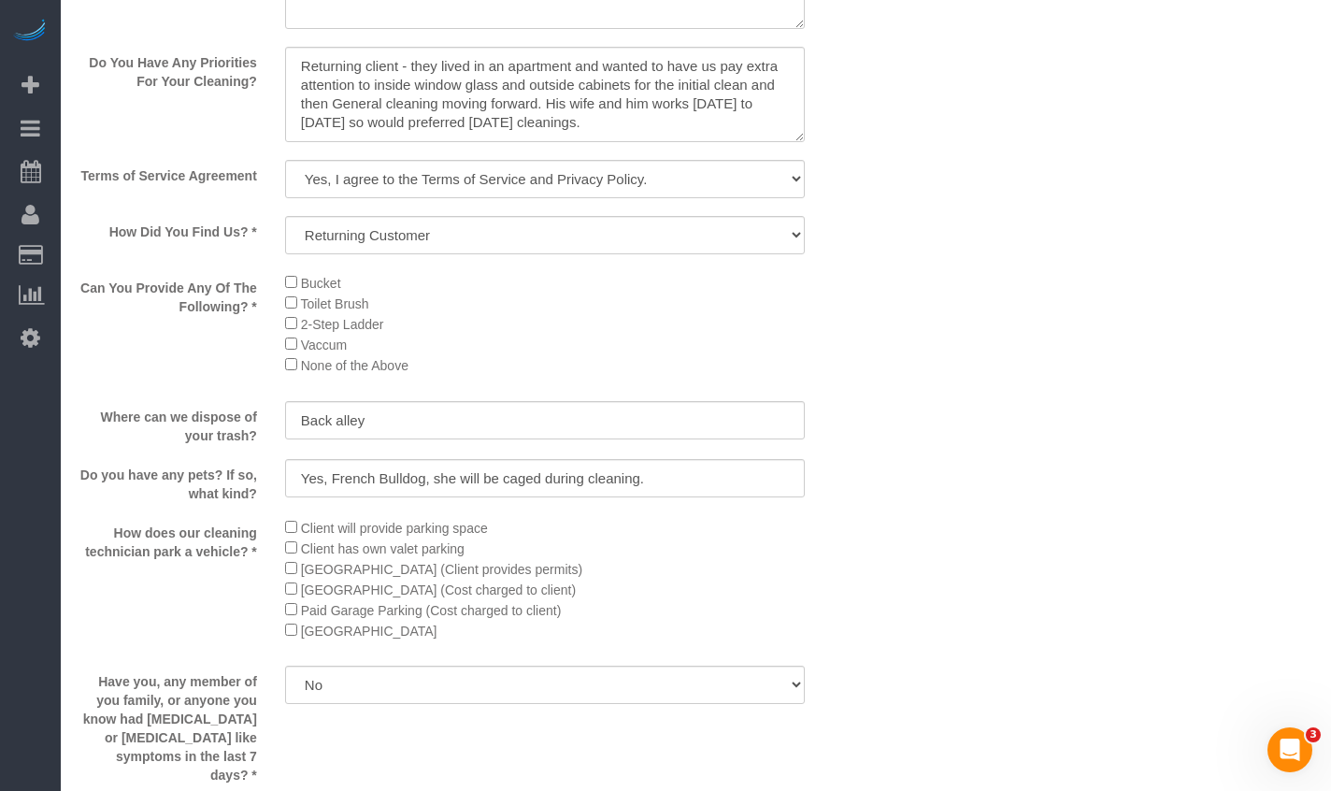
scroll to position [2579, 0]
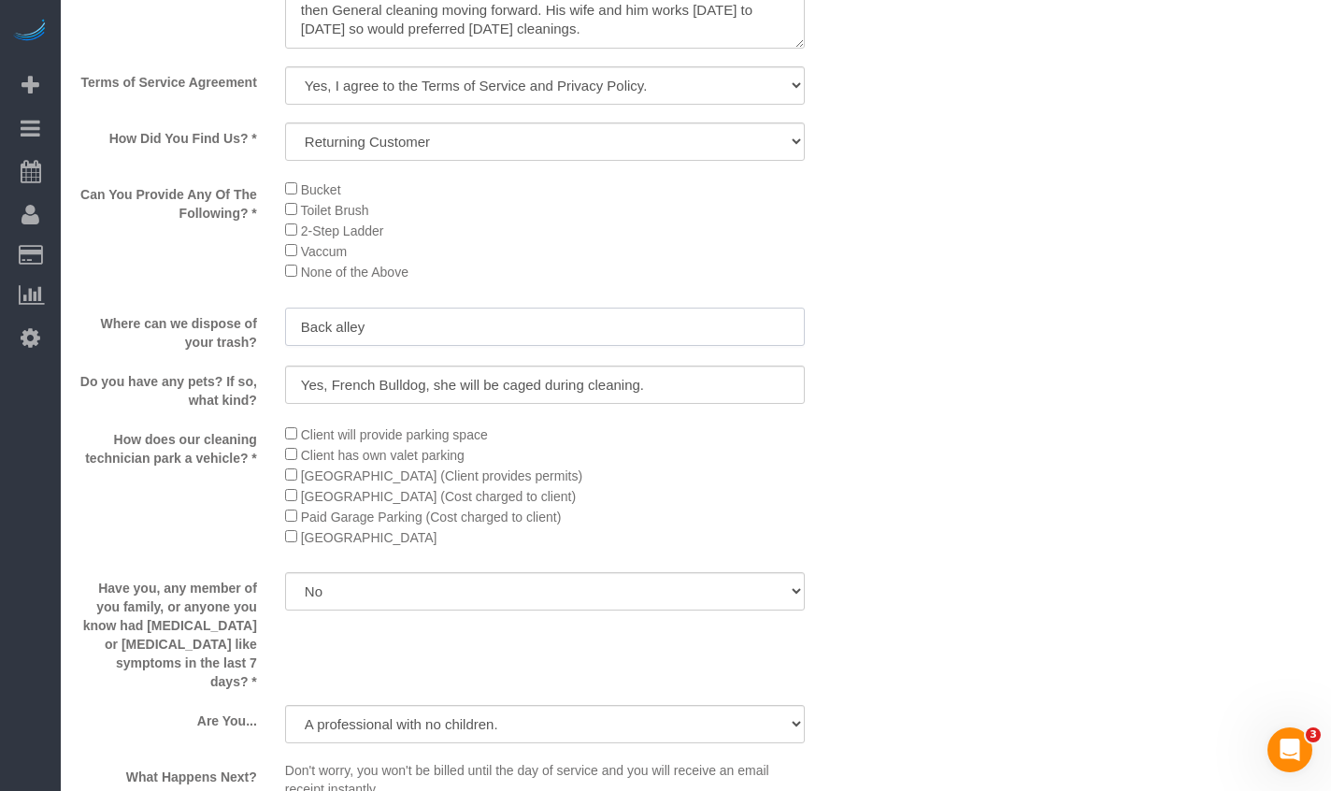
drag, startPoint x: 432, startPoint y: 371, endPoint x: -31, endPoint y: 295, distance: 468.8
drag, startPoint x: 730, startPoint y: 430, endPoint x: 41, endPoint y: 416, distance: 689.0
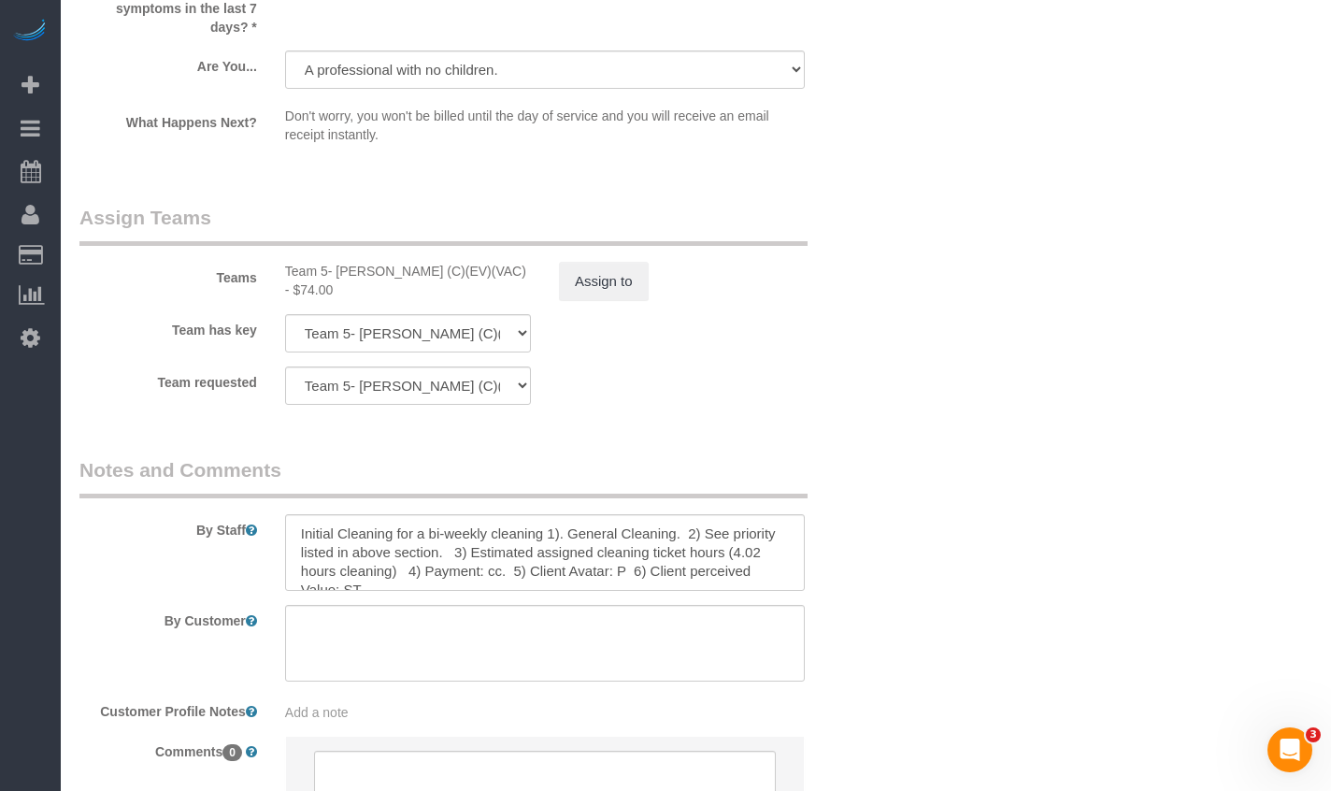
scroll to position [3326, 0]
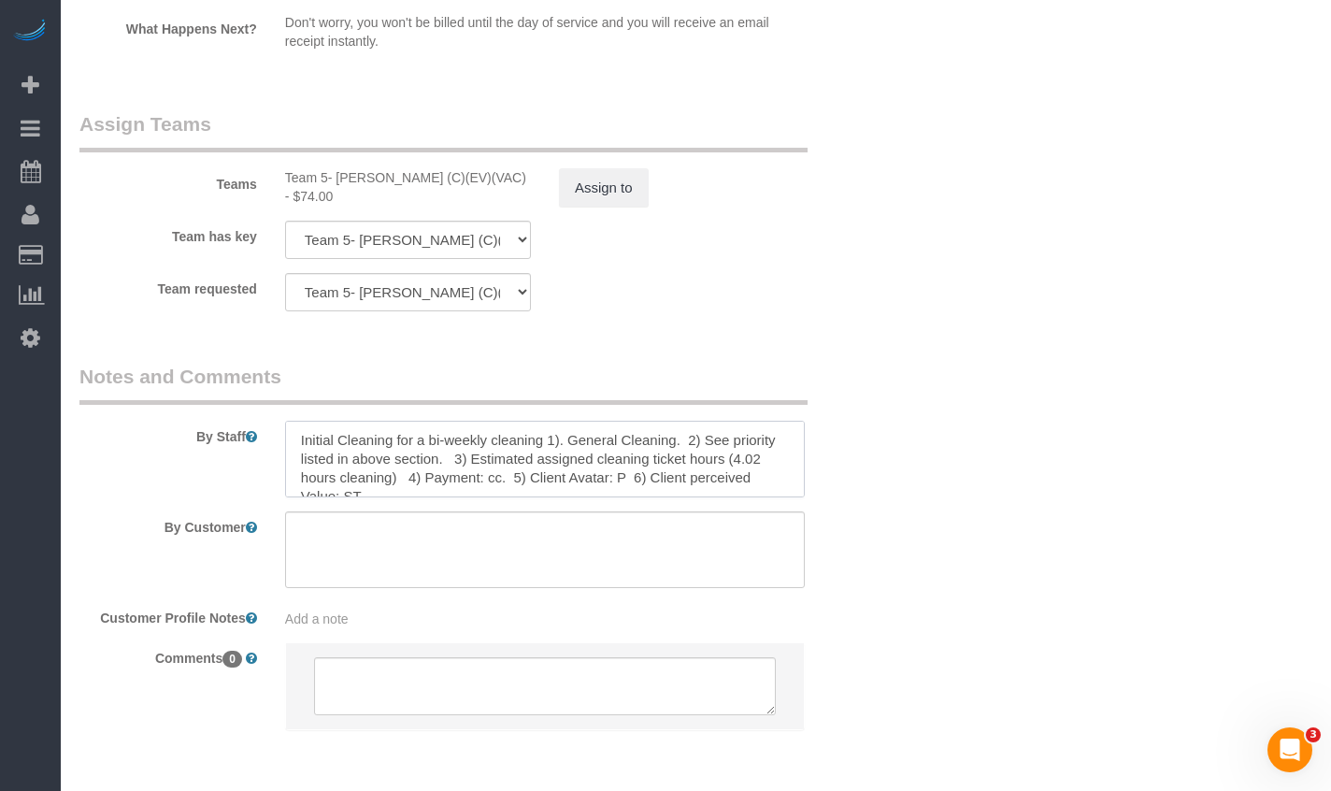
click at [436, 484] on textarea at bounding box center [545, 459] width 520 height 77
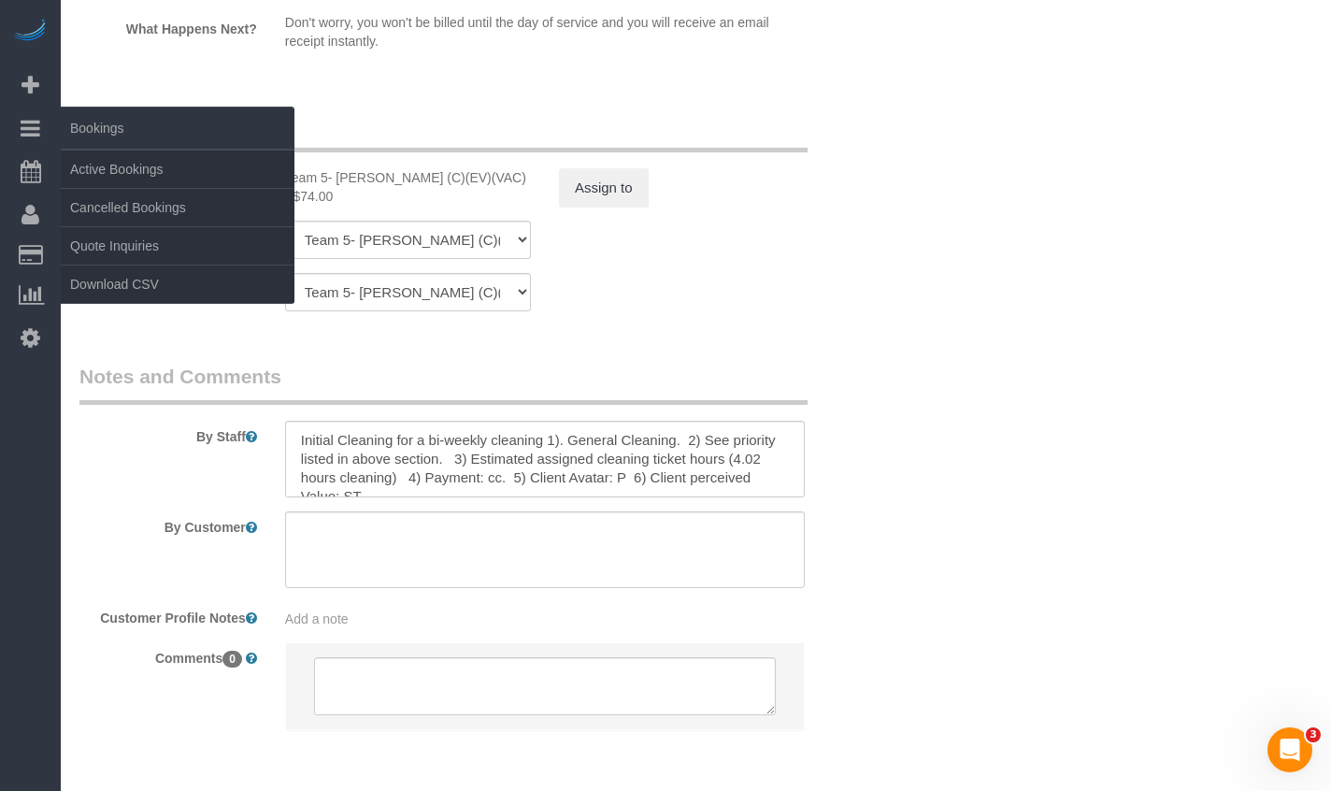
scroll to position [3233, 0]
